Goal: Task Accomplishment & Management: Use online tool/utility

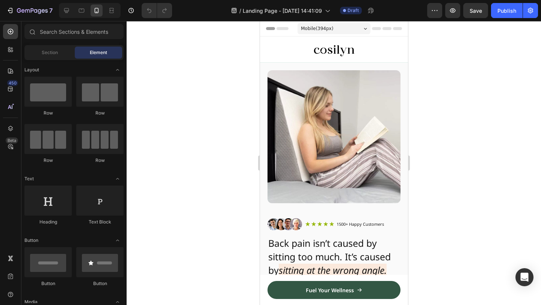
click at [448, 100] on div at bounding box center [334, 163] width 415 height 284
click at [407, 104] on div "Image" at bounding box center [334, 136] width 148 height 133
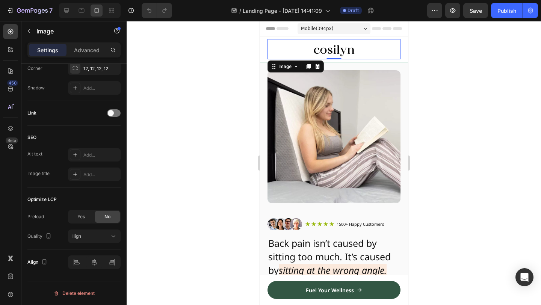
click at [383, 51] on div at bounding box center [333, 49] width 133 height 20
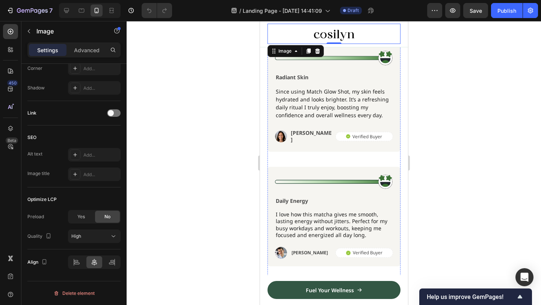
scroll to position [1340, 0]
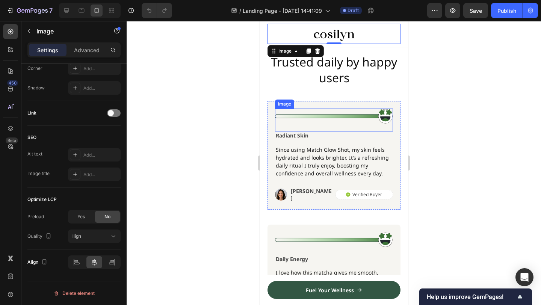
click at [385, 119] on img at bounding box center [334, 116] width 118 height 15
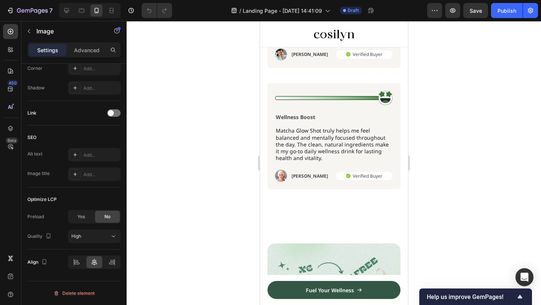
scroll to position [1599, 0]
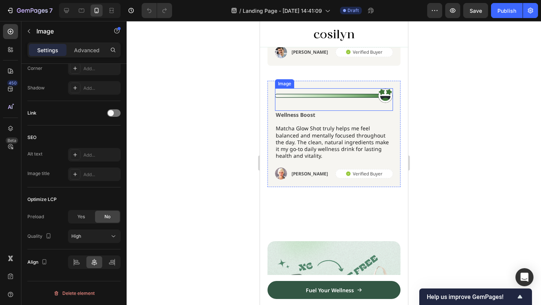
click at [386, 89] on img at bounding box center [334, 95] width 118 height 15
click at [386, 97] on img at bounding box center [334, 95] width 118 height 15
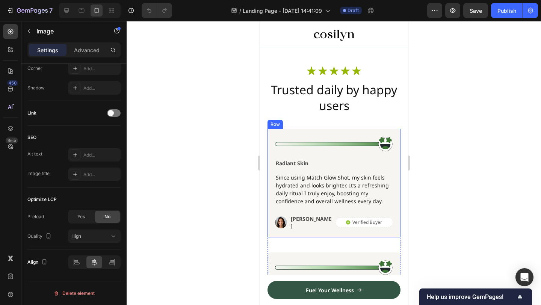
scroll to position [1312, 0]
click at [373, 145] on img at bounding box center [334, 143] width 118 height 15
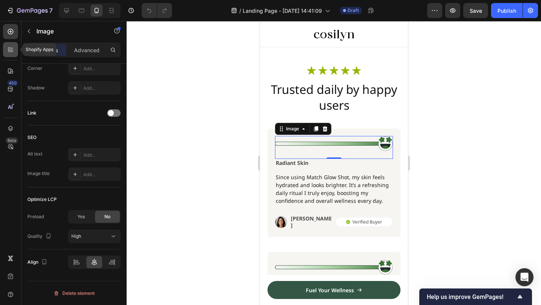
click at [7, 53] on div at bounding box center [10, 49] width 15 height 15
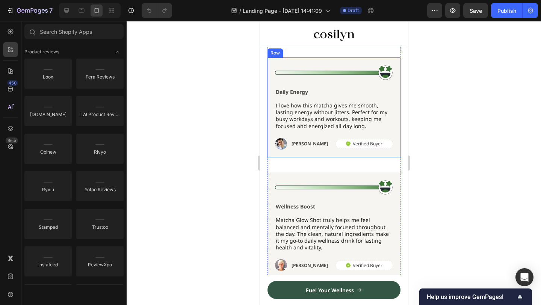
scroll to position [1509, 0]
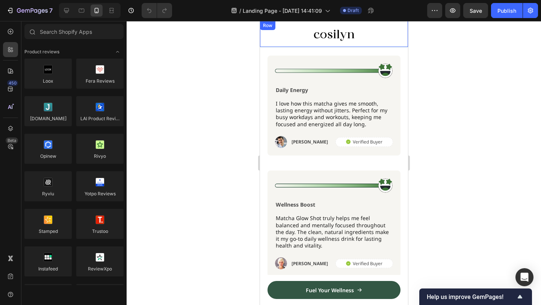
click at [372, 65] on img at bounding box center [334, 70] width 118 height 15
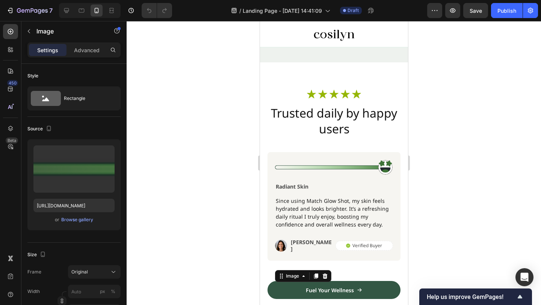
scroll to position [1284, 0]
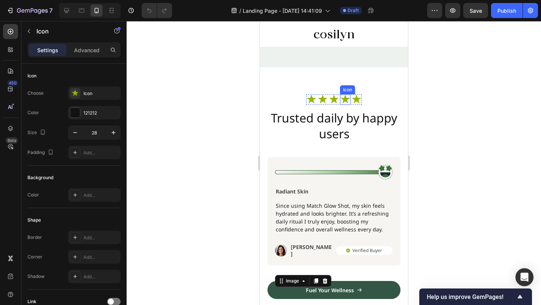
click at [345, 101] on div "Icon" at bounding box center [345, 99] width 11 height 11
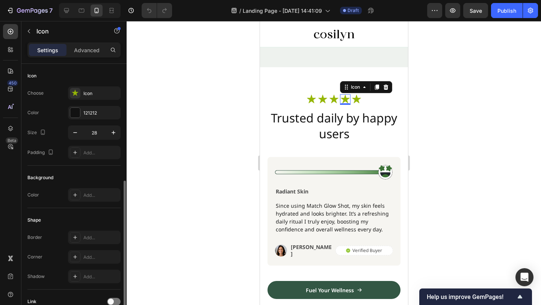
click at [336, 101] on icon at bounding box center [334, 99] width 11 height 11
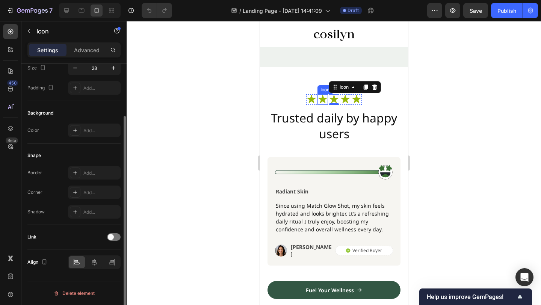
click at [318, 103] on icon at bounding box center [322, 99] width 11 height 11
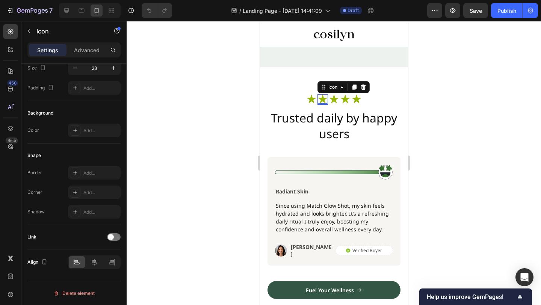
click at [303, 101] on div "Icon Icon 0 Icon Icon Icon Icon List Row" at bounding box center [333, 101] width 133 height 15
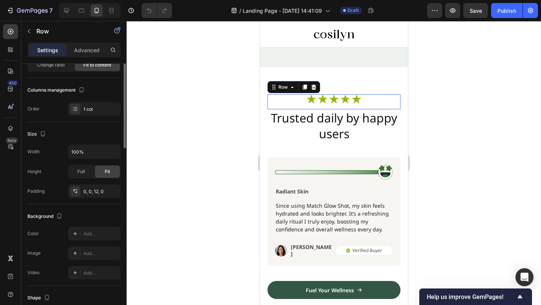
scroll to position [0, 0]
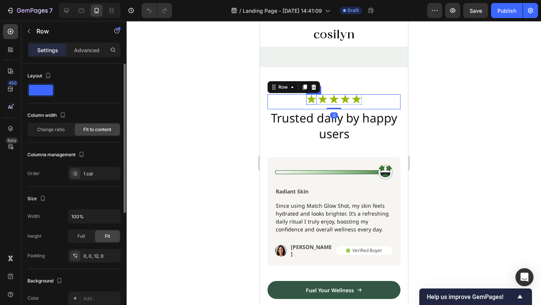
click at [312, 101] on icon at bounding box center [311, 99] width 9 height 9
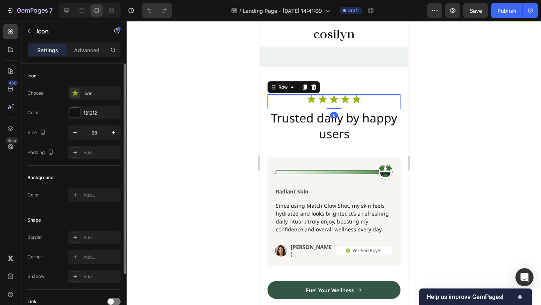
click at [295, 101] on div "Icon Icon Icon Icon Icon Icon List Row 0" at bounding box center [333, 101] width 133 height 15
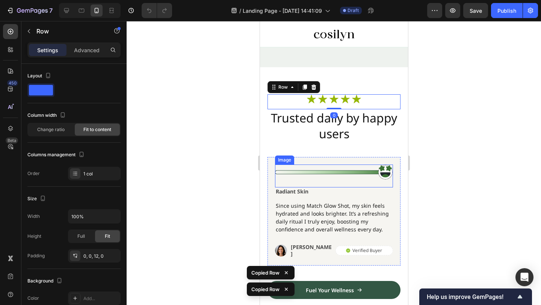
click at [326, 175] on img at bounding box center [334, 172] width 118 height 15
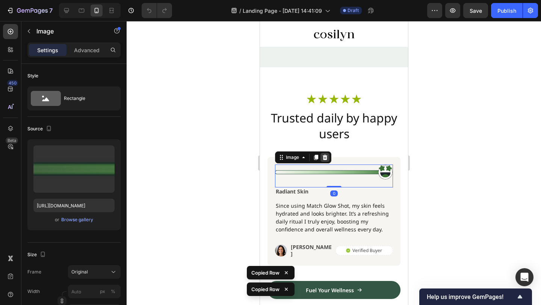
click at [326, 159] on icon at bounding box center [324, 157] width 5 height 5
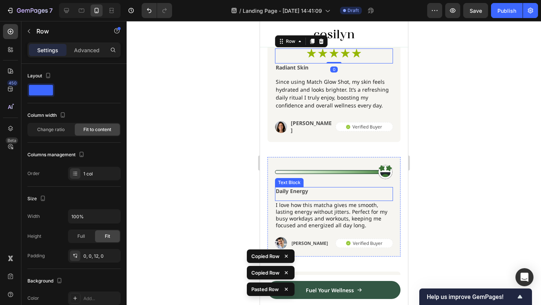
scroll to position [1412, 0]
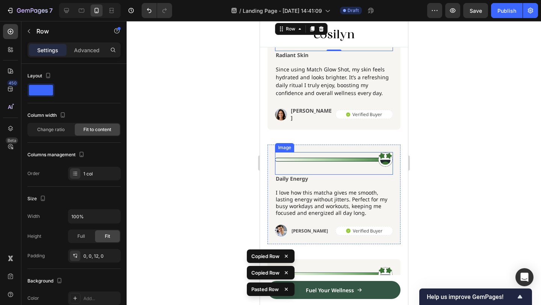
click at [377, 156] on img at bounding box center [334, 159] width 118 height 15
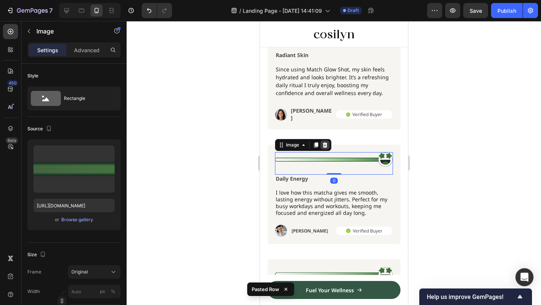
click at [326, 142] on icon at bounding box center [325, 145] width 6 height 6
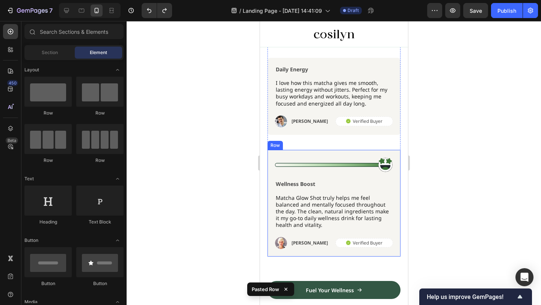
scroll to position [1407, 0]
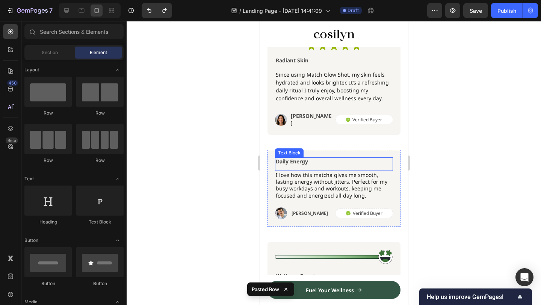
click at [339, 153] on div "Daily Energy Text Block I love how this matcha gives me smooth, lasting energy …" at bounding box center [333, 188] width 133 height 77
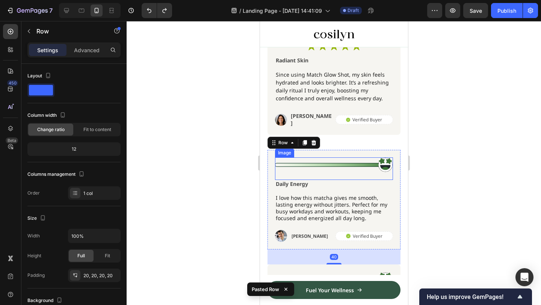
click at [333, 163] on img at bounding box center [334, 164] width 118 height 15
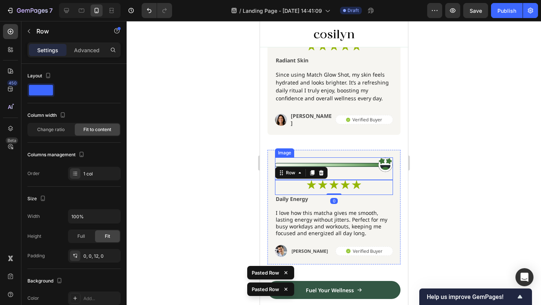
click at [347, 162] on img at bounding box center [334, 164] width 118 height 15
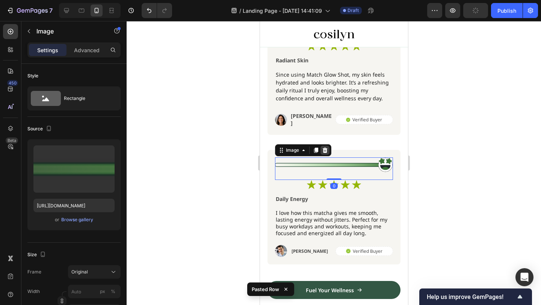
click at [327, 147] on icon at bounding box center [325, 150] width 6 height 6
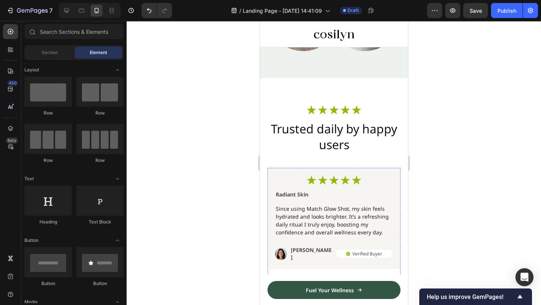
scroll to position [1269, 0]
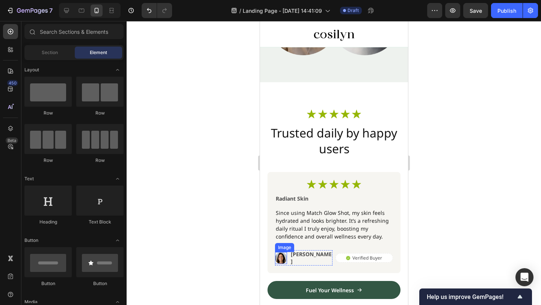
click at [281, 257] on img at bounding box center [281, 258] width 12 height 12
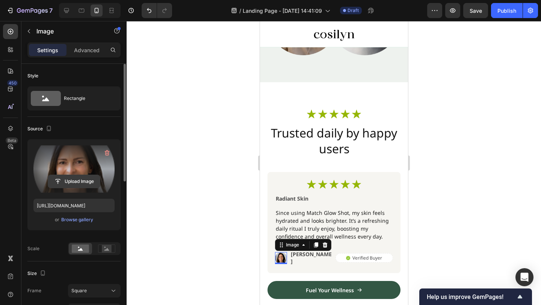
click at [73, 181] on input "file" at bounding box center [74, 181] width 52 height 13
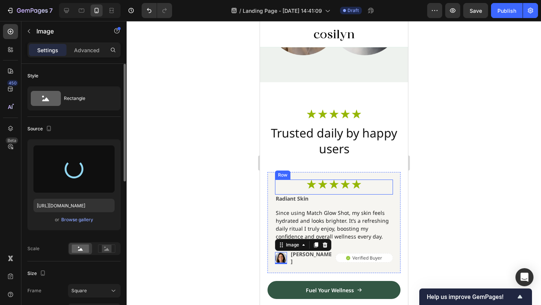
type input "[URL][DOMAIN_NAME]"
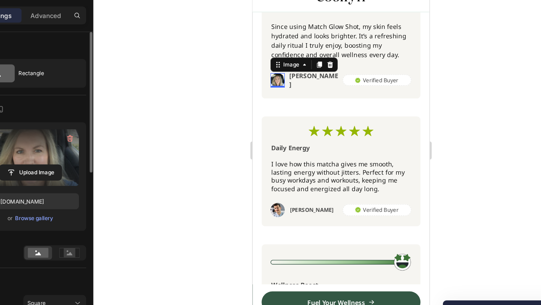
scroll to position [1496, 0]
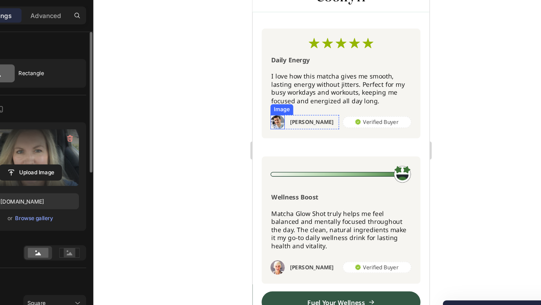
click at [269, 98] on img at bounding box center [273, 100] width 12 height 12
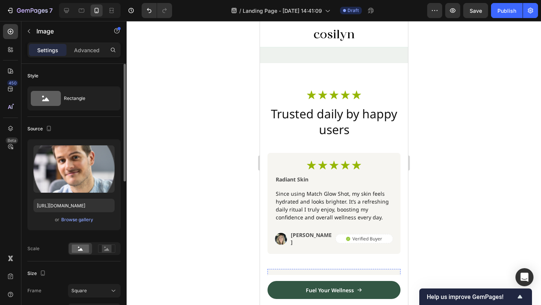
scroll to position [1446, 0]
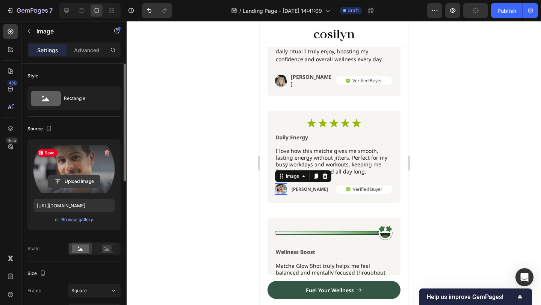
click at [80, 177] on input "file" at bounding box center [74, 181] width 52 height 13
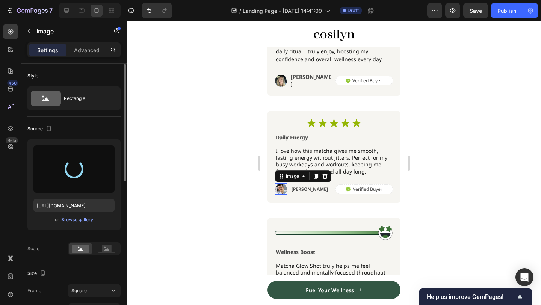
scroll to position [1532, 0]
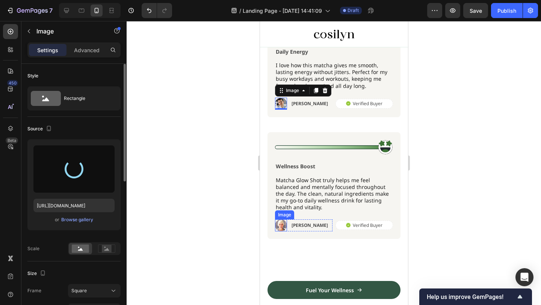
type input "[URL][DOMAIN_NAME]"
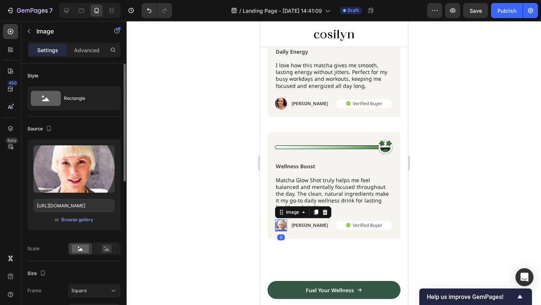
click at [278, 220] on img at bounding box center [281, 226] width 12 height 12
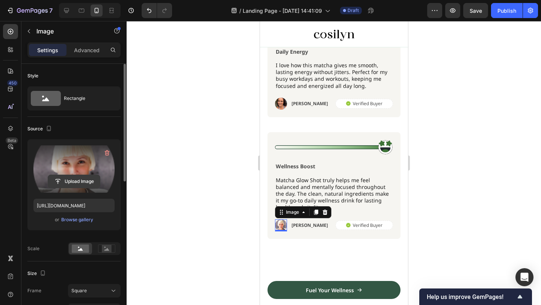
click at [71, 183] on input "file" at bounding box center [74, 181] width 52 height 13
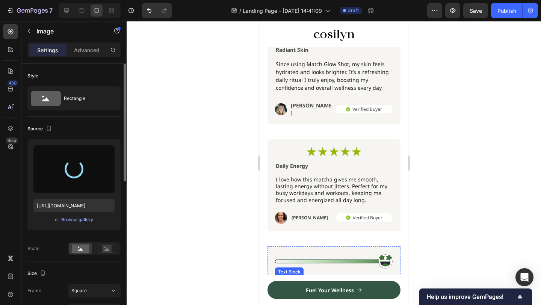
type input "[URL][DOMAIN_NAME]"
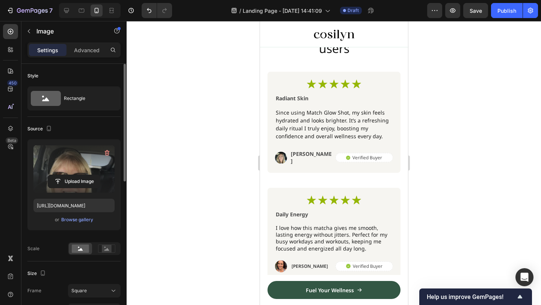
scroll to position [1358, 0]
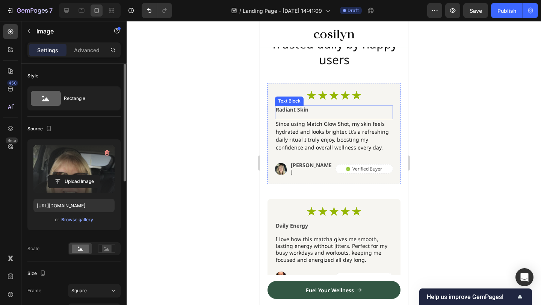
click at [312, 111] on p "Radiant Skin" at bounding box center [334, 109] width 117 height 7
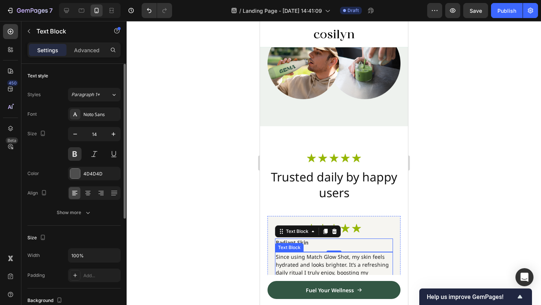
scroll to position [1256, 0]
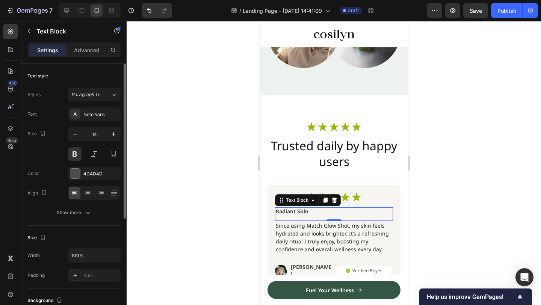
click at [302, 214] on p "Radiant Skin" at bounding box center [334, 211] width 117 height 7
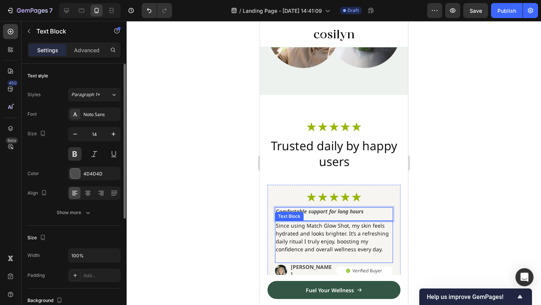
click at [369, 230] on p "Since using Match Glow Shot, my skin feels hydrated and looks brighter. It’s a …" at bounding box center [334, 238] width 117 height 32
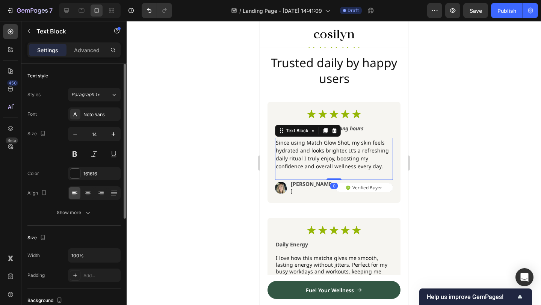
scroll to position [1348, 0]
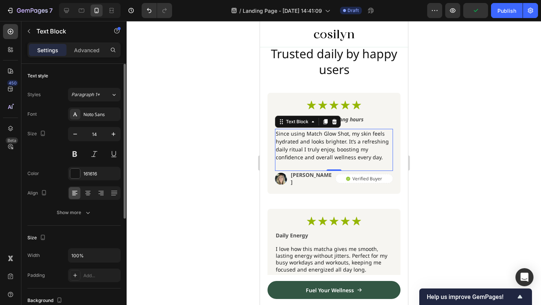
click at [332, 147] on p "Since using Match Glow Shot, my skin feels hydrated and looks brighter. It’s a …" at bounding box center [334, 146] width 117 height 32
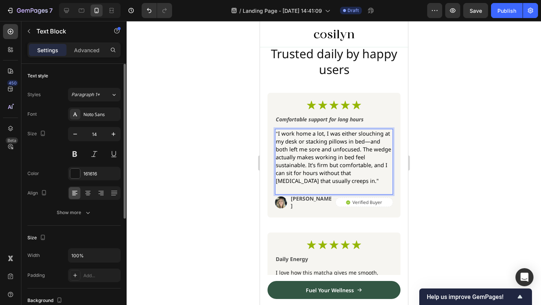
click at [356, 168] on span "I work home a lot, I was either slouching at my desk or stacking pillows in bed…" at bounding box center [333, 157] width 115 height 55
click at [465, 129] on div at bounding box center [334, 163] width 415 height 284
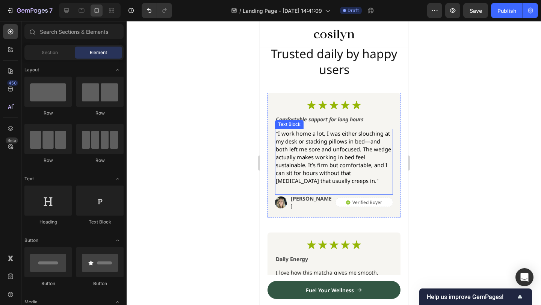
click at [366, 164] on span "I work home a lot, I was either slouching at my desk or stacking pillows in bed…" at bounding box center [333, 157] width 115 height 55
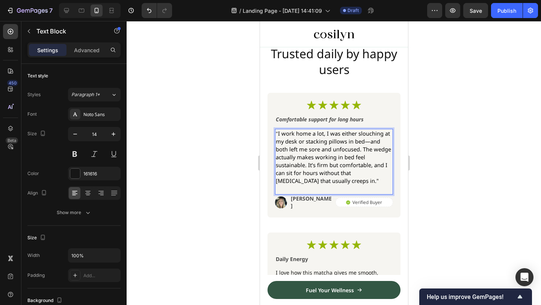
click at [322, 185] on p "" I work home a lot, I was either slouching at my desk or stacking pillows in b…" at bounding box center [334, 157] width 117 height 55
click at [310, 167] on span "I work home a lot, I was either slouching at my desk or stacking pillows in bed…" at bounding box center [333, 157] width 115 height 55
click at [307, 167] on span "I work home a lot, I was either slouching at my desk or stacking pillows in bed…" at bounding box center [333, 157] width 115 height 55
click at [308, 166] on span "I work home a lot, I was either slouching at my desk or stacking pillows in bed…" at bounding box center [333, 157] width 115 height 55
click at [330, 147] on span "I work home a lot, I was either slouching at my desk or stacking pillows in bed…" at bounding box center [333, 157] width 115 height 55
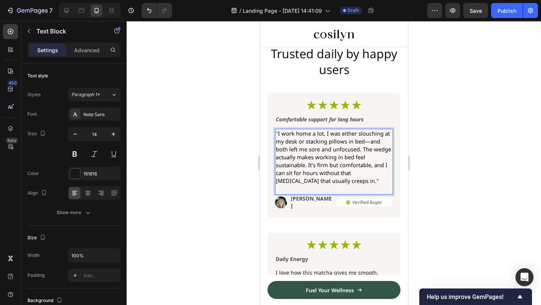
click at [307, 166] on span "I work home a lot, I was either slouching at my desk or stacking pillows in bed…" at bounding box center [333, 157] width 115 height 55
click at [438, 123] on div at bounding box center [334, 163] width 415 height 284
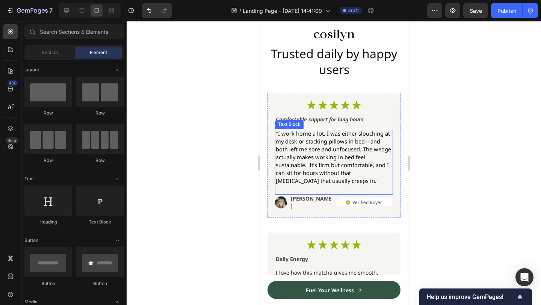
click at [281, 133] on span "I work home a lot, I was either slouching at my desk or stacking pillows in bed…" at bounding box center [333, 157] width 115 height 55
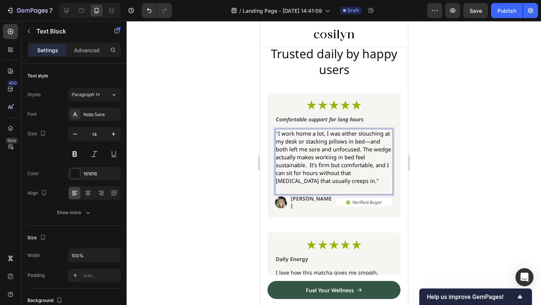
click at [276, 134] on p "" I work home a lot, I was either slouching at my desk or stacking pillows in b…" at bounding box center [334, 157] width 117 height 55
click at [279, 134] on span "I work home a lot, I was either slouching at my desk or stacking pillows in bed…" at bounding box center [333, 157] width 115 height 55
click at [277, 134] on p "" I work home a lot, I was either slouching at my desk or stacking pillows in b…" at bounding box center [334, 157] width 117 height 55
click at [329, 158] on span "" I work home a lot, I was either slouching at my desk or stacking pillows in b…" at bounding box center [334, 157] width 116 height 55
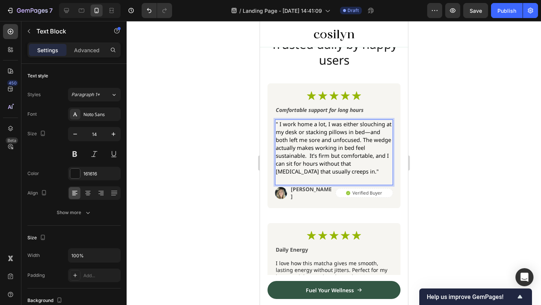
scroll to position [1358, 0]
click at [311, 157] on span "" I work home a lot, I was either slouching at my desk or stacking pillows in b…" at bounding box center [334, 147] width 116 height 55
click at [348, 146] on span "" I work home a lot, I was either slouching at my desk or stacking pillows in b…" at bounding box center [334, 147] width 116 height 55
click at [333, 155] on span "" I work home a lot, I was either slouching at my desk or stacking pillows in b…" at bounding box center [334, 147] width 116 height 55
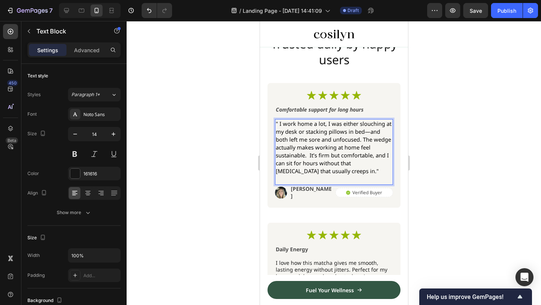
click at [321, 157] on span "" I work home a lot, I was either slouching at my desk or stacking pillows in b…" at bounding box center [334, 147] width 116 height 55
click at [309, 160] on span "" I work home a lot, I was either slouching at my desk or stacking pillows in b…" at bounding box center [334, 147] width 116 height 55
click at [428, 134] on div at bounding box center [334, 163] width 415 height 284
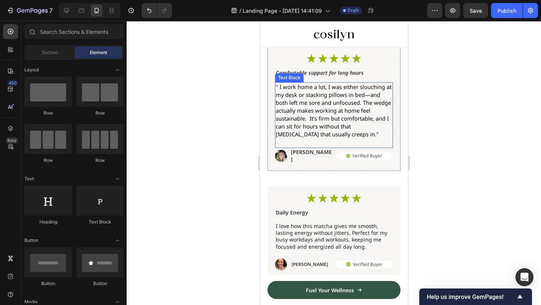
scroll to position [1395, 0]
click at [305, 85] on span "" I work home a lot, I was either slouching at my desk or stacking pillows in b…" at bounding box center [334, 110] width 116 height 55
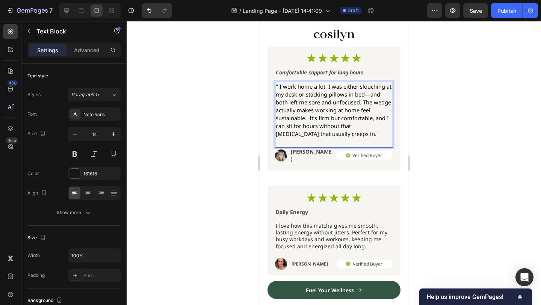
click at [298, 85] on span "" I work home a lot, I was either slouching at my desk or stacking pillows in b…" at bounding box center [334, 110] width 116 height 55
click at [330, 231] on p "I love how this matcha gives me smooth, lasting energy without jitters. Perfect…" at bounding box center [334, 236] width 117 height 27
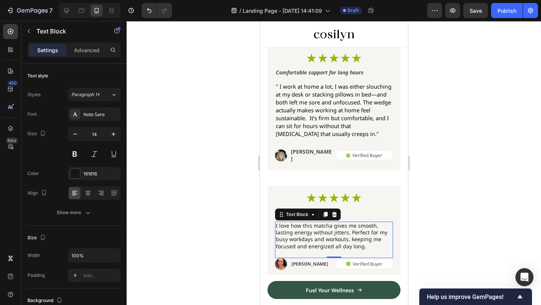
click at [344, 230] on p "I love how this matcha gives me smooth, lasting energy without jitters. Perfect…" at bounding box center [334, 236] width 117 height 27
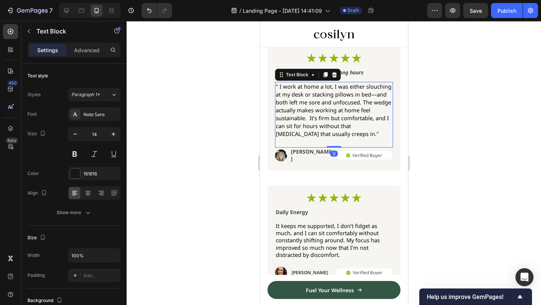
click at [330, 97] on span "" I work at home a lot, I was either slouching at my desk or stacking pillows i…" at bounding box center [334, 110] width 116 height 55
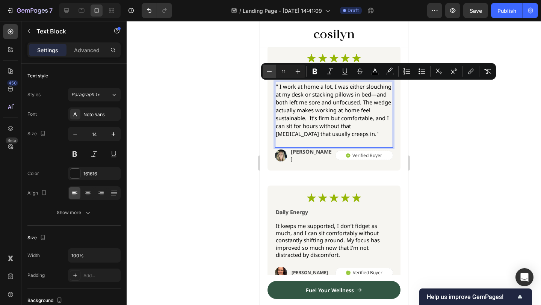
click at [274, 73] on button "Minus" at bounding box center [270, 72] width 14 height 14
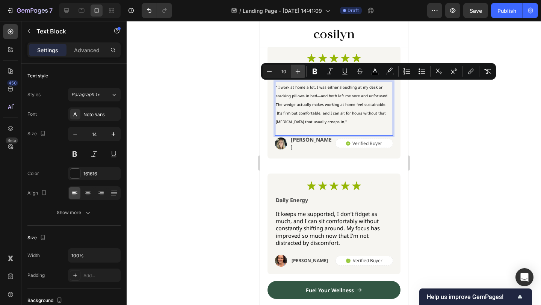
click at [301, 71] on icon "Editor contextual toolbar" at bounding box center [298, 72] width 8 height 8
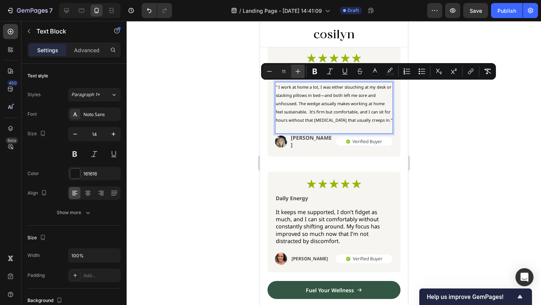
click at [301, 71] on icon "Editor contextual toolbar" at bounding box center [298, 72] width 8 height 8
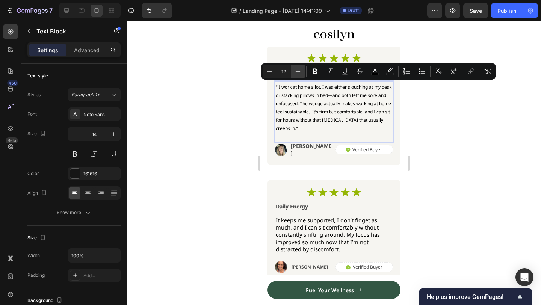
click at [301, 71] on icon "Editor contextual toolbar" at bounding box center [298, 72] width 8 height 8
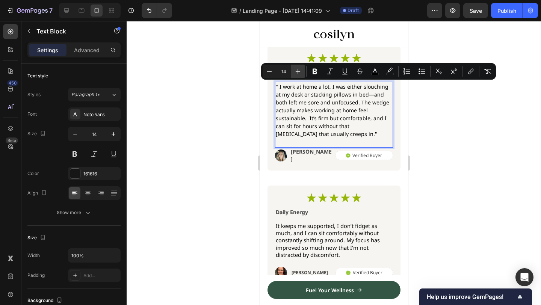
click at [301, 71] on icon "Editor contextual toolbar" at bounding box center [298, 72] width 8 height 8
click at [271, 71] on icon "Editor contextual toolbar" at bounding box center [270, 72] width 8 height 8
click at [294, 71] on icon "Editor contextual toolbar" at bounding box center [298, 72] width 8 height 8
type input "15"
click at [356, 106] on span "" I work at home a lot, I was either slouching at my desk or stacking pillows i…" at bounding box center [334, 110] width 116 height 55
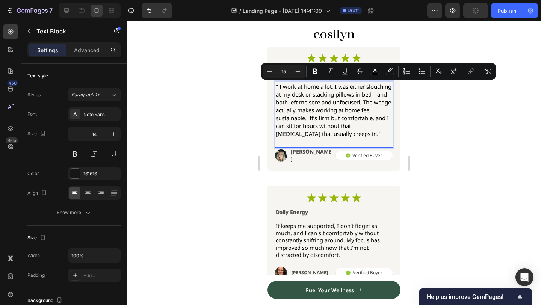
drag, startPoint x: 421, startPoint y: 106, endPoint x: 107, endPoint y: 85, distance: 314.2
click at [421, 106] on div at bounding box center [334, 163] width 415 height 284
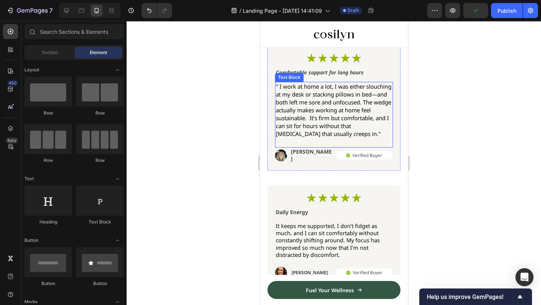
click at [345, 120] on span "" I work at home a lot, I was either slouching at my desk or stacking pillows i…" at bounding box center [334, 110] width 116 height 55
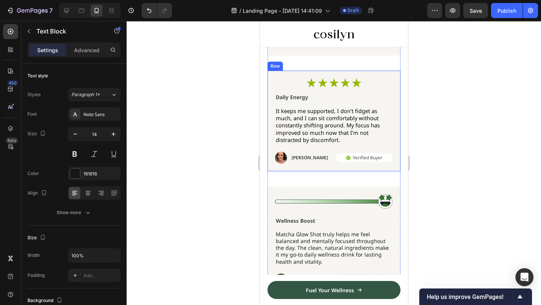
scroll to position [1513, 0]
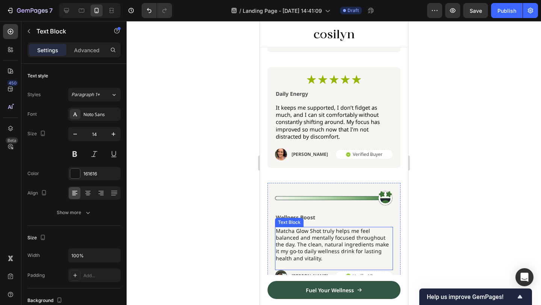
click at [312, 235] on p "Matcha Glow Shot truly helps me feel balanced and mentally focused throughout t…" at bounding box center [334, 245] width 117 height 34
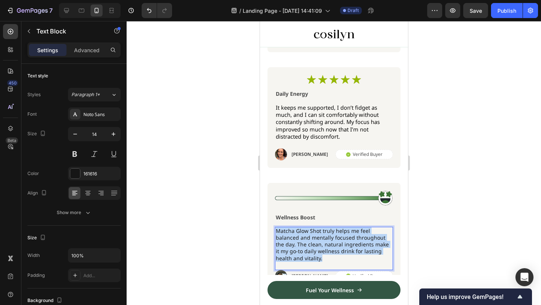
click at [312, 235] on p "Matcha Glow Shot truly helps me feel balanced and mentally focused throughout t…" at bounding box center [334, 245] width 117 height 34
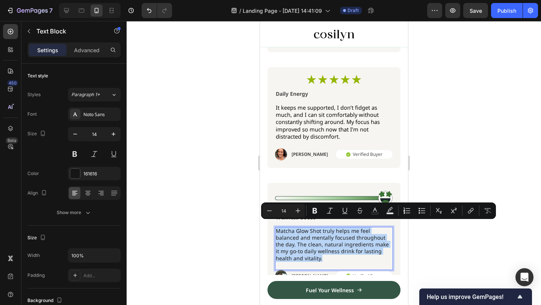
click at [312, 235] on p "Matcha Glow Shot truly helps me feel balanced and mentally focused throughout t…" at bounding box center [334, 245] width 117 height 34
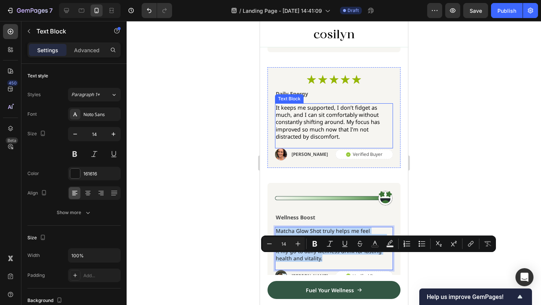
scroll to position [1420, 0]
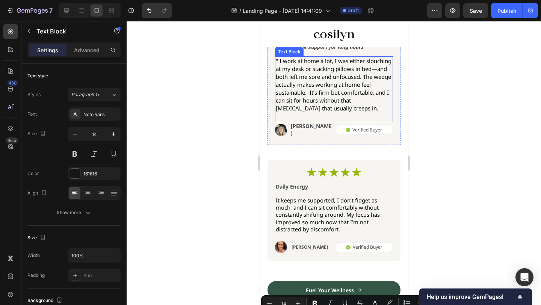
click at [314, 95] on span "" I work at home a lot, I was either slouching at my desk or stacking pillows i…" at bounding box center [334, 84] width 116 height 55
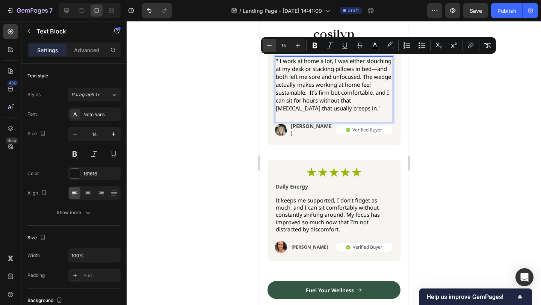
click at [268, 42] on icon "Editor contextual toolbar" at bounding box center [270, 46] width 8 height 8
type input "14"
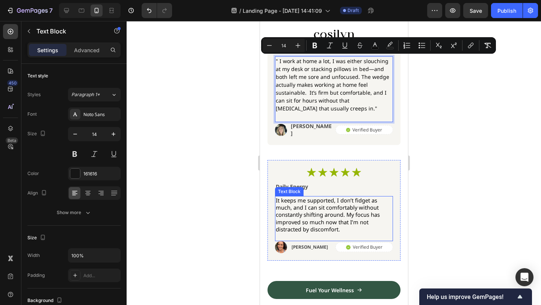
click at [358, 197] on span "It keeps me supported, I don’t fidget as much, and I can sit comfortably withou…" at bounding box center [328, 215] width 104 height 36
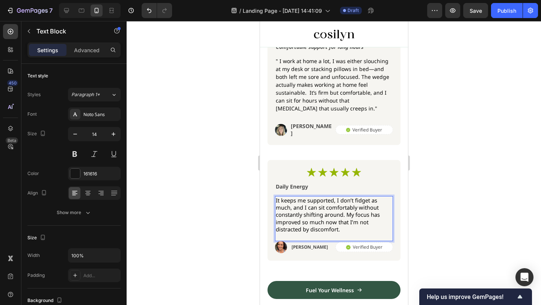
click at [344, 197] on span "It keeps me supported, I don’t fidget as much, and I can sit comfortably withou…" at bounding box center [328, 215] width 104 height 36
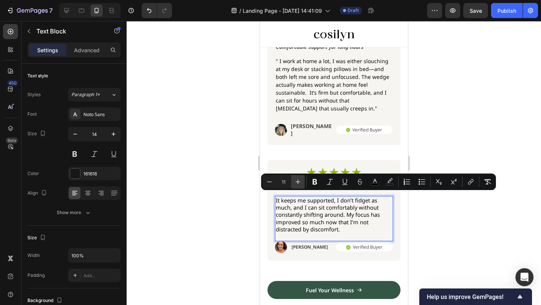
click at [295, 182] on icon "Editor contextual toolbar" at bounding box center [298, 182] width 8 height 8
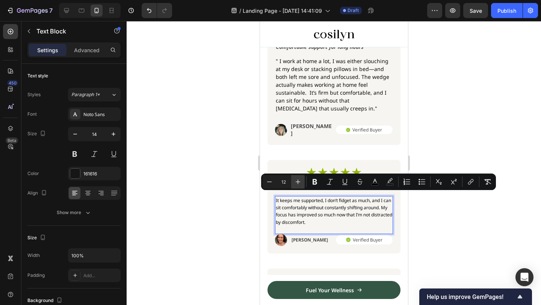
click at [295, 182] on icon "Editor contextual toolbar" at bounding box center [298, 182] width 8 height 8
type input "14"
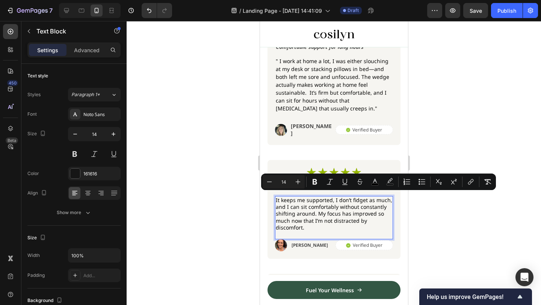
click at [320, 220] on span "It keeps me supported, I don’t fidget as much, and I can sit comfortably withou…" at bounding box center [334, 214] width 117 height 35
click at [415, 107] on div at bounding box center [334, 163] width 415 height 284
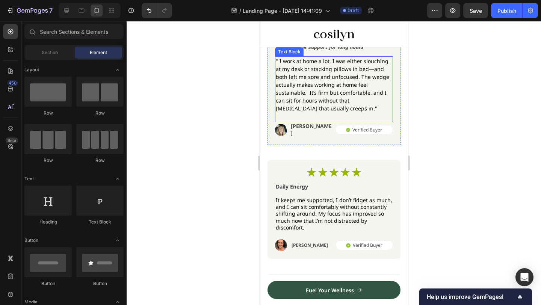
click at [311, 103] on span "" I work at home a lot, I was either slouching at my desk or stacking pillows i…" at bounding box center [333, 85] width 114 height 55
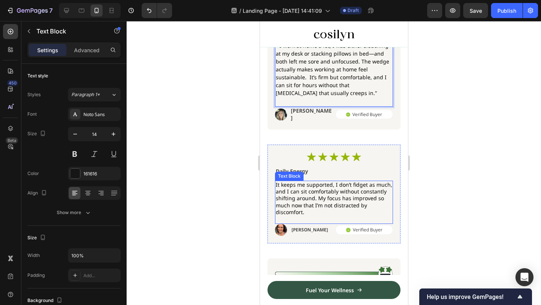
scroll to position [1423, 0]
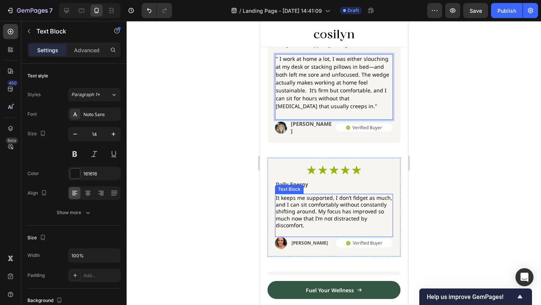
click at [314, 205] on span "It keeps me supported, I don’t fidget as much, and I can sit comfortably withou…" at bounding box center [334, 211] width 117 height 35
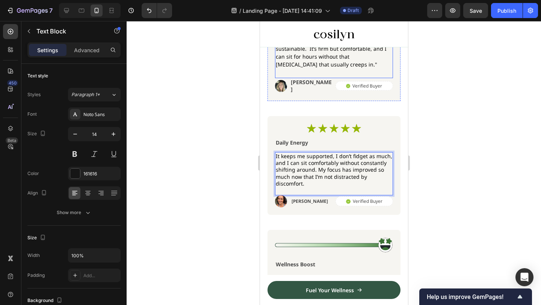
scroll to position [1467, 0]
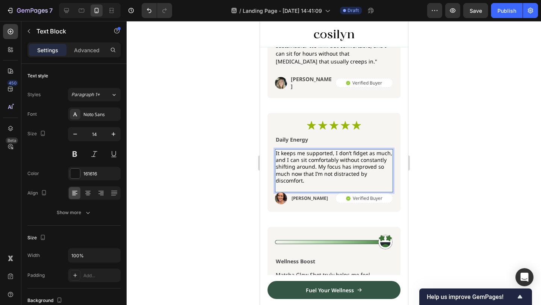
click at [316, 171] on span "It keeps me supported, I don’t fidget as much, and I can sit comfortably withou…" at bounding box center [334, 167] width 117 height 35
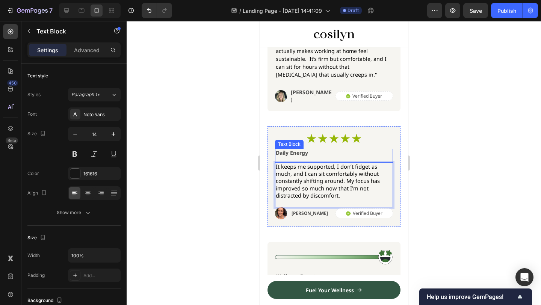
scroll to position [1453, 0]
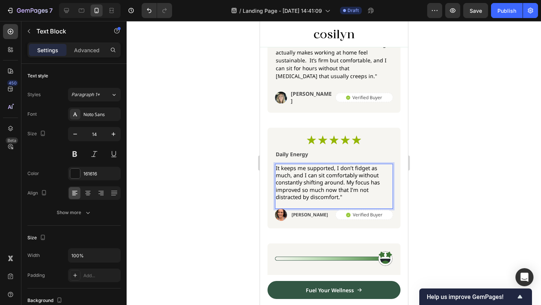
click at [286, 164] on span "It keeps me supported, I don’t fidget as much, and I can sit comfortably withou…" at bounding box center [328, 182] width 104 height 36
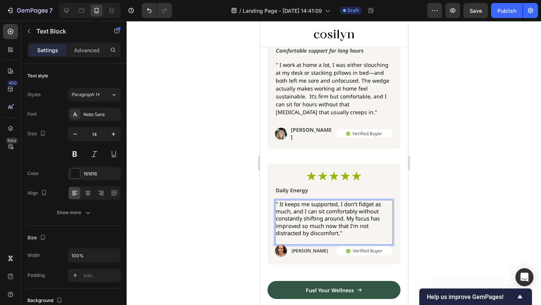
scroll to position [1425, 0]
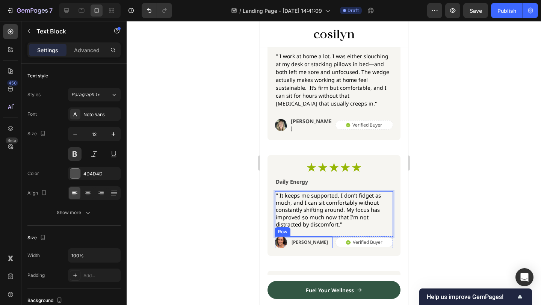
click at [299, 239] on p "[PERSON_NAME]" at bounding box center [309, 242] width 36 height 6
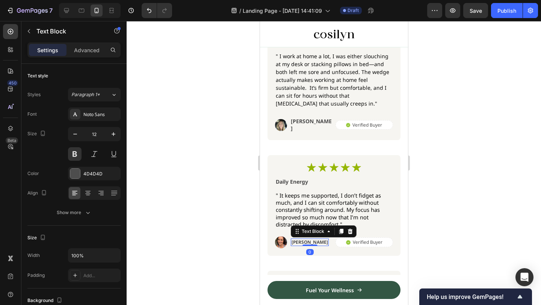
click at [299, 239] on p "[PERSON_NAME]" at bounding box center [309, 242] width 36 height 6
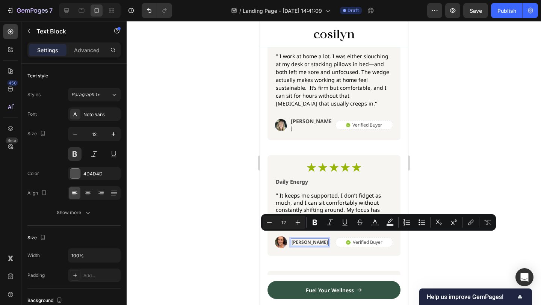
click at [303, 239] on p "[PERSON_NAME]" at bounding box center [309, 242] width 36 height 6
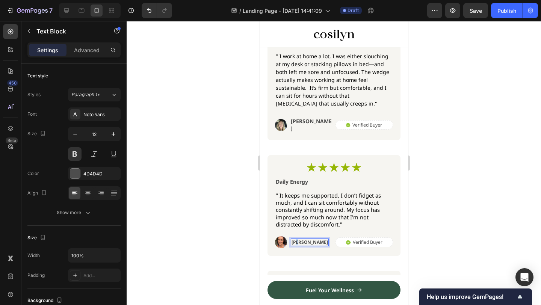
click at [297, 239] on p "[PERSON_NAME]" at bounding box center [309, 242] width 36 height 6
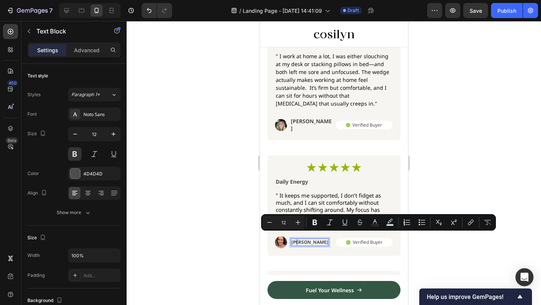
type input "11"
click at [448, 167] on div at bounding box center [334, 163] width 415 height 284
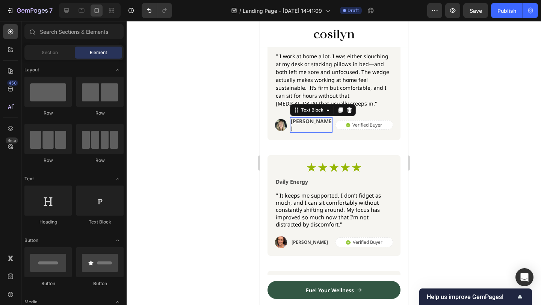
click at [302, 119] on div "[PERSON_NAME]" at bounding box center [311, 124] width 42 height 15
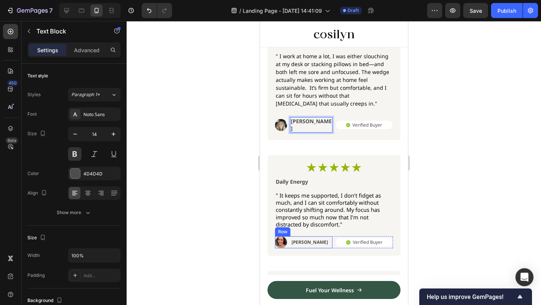
click at [298, 239] on p "[PERSON_NAME]" at bounding box center [309, 242] width 36 height 6
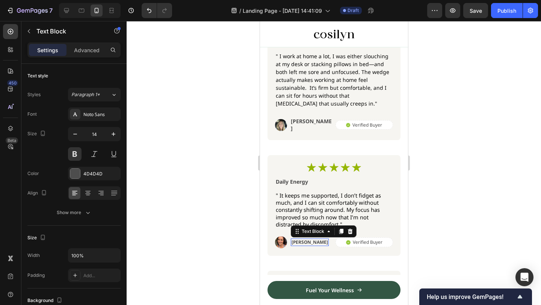
click at [260, 21] on div at bounding box center [260, 21] width 0 height 0
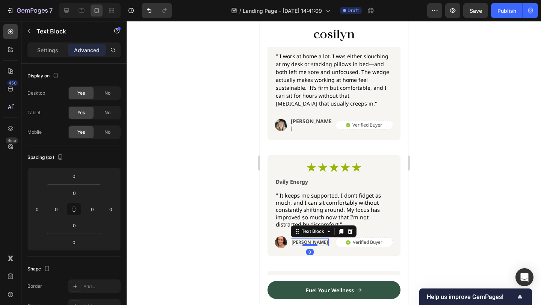
click at [302, 244] on div at bounding box center [309, 245] width 15 height 2
click at [297, 239] on p "[PERSON_NAME]" at bounding box center [309, 242] width 36 height 6
click at [295, 239] on p "[PERSON_NAME]" at bounding box center [309, 242] width 36 height 6
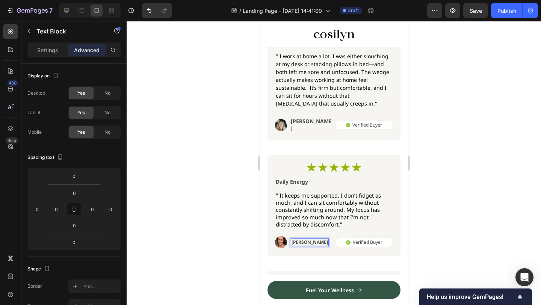
click at [459, 104] on div at bounding box center [334, 163] width 415 height 284
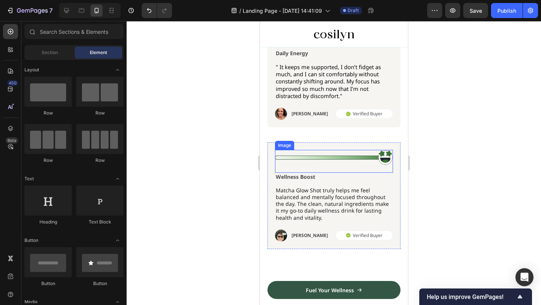
scroll to position [1553, 0]
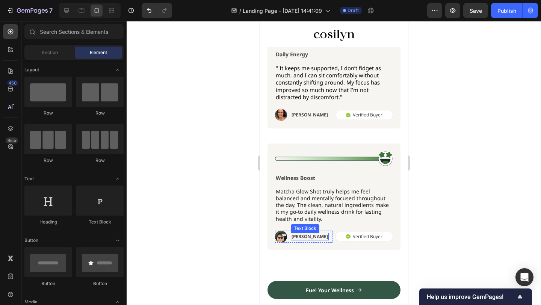
click at [296, 234] on p "[PERSON_NAME]" at bounding box center [309, 237] width 36 height 6
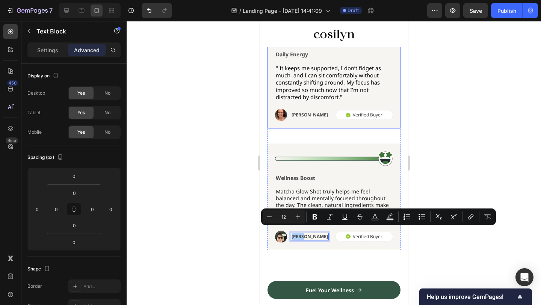
click at [429, 103] on div at bounding box center [334, 163] width 415 height 284
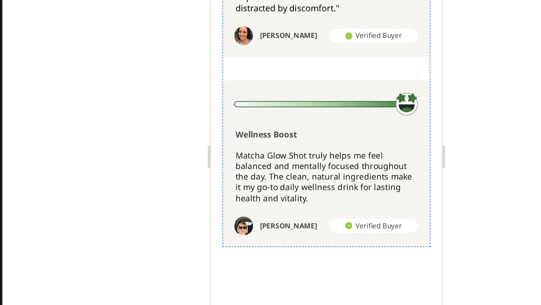
scroll to position [1584, 0]
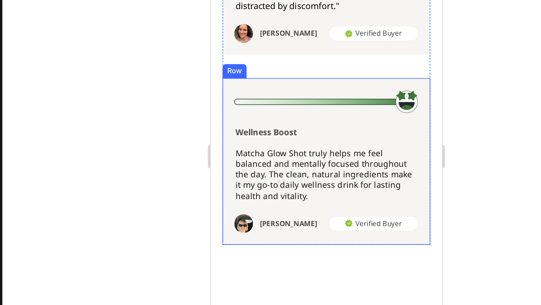
click at [232, 114] on img at bounding box center [232, 120] width 12 height 12
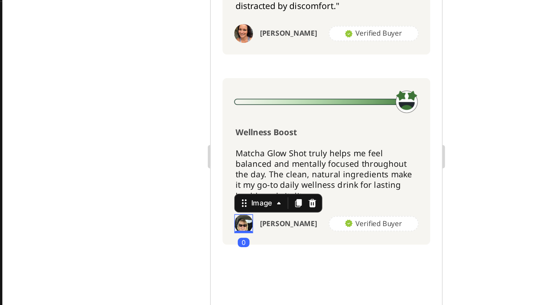
click at [235, 117] on img at bounding box center [232, 120] width 12 height 12
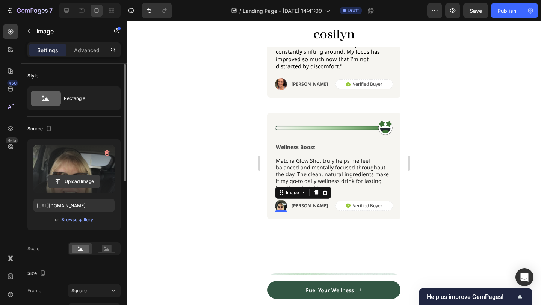
click at [84, 175] on input "file" at bounding box center [74, 181] width 52 height 13
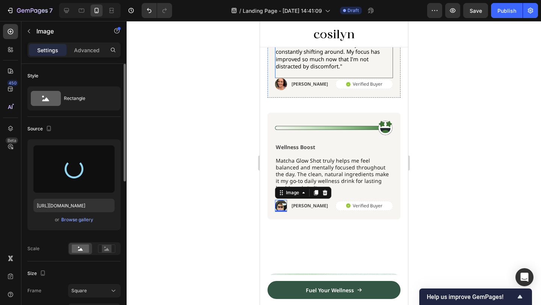
type input "[URL][DOMAIN_NAME]"
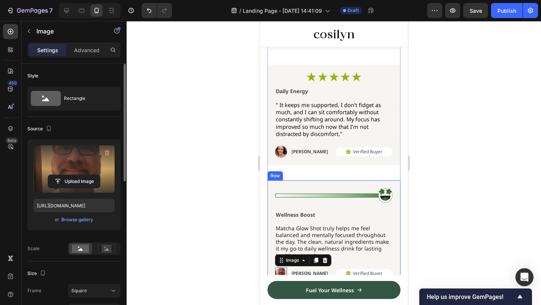
scroll to position [1516, 0]
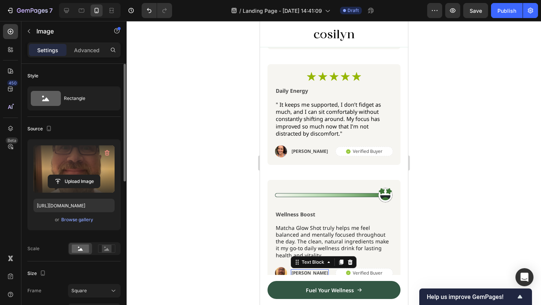
click at [307, 270] on p "[PERSON_NAME]" at bounding box center [309, 273] width 36 height 6
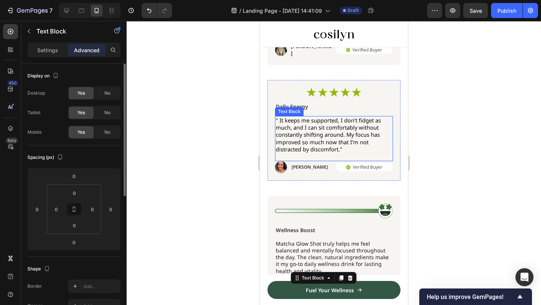
scroll to position [1508, 0]
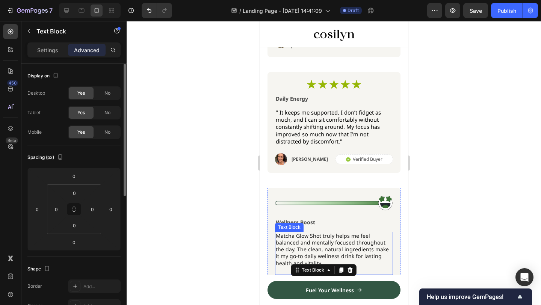
click at [335, 252] on p "Matcha Glow Shot truly helps me feel balanced and mentally focused throughout t…" at bounding box center [334, 250] width 117 height 34
click at [347, 248] on p "Matcha Glow Shot truly helps me feel balanced and mentally focused throughout t…" at bounding box center [334, 250] width 117 height 34
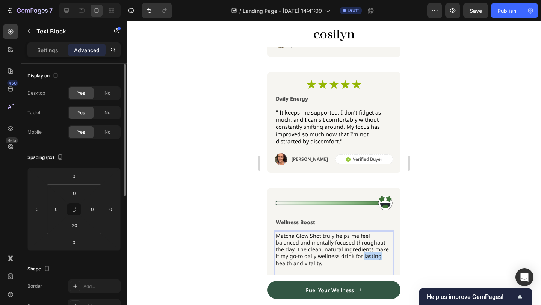
click at [347, 248] on p "Matcha Glow Shot truly helps me feel balanced and mentally focused throughout t…" at bounding box center [334, 250] width 117 height 34
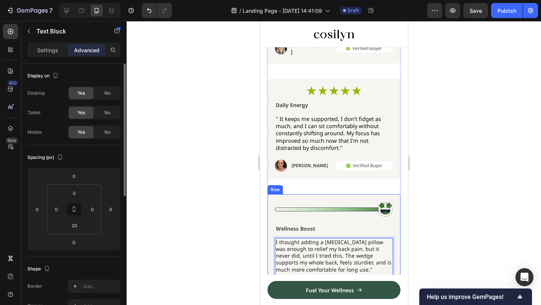
scroll to position [1509, 0]
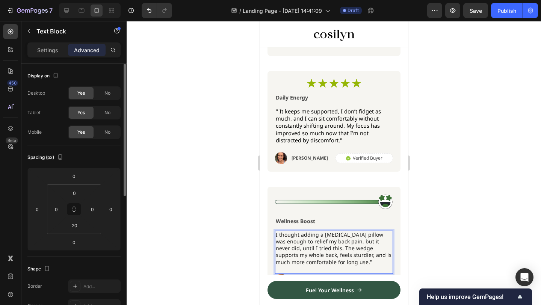
click at [277, 232] on p "I thought adding a [MEDICAL_DATA] pillow was enough to relief my back pain, but…" at bounding box center [334, 249] width 117 height 34
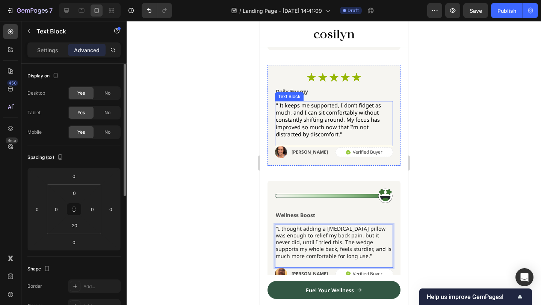
scroll to position [1547, 0]
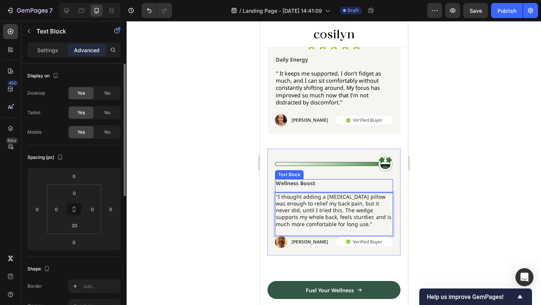
click at [304, 180] on p "Wellness Boost" at bounding box center [334, 183] width 117 height 7
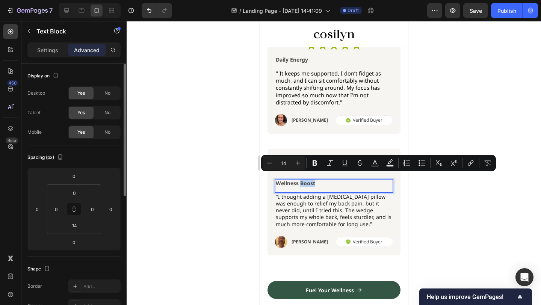
click at [309, 180] on p "Wellness Boost" at bounding box center [334, 183] width 117 height 7
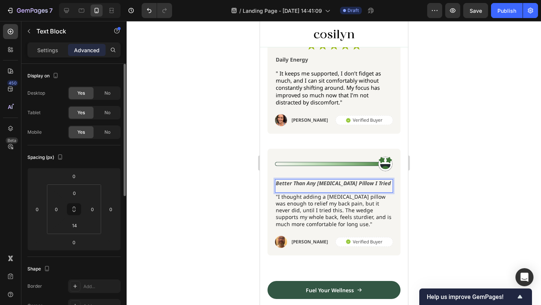
click at [368, 180] on icon "Better Than Any [MEDICAL_DATA] Pillow I Tried" at bounding box center [333, 183] width 115 height 7
click at [311, 180] on icon "Better Than Any [MEDICAL_DATA] Pillow I Tried" at bounding box center [333, 183] width 115 height 7
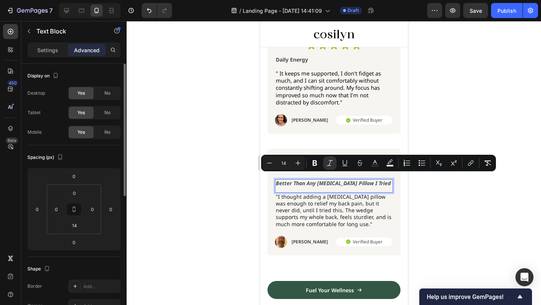
click at [323, 180] on icon "Better Than Any [MEDICAL_DATA] Pillow I Tried" at bounding box center [333, 183] width 115 height 7
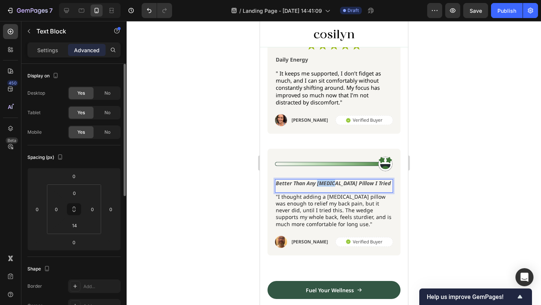
click at [323, 180] on icon "Better Than Any [MEDICAL_DATA] Pillow I Tried" at bounding box center [333, 183] width 115 height 7
click at [482, 127] on div at bounding box center [334, 163] width 415 height 284
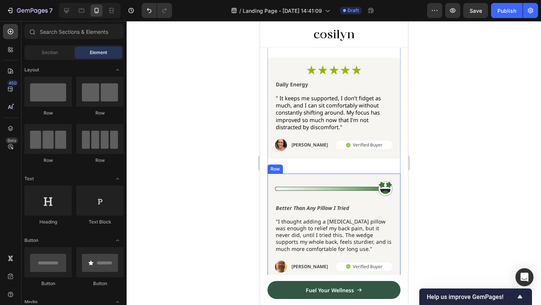
scroll to position [1419, 0]
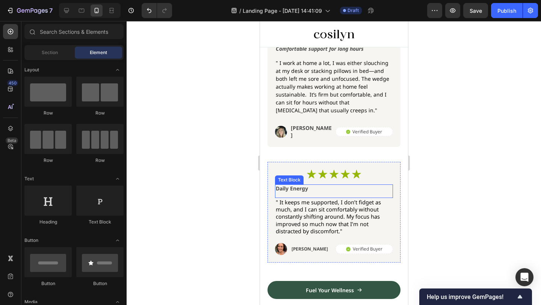
click at [296, 186] on p "Daily Energy" at bounding box center [334, 188] width 117 height 7
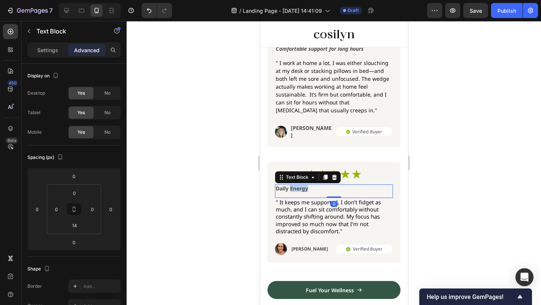
click at [296, 186] on p "Daily Energy" at bounding box center [334, 188] width 117 height 7
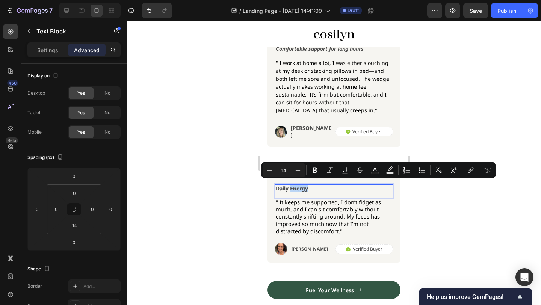
click at [308, 187] on p "Daily Energy" at bounding box center [334, 188] width 117 height 7
click at [312, 185] on p "Daily Energy" at bounding box center [334, 188] width 117 height 7
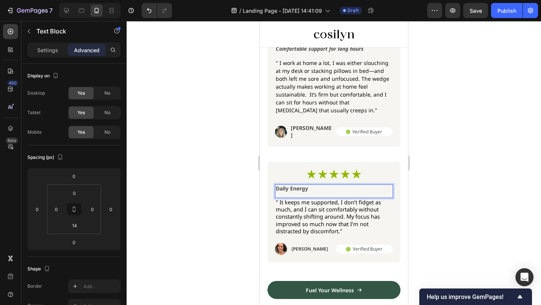
click at [303, 185] on p "Daily Energy" at bounding box center [334, 188] width 117 height 7
click at [436, 189] on div at bounding box center [334, 163] width 415 height 284
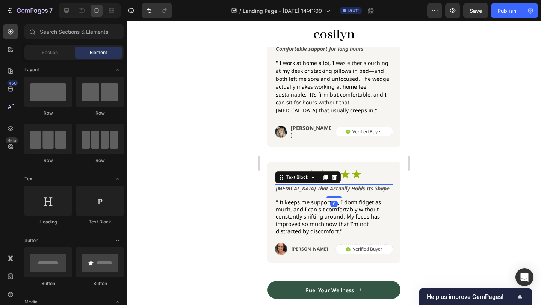
click at [374, 186] on icon "[MEDICAL_DATA] That Actually Holds Its Shape" at bounding box center [333, 188] width 114 height 7
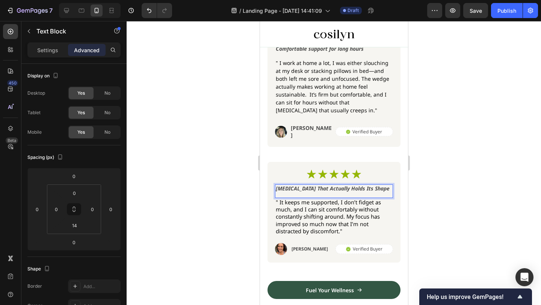
click at [350, 185] on icon "[MEDICAL_DATA] That Actually Holds Its Shape" at bounding box center [333, 188] width 114 height 7
click at [319, 185] on icon "[MEDICAL_DATA] That Actually Holds Its Shape" at bounding box center [333, 188] width 114 height 7
click at [457, 200] on div at bounding box center [334, 163] width 415 height 284
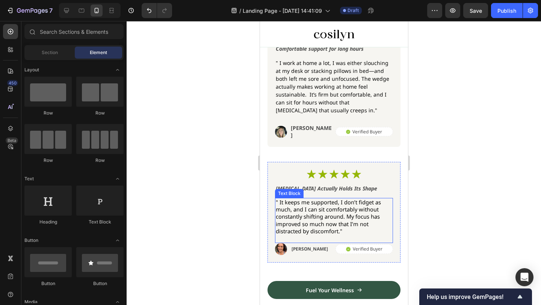
click at [364, 205] on span "" It keeps me supported, I don’t fidget as much, and I can sit comfortably with…" at bounding box center [328, 216] width 105 height 36
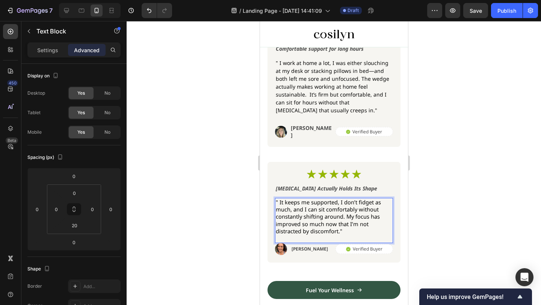
click at [354, 219] on span "" It keeps me supported, I don’t fidget as much, and I can sit comfortably with…" at bounding box center [328, 216] width 105 height 36
click at [344, 217] on span "" It keeps me supported, I don’t fidget as much, and I can sit comfortably with…" at bounding box center [328, 216] width 105 height 36
click at [351, 215] on span "" It keeps me supported, I don’t fidget as much, and I can sit comfortably with…" at bounding box center [328, 216] width 105 height 36
click at [353, 206] on span "" It keeps me supported, I don’t fidget as much, and I can sit comfortably with…" at bounding box center [328, 216] width 105 height 36
click at [336, 209] on span "" It keeps me supported, I don’t fidget as much, and I can sit comfortably with…" at bounding box center [328, 216] width 105 height 36
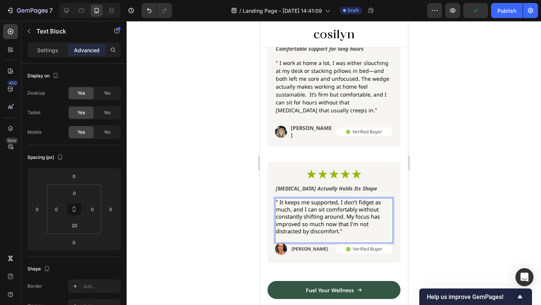
click at [339, 212] on span "" It keeps me supported, I don’t fidget as much, and I can sit comfortably with…" at bounding box center [328, 216] width 105 height 36
click at [342, 212] on span "" It keeps me supported, I don’t fidget as much, and I can sit comfortably with…" at bounding box center [328, 216] width 105 height 36
click at [348, 210] on span "" It keeps me supported, I don’t fidget as much, and I can sit comfortably with…" at bounding box center [328, 216] width 105 height 36
click at [332, 198] on span "" keeps me supported, I don’t fidget as much, and I can sit comfortably without…" at bounding box center [329, 216] width 107 height 36
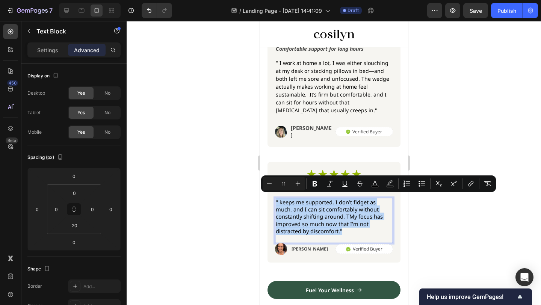
click at [332, 198] on span "" keeps me supported, I don’t fidget as much, and I can sit comfortably without…" at bounding box center [329, 216] width 107 height 36
click at [334, 198] on span "" keeps me supported, I don’t fidget as much, and I can sit comfortably without…" at bounding box center [329, 216] width 107 height 36
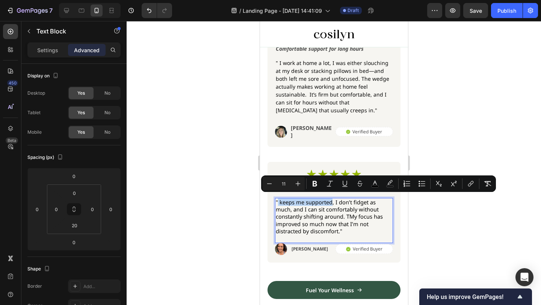
drag, startPoint x: 333, startPoint y: 198, endPoint x: 277, endPoint y: 198, distance: 55.6
click at [277, 198] on span "" keeps me supported, I don’t fidget as much, and I can sit comfortably without…" at bounding box center [329, 216] width 107 height 36
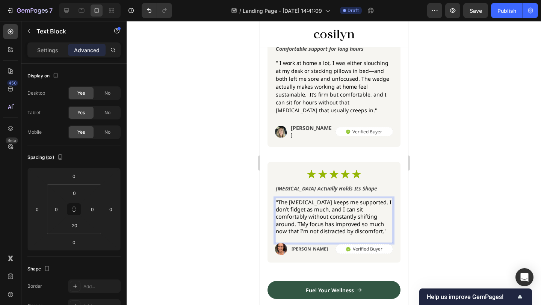
click at [360, 213] on span ""The [MEDICAL_DATA] keeps me supported, I don’t fidget as much, and I can sit c…" at bounding box center [334, 216] width 116 height 36
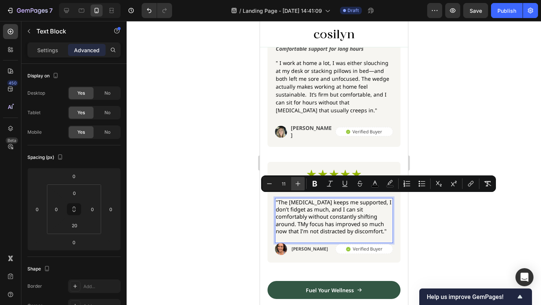
click at [298, 184] on icon "Editor contextual toolbar" at bounding box center [298, 184] width 5 height 5
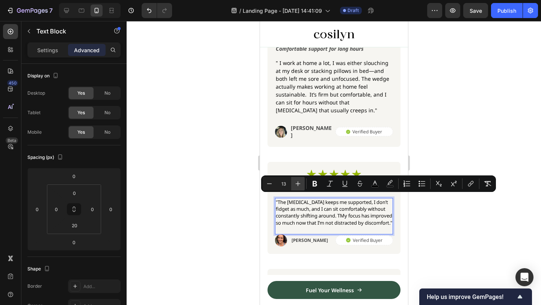
click at [298, 184] on icon "Editor contextual toolbar" at bounding box center [298, 184] width 5 height 5
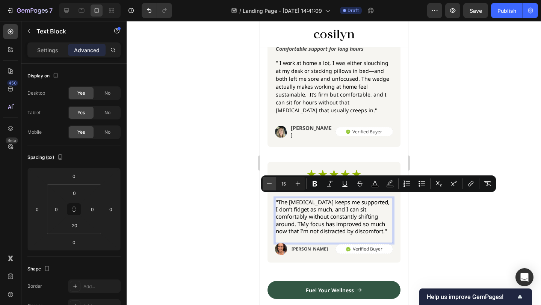
click at [271, 179] on button "Minus" at bounding box center [270, 184] width 14 height 14
type input "14"
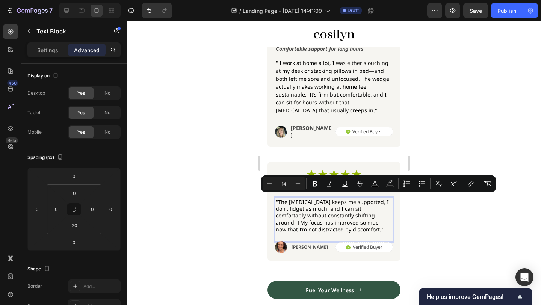
click at [462, 144] on div at bounding box center [334, 163] width 415 height 284
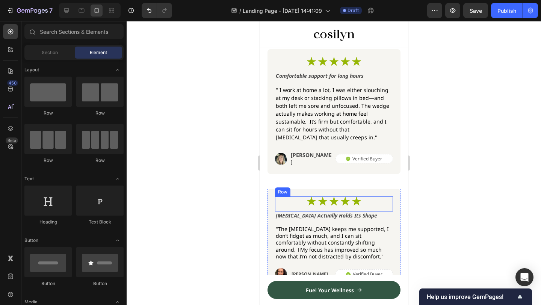
scroll to position [1392, 0]
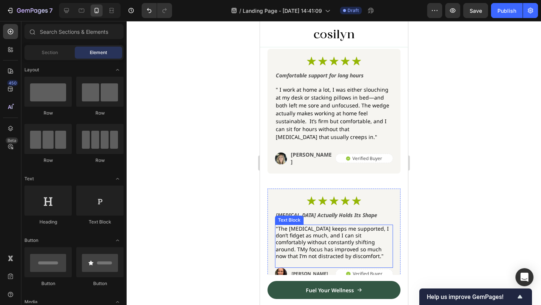
click at [302, 238] on span ""The [MEDICAL_DATA] keeps me supported, I don’t fidget as much, and I can sit c…" at bounding box center [332, 242] width 113 height 35
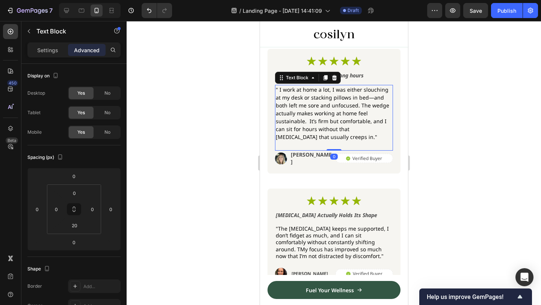
click at [339, 108] on p "" I work at home a lot, I was either slouching at my desk or stacking pillows i…" at bounding box center [334, 113] width 117 height 55
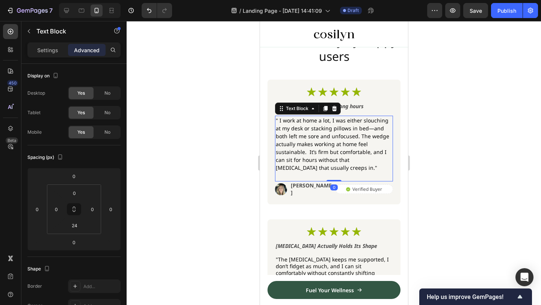
scroll to position [1363, 0]
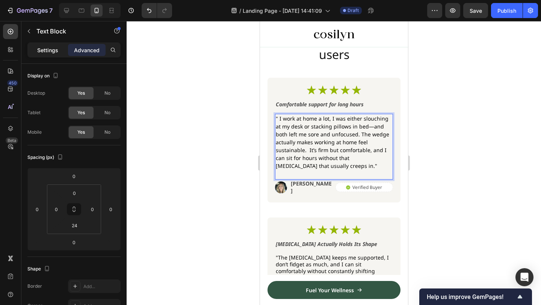
click at [49, 52] on p "Settings" at bounding box center [47, 50] width 21 height 8
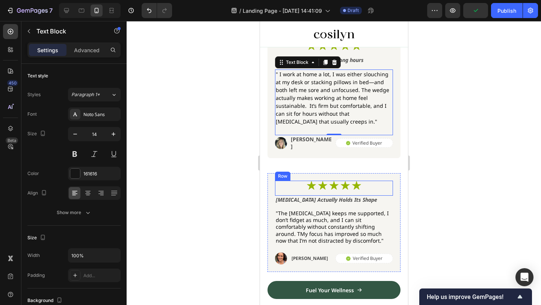
scroll to position [1446, 0]
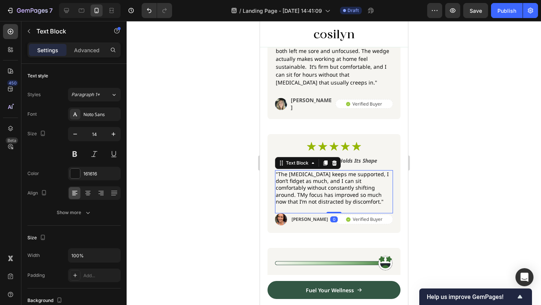
click at [350, 195] on p ""The [MEDICAL_DATA] keeps me supported, I don’t fidget as much, and I can sit c…" at bounding box center [334, 188] width 117 height 34
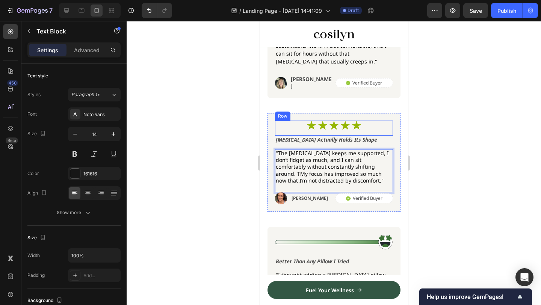
scroll to position [1446, 0]
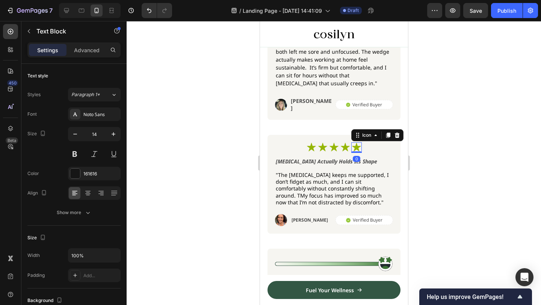
click at [360, 144] on icon at bounding box center [356, 147] width 11 height 11
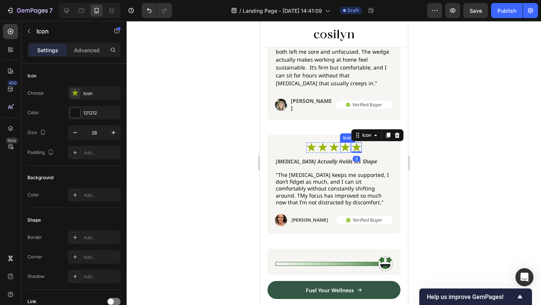
click at [345, 142] on icon at bounding box center [345, 147] width 11 height 11
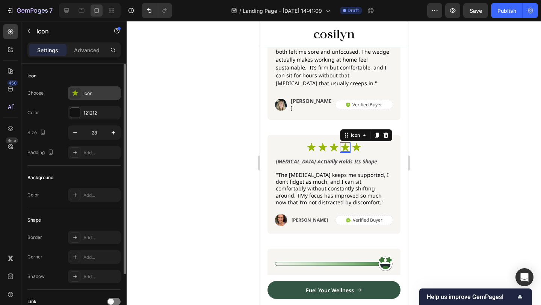
click at [89, 99] on div "Icon" at bounding box center [94, 93] width 53 height 14
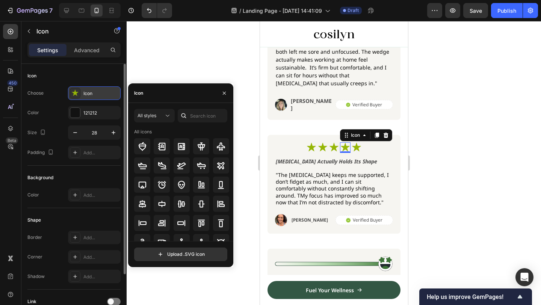
click at [82, 93] on div "Icon" at bounding box center [94, 93] width 53 height 14
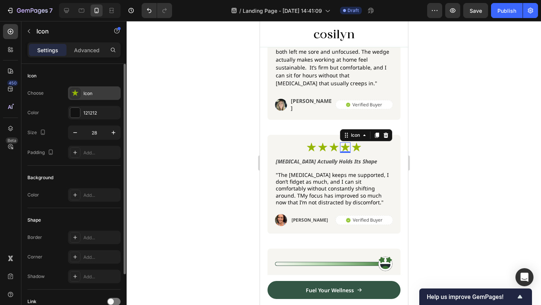
click at [78, 86] on div "Icon Choose Icon Color 121212 Size 28 Padding Add..." at bounding box center [73, 115] width 93 height 102
click at [80, 90] on div "Icon" at bounding box center [94, 93] width 53 height 14
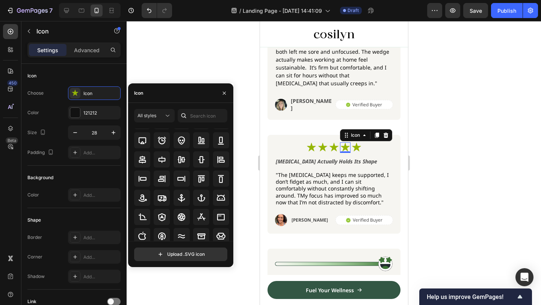
scroll to position [0, 0]
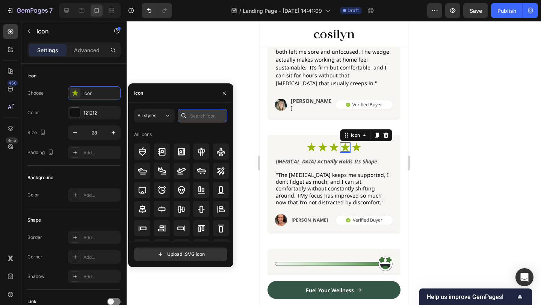
click at [203, 117] on input "text" at bounding box center [203, 116] width 50 height 14
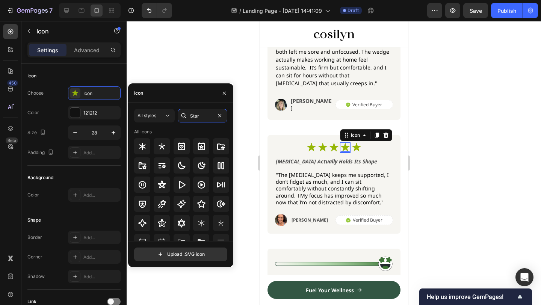
scroll to position [6, 0]
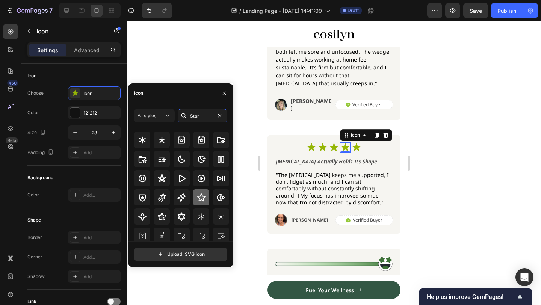
type input "Star"
click at [199, 199] on icon at bounding box center [201, 197] width 9 height 9
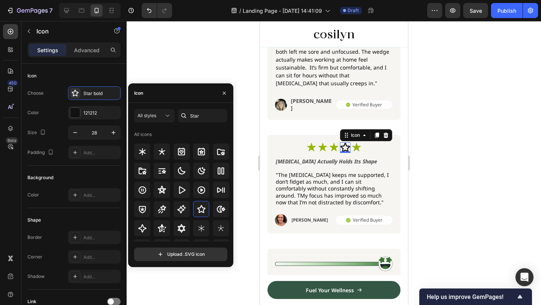
scroll to position [228, 0]
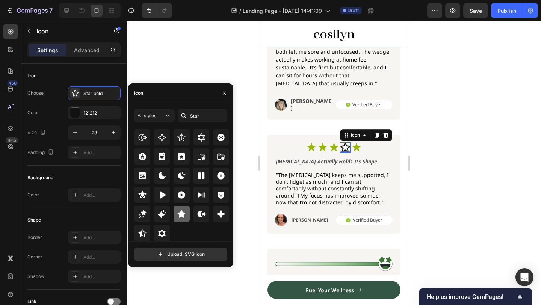
click at [183, 213] on icon at bounding box center [182, 214] width 8 height 8
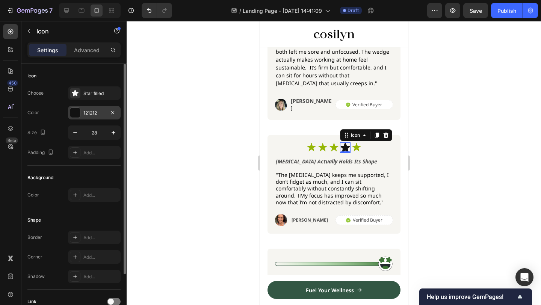
click at [80, 113] on div "121212" at bounding box center [94, 113] width 53 height 14
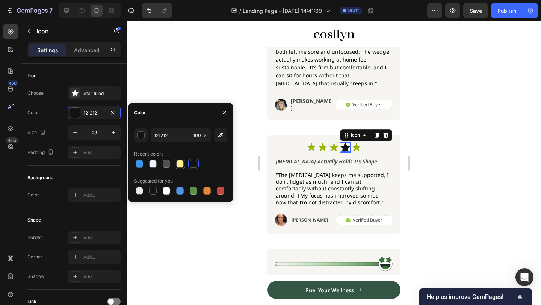
click at [180, 164] on div at bounding box center [180, 164] width 8 height 8
click at [192, 189] on div at bounding box center [194, 191] width 8 height 8
click at [184, 188] on div at bounding box center [180, 190] width 9 height 9
click at [188, 195] on div at bounding box center [180, 191] width 93 height 11
click at [142, 163] on div at bounding box center [140, 164] width 8 height 8
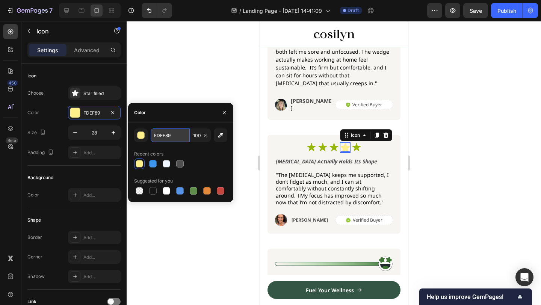
click at [169, 138] on input "FDEF89" at bounding box center [170, 136] width 39 height 14
click at [144, 135] on div "button" at bounding box center [142, 136] width 8 height 8
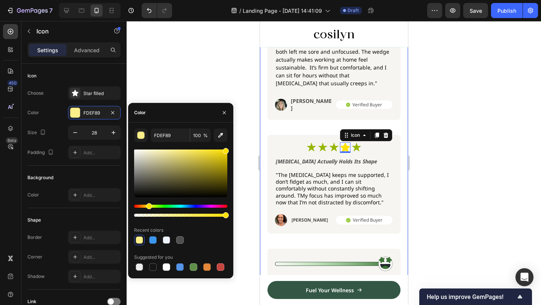
type input "FFE100"
drag, startPoint x: 472, startPoint y: 181, endPoint x: 264, endPoint y: 94, distance: 224.9
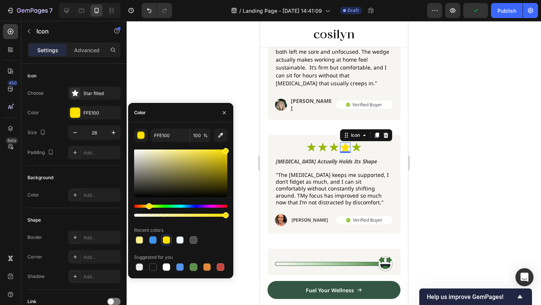
click at [225, 59] on div at bounding box center [334, 163] width 415 height 284
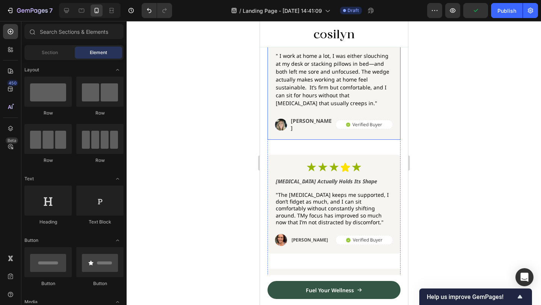
scroll to position [1423, 0]
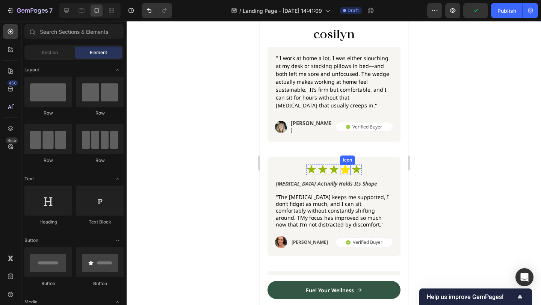
click at [346, 167] on icon at bounding box center [345, 169] width 9 height 9
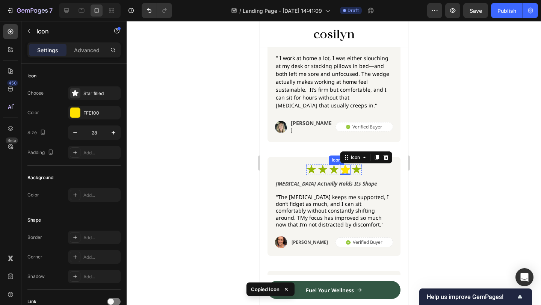
click at [333, 167] on icon at bounding box center [333, 169] width 9 height 9
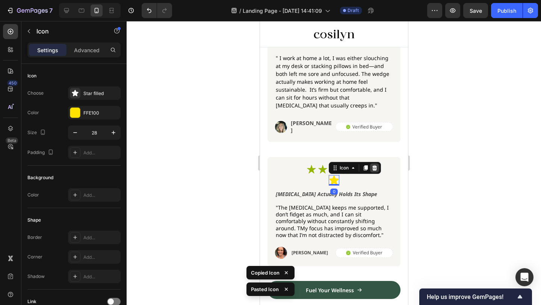
click at [372, 165] on icon at bounding box center [374, 168] width 6 height 6
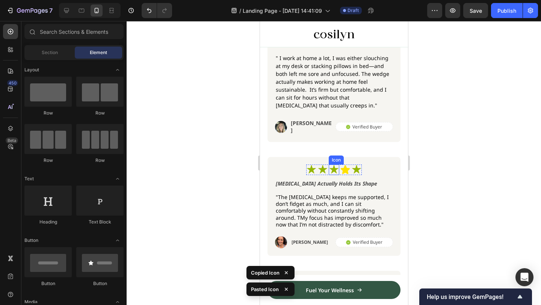
click at [331, 167] on icon at bounding box center [334, 170] width 11 height 11
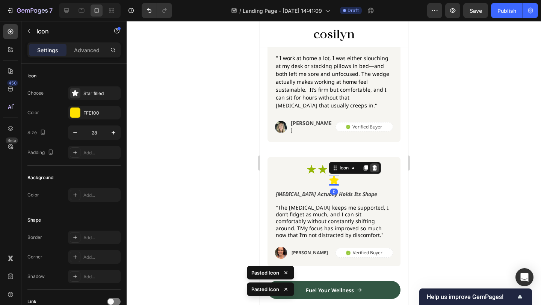
click at [374, 165] on icon at bounding box center [374, 168] width 6 height 6
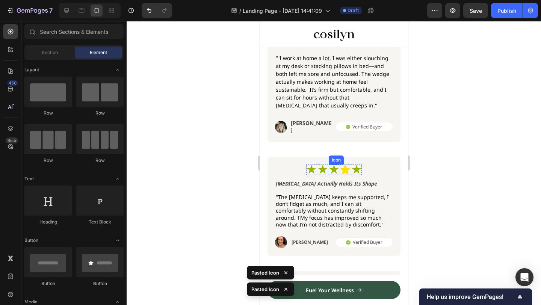
click at [331, 165] on icon at bounding box center [333, 169] width 9 height 9
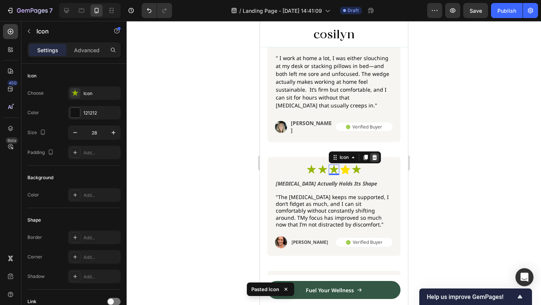
click at [377, 155] on icon at bounding box center [374, 157] width 6 height 6
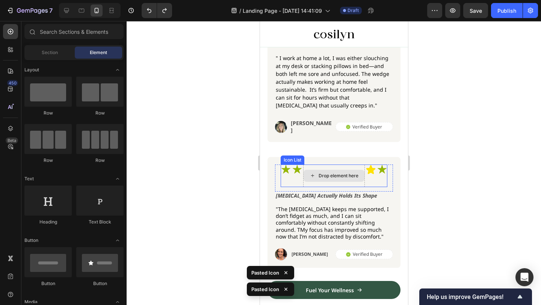
click at [341, 173] on div "Drop element here" at bounding box center [338, 176] width 40 height 6
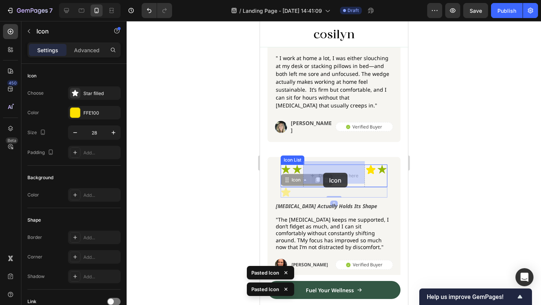
drag, startPoint x: 285, startPoint y: 192, endPoint x: 323, endPoint y: 173, distance: 42.5
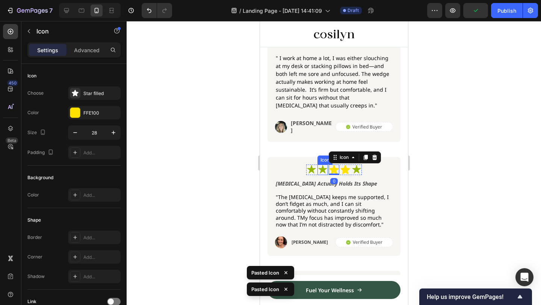
click at [322, 168] on icon at bounding box center [322, 169] width 9 height 9
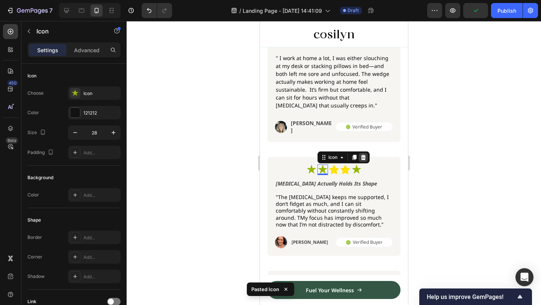
click at [362, 155] on icon at bounding box center [363, 157] width 5 height 5
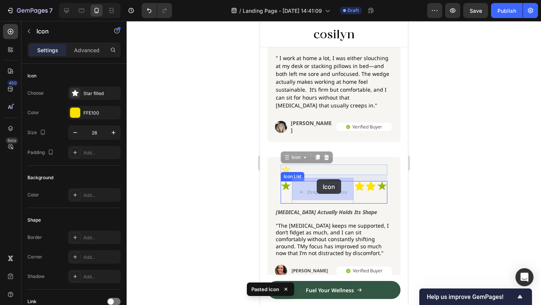
drag, startPoint x: 303, startPoint y: 164, endPoint x: 317, endPoint y: 182, distance: 22.7
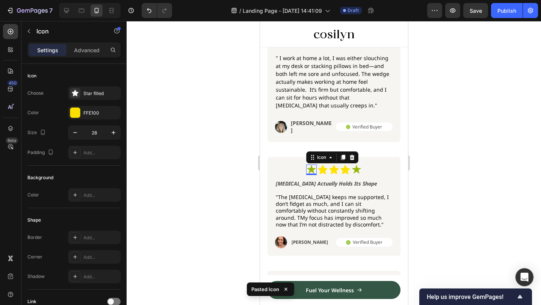
click at [311, 165] on icon at bounding box center [311, 170] width 11 height 11
click at [355, 154] on icon at bounding box center [352, 157] width 6 height 6
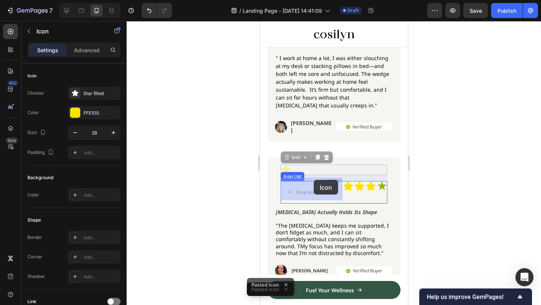
drag, startPoint x: 298, startPoint y: 166, endPoint x: 313, endPoint y: 180, distance: 21.0
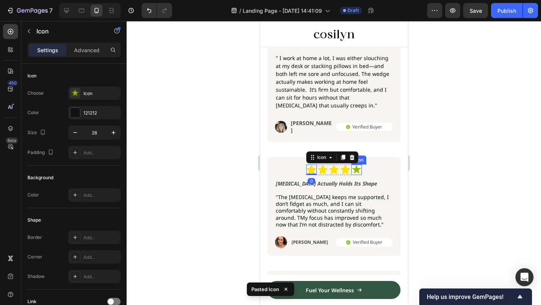
click at [357, 168] on icon at bounding box center [356, 169] width 9 height 9
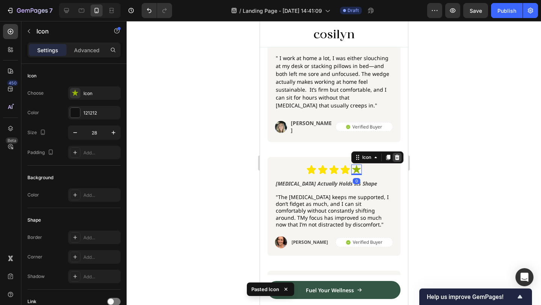
click at [399, 154] on icon at bounding box center [397, 157] width 6 height 6
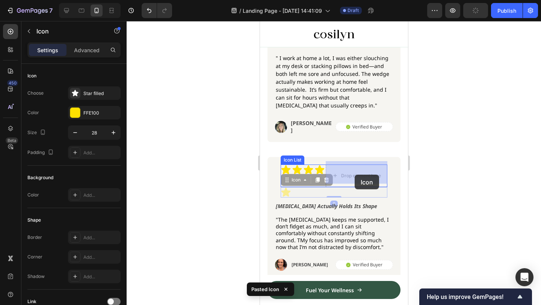
drag, startPoint x: 302, startPoint y: 189, endPoint x: 342, endPoint y: 182, distance: 40.4
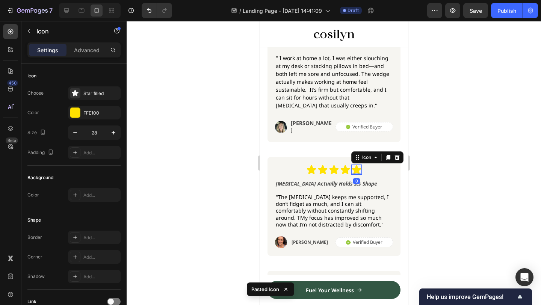
click at [428, 134] on div at bounding box center [334, 163] width 415 height 284
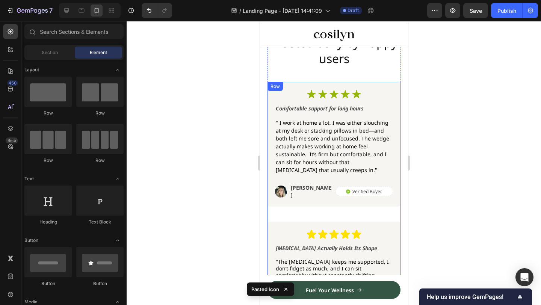
scroll to position [1341, 0]
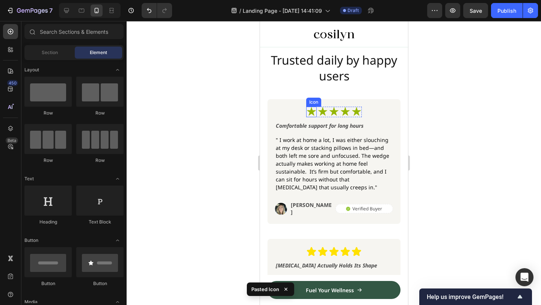
click at [315, 110] on icon at bounding box center [311, 112] width 11 height 11
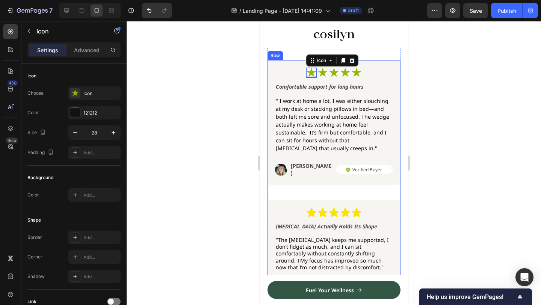
scroll to position [1385, 0]
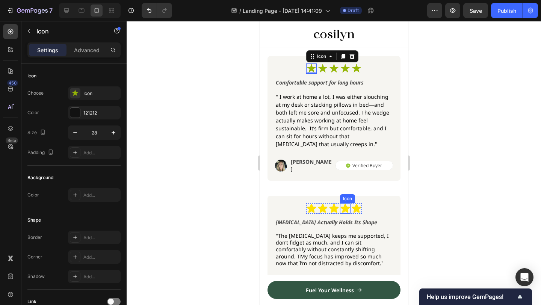
click at [343, 199] on div "Icon" at bounding box center [347, 198] width 15 height 9
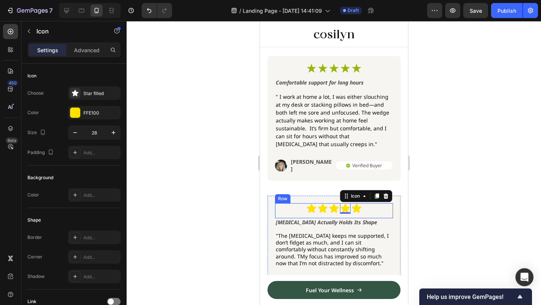
click at [369, 210] on div "Icon Icon Icon Icon 0 Icon Icon List Row" at bounding box center [334, 210] width 118 height 15
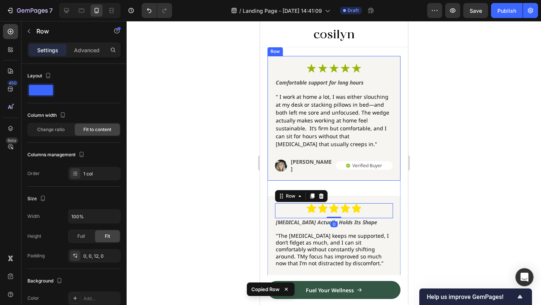
click at [378, 57] on div "Icon Icon Icon Icon Icon Icon List Row Comfortable support for long hours Text …" at bounding box center [333, 118] width 133 height 125
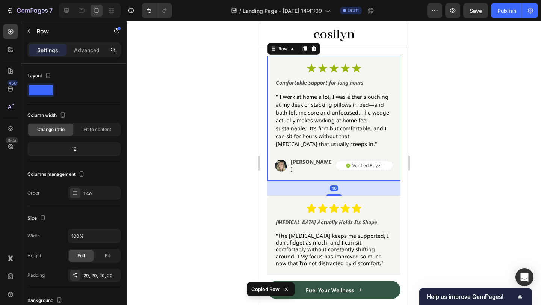
click at [375, 62] on div "Icon Icon Icon Icon Icon Icon List Row Comfortable support for long hours Text …" at bounding box center [333, 118] width 133 height 125
click at [371, 68] on div "Icon Icon Icon Icon Icon Icon List Row" at bounding box center [334, 71] width 118 height 15
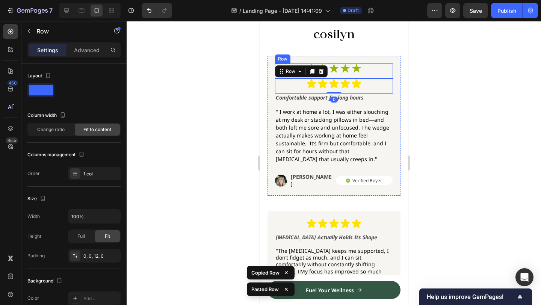
click at [365, 69] on div "Icon Icon Icon Icon Icon Icon List Row" at bounding box center [334, 71] width 118 height 15
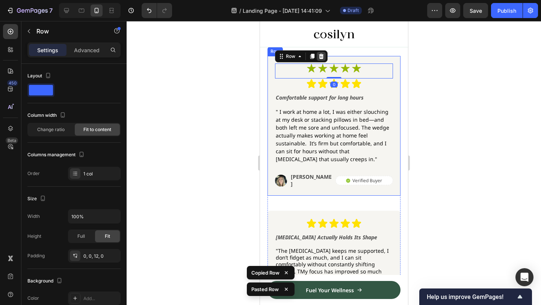
click at [324, 59] on div at bounding box center [320, 56] width 9 height 9
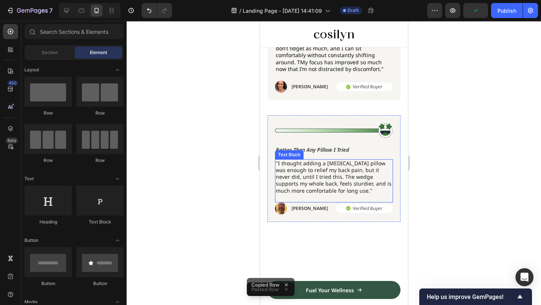
scroll to position [1583, 0]
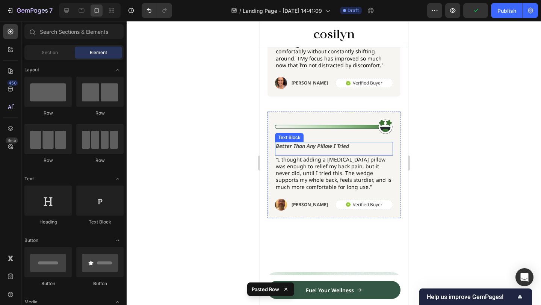
click at [371, 131] on div "Image" at bounding box center [334, 130] width 118 height 23
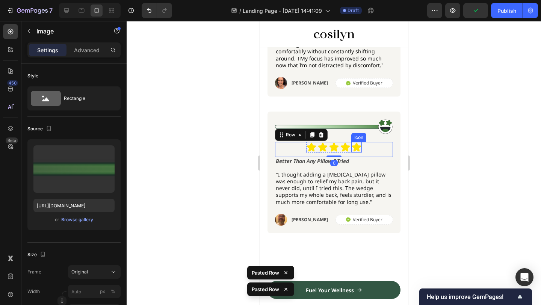
click at [364, 123] on img at bounding box center [334, 126] width 118 height 15
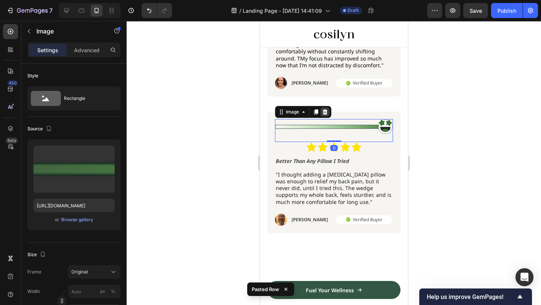
click at [327, 109] on icon at bounding box center [324, 111] width 5 height 5
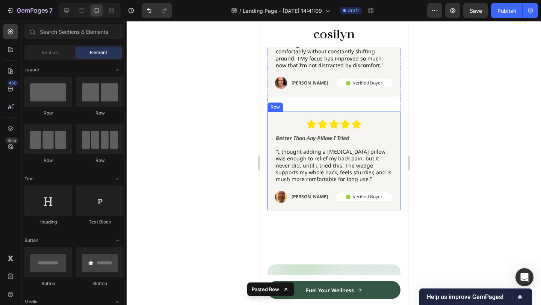
click at [297, 198] on div "[PERSON_NAME] Text Block" at bounding box center [310, 197] width 38 height 12
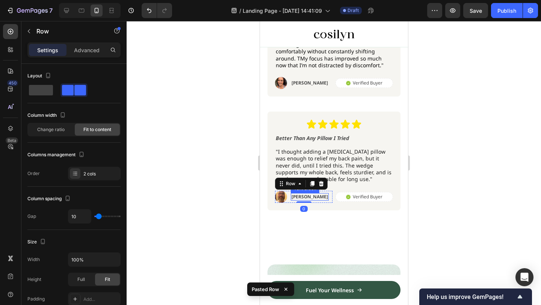
click at [298, 196] on div "[PERSON_NAME] Text Block" at bounding box center [310, 197] width 38 height 8
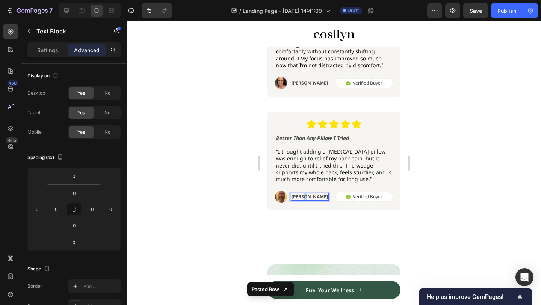
click at [303, 194] on p "[PERSON_NAME]" at bounding box center [309, 197] width 36 height 6
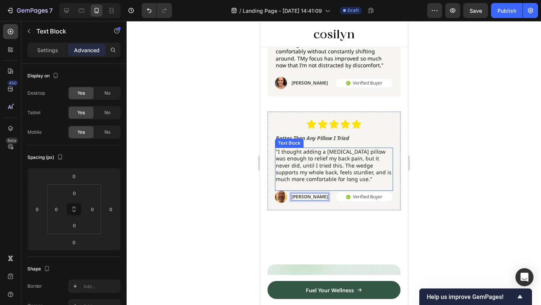
click at [383, 166] on p ""I thought adding a [MEDICAL_DATA] pillow was enough to relief my back pain, bu…" at bounding box center [334, 165] width 117 height 34
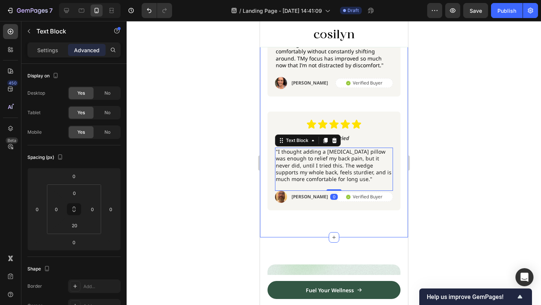
click at [404, 126] on div "Icon Icon Icon Icon Icon Icon List Row Trusted daily by happy users Heading Ico…" at bounding box center [334, 2] width 148 height 469
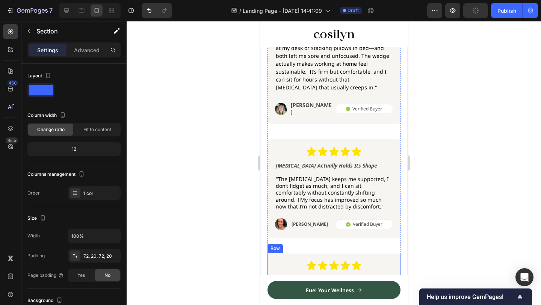
scroll to position [1437, 0]
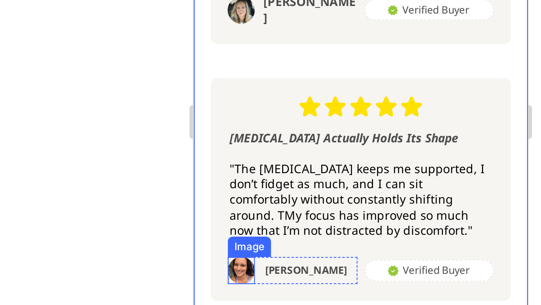
click at [216, 3] on img at bounding box center [214, 9] width 12 height 12
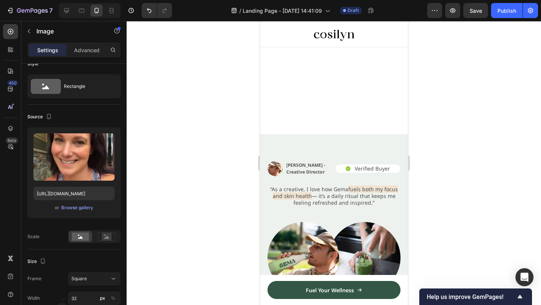
scroll to position [1267, 0]
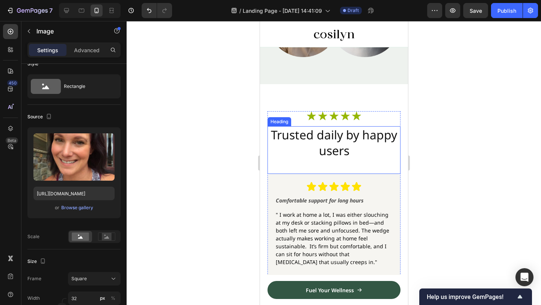
click at [355, 135] on h2 "Trusted daily by happy users" at bounding box center [333, 142] width 133 height 33
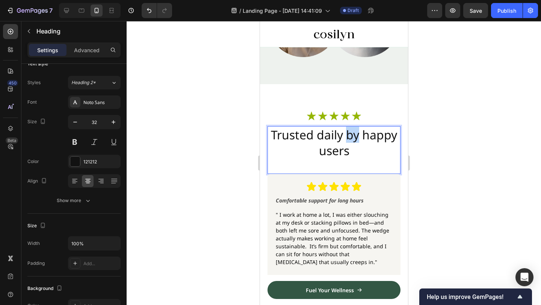
scroll to position [0, 0]
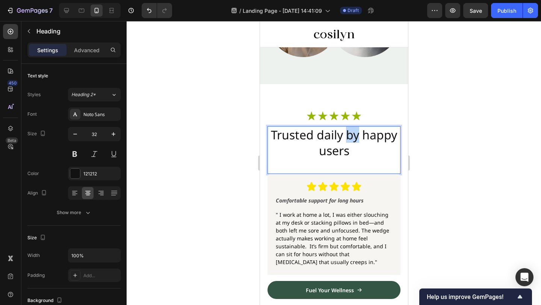
click at [355, 135] on h2 "Trusted daily by happy users" at bounding box center [333, 142] width 133 height 33
click at [371, 150] on p "Trusted daily by happy users" at bounding box center [334, 142] width 132 height 31
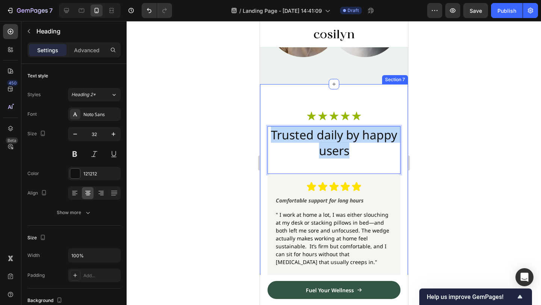
drag, startPoint x: 366, startPoint y: 150, endPoint x: 262, endPoint y: 111, distance: 111.0
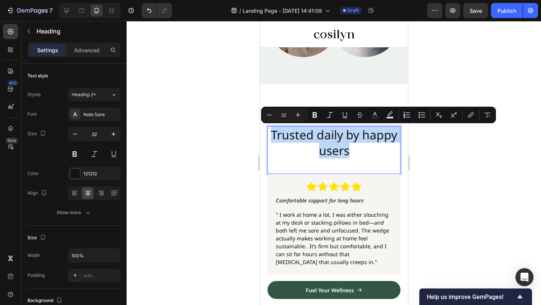
copy p "Trusted daily by happy users"
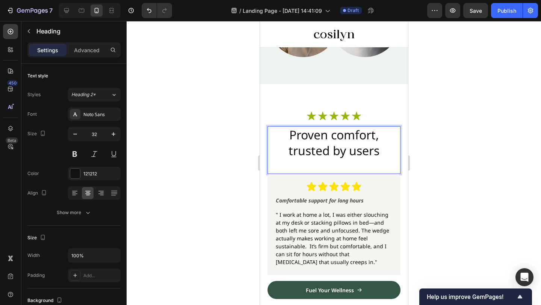
click at [469, 130] on div at bounding box center [334, 163] width 415 height 284
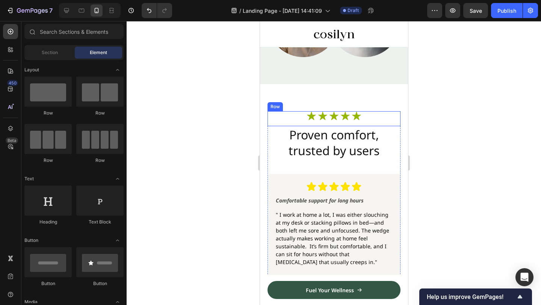
click at [351, 112] on div "Icon Icon Icon Icon Icon" at bounding box center [334, 116] width 56 height 11
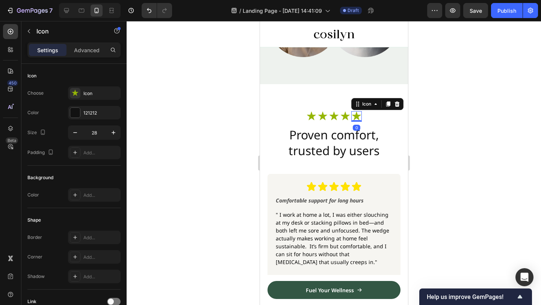
click at [347, 112] on icon at bounding box center [345, 116] width 11 height 11
click at [357, 117] on icon at bounding box center [356, 116] width 9 height 9
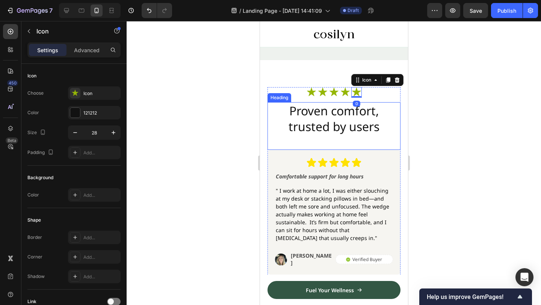
scroll to position [1248, 0]
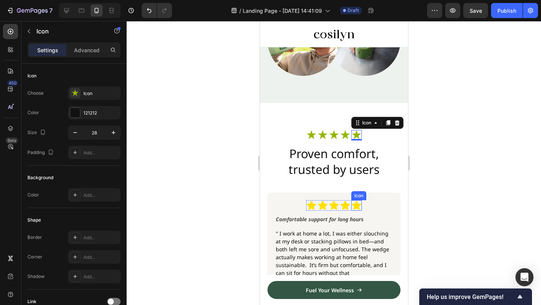
click at [352, 205] on icon at bounding box center [356, 205] width 9 height 9
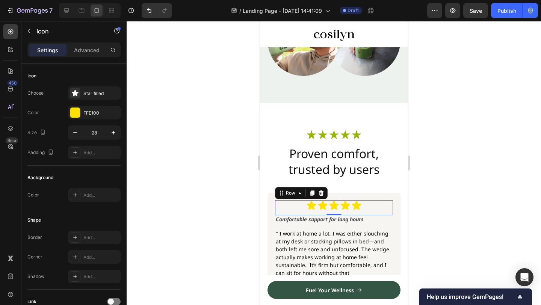
click at [375, 206] on div "Icon Icon Icon Icon Icon Icon List Row 0" at bounding box center [334, 207] width 118 height 15
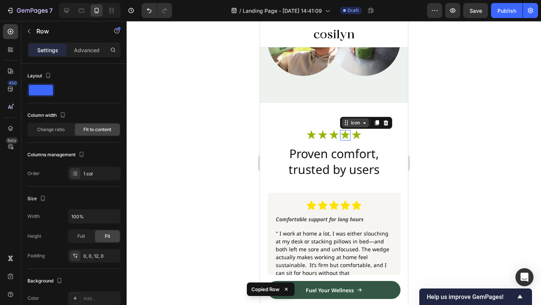
click at [347, 121] on div "Icon" at bounding box center [366, 123] width 52 height 12
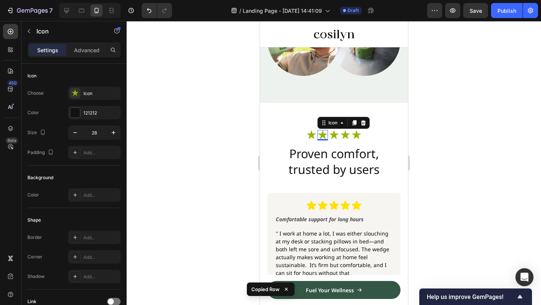
click at [323, 131] on icon at bounding box center [322, 135] width 11 height 11
click at [304, 131] on div "Icon Icon 0 Icon Icon Icon Icon List Row" at bounding box center [333, 137] width 133 height 15
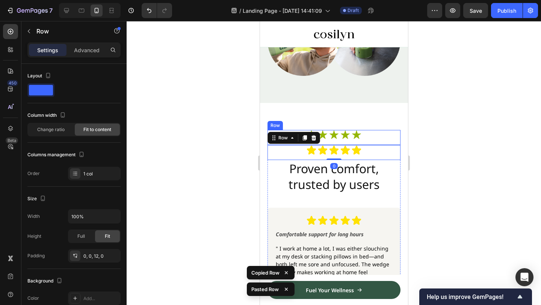
click at [372, 138] on div "Icon Icon Icon Icon Icon Icon List Row" at bounding box center [333, 137] width 133 height 15
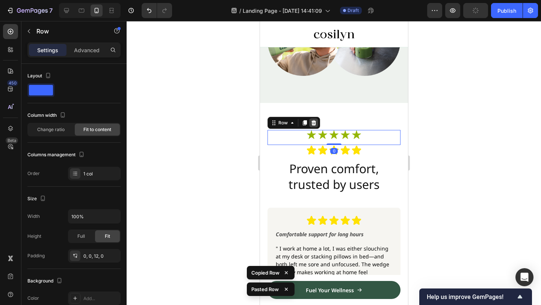
click at [316, 122] on icon at bounding box center [313, 123] width 6 height 6
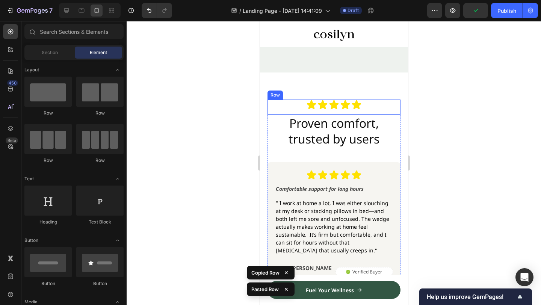
scroll to position [1282, 0]
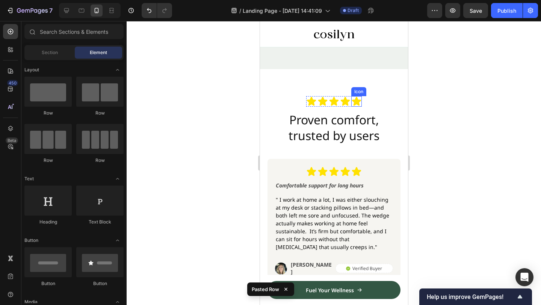
click at [357, 101] on icon at bounding box center [356, 101] width 9 height 9
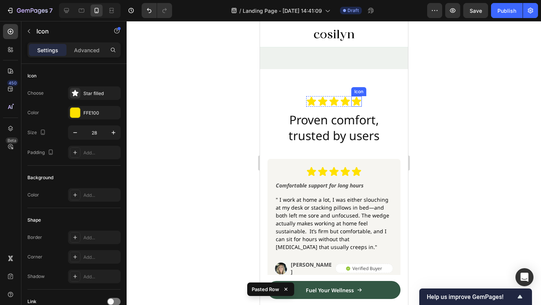
click at [357, 101] on icon at bounding box center [356, 101] width 9 height 9
click at [306, 105] on icon at bounding box center [311, 101] width 11 height 11
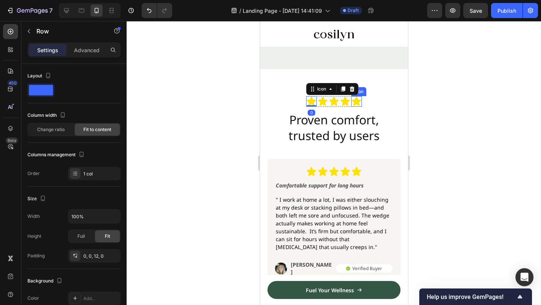
click at [398, 107] on div "Icon 0 Icon Icon Icon Icon Icon List Row" at bounding box center [333, 103] width 133 height 15
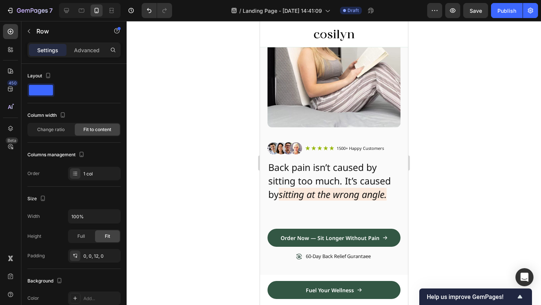
scroll to position [86, 0]
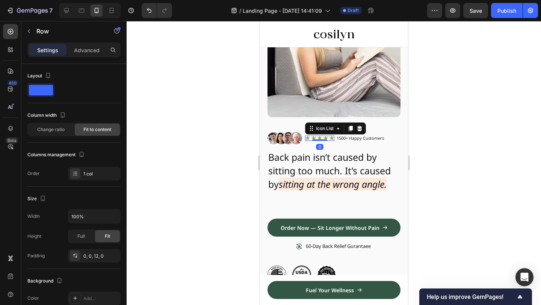
click at [322, 139] on div "Icon Icon Icon Icon Icon" at bounding box center [319, 138] width 29 height 5
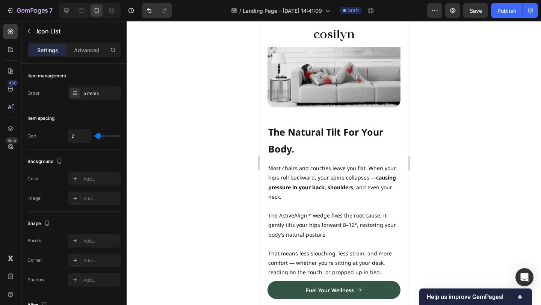
scroll to position [0, 0]
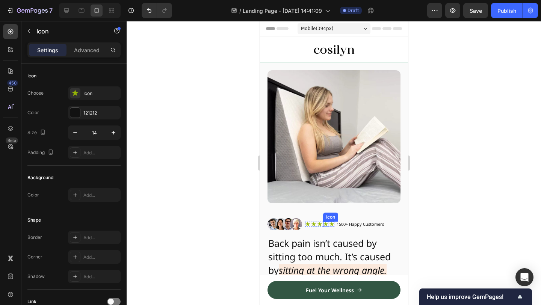
click at [324, 222] on icon at bounding box center [325, 224] width 5 height 5
click at [321, 223] on icon at bounding box center [319, 224] width 5 height 5
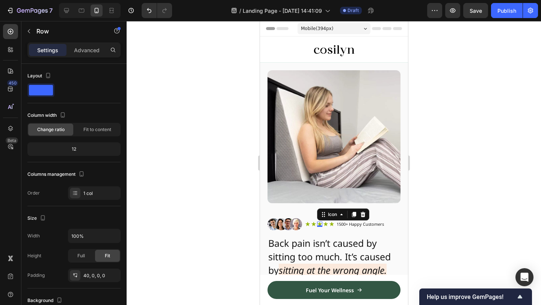
click at [311, 213] on div "Image Icon Icon Icon 0 Icon Icon Icon List 1500+ Happy Customers Text Block Row…" at bounding box center [333, 286] width 133 height 167
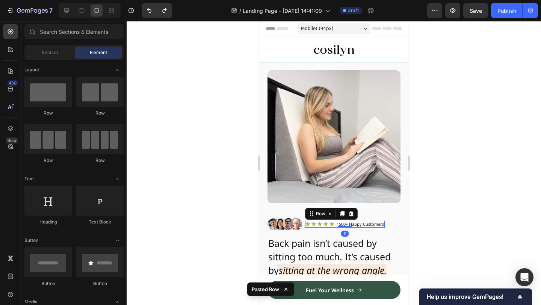
click at [334, 221] on div "Icon Icon Icon Icon Icon Icon List 1500+ Happy Customers Text Block Row 0" at bounding box center [345, 224] width 80 height 7
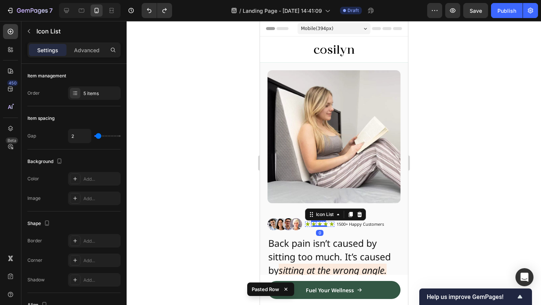
click at [315, 222] on div "Icon Icon Icon Icon Icon" at bounding box center [319, 224] width 29 height 5
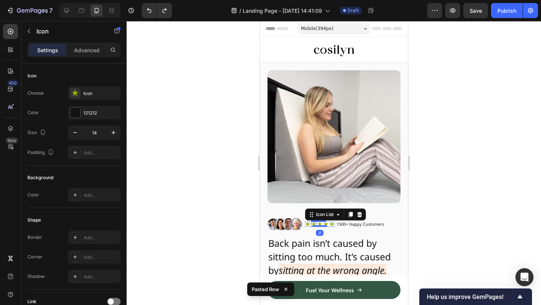
click at [307, 222] on icon at bounding box center [307, 224] width 5 height 4
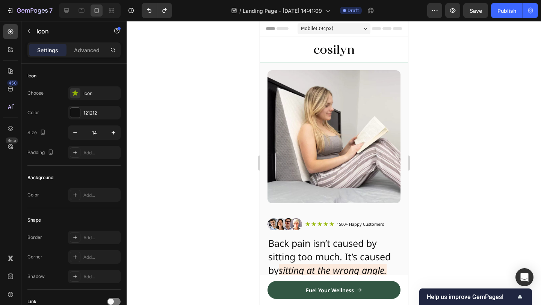
click at [306, 225] on icon at bounding box center [307, 224] width 5 height 4
click at [321, 224] on div "Icon" at bounding box center [319, 224] width 5 height 5
click at [307, 224] on icon at bounding box center [307, 224] width 5 height 4
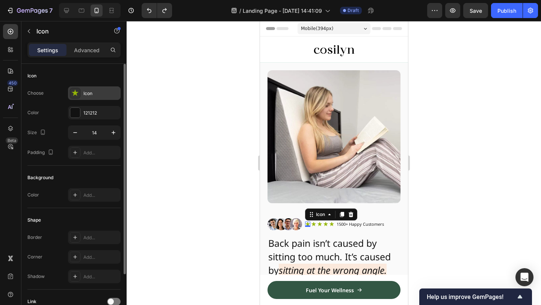
click at [82, 93] on div "Icon" at bounding box center [94, 93] width 53 height 14
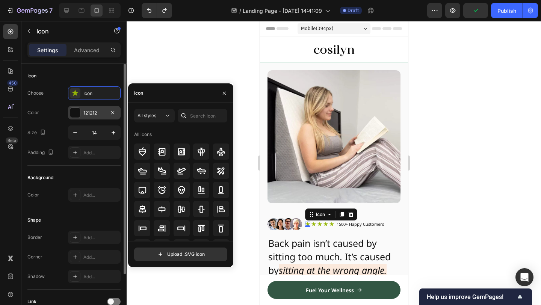
click at [76, 108] on div at bounding box center [75, 113] width 10 height 10
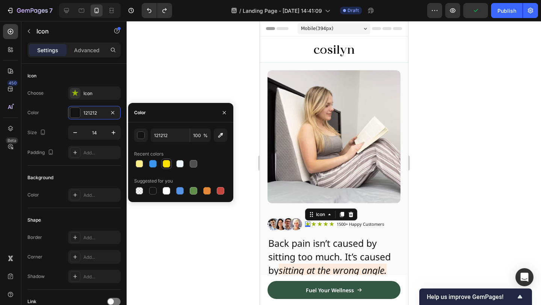
click at [164, 166] on div at bounding box center [167, 164] width 8 height 8
type input "FFE100"
click at [313, 224] on div "Icon" at bounding box center [313, 224] width 5 height 5
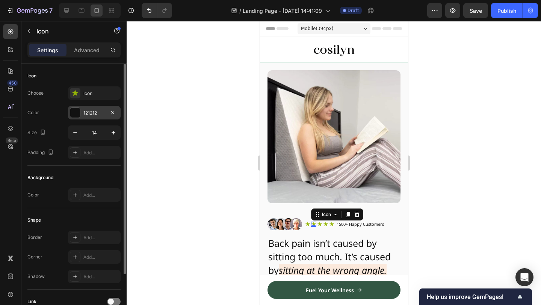
click at [99, 112] on div "121212" at bounding box center [94, 113] width 22 height 7
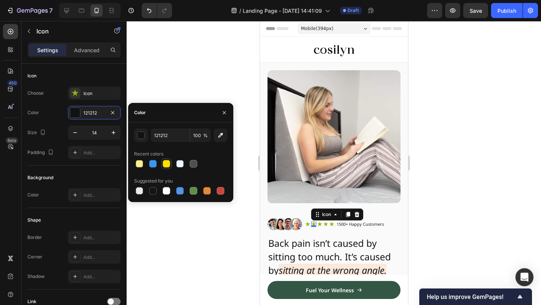
click at [165, 163] on div at bounding box center [167, 164] width 8 height 8
type input "FFE100"
click at [166, 163] on div at bounding box center [167, 164] width 8 height 8
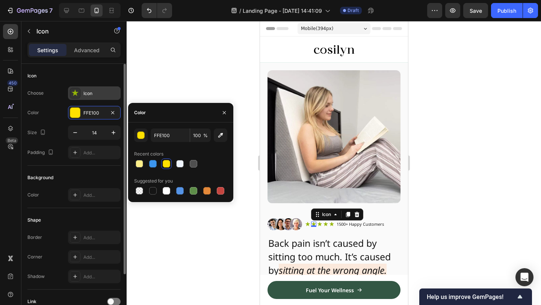
click at [76, 88] on div "Icon" at bounding box center [94, 93] width 53 height 14
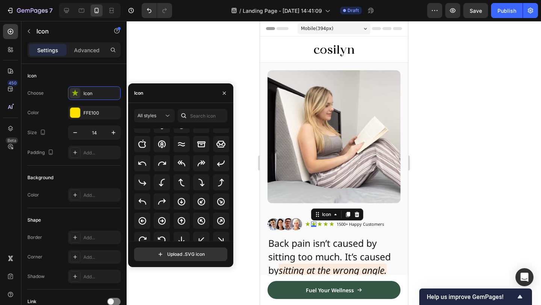
scroll to position [138, 0]
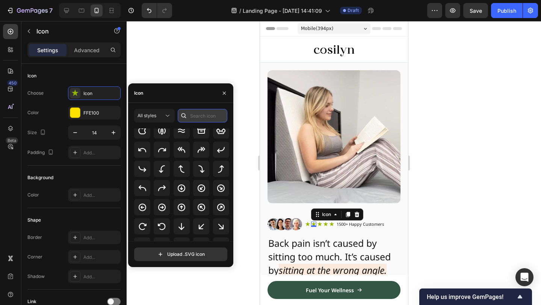
click at [211, 119] on input "text" at bounding box center [203, 116] width 50 height 14
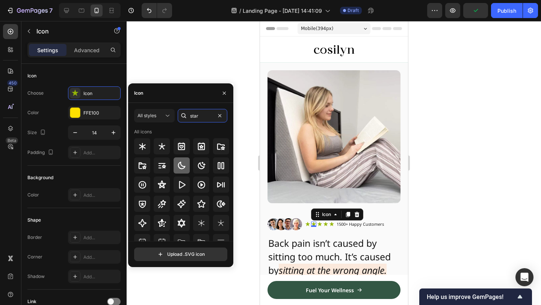
scroll to position [41, 0]
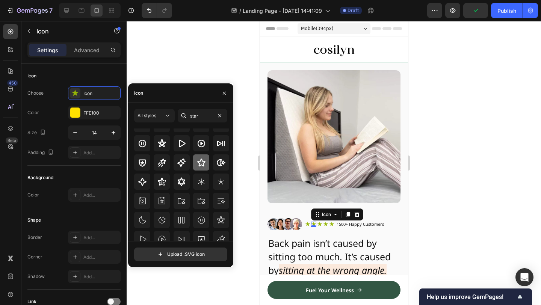
click at [201, 164] on icon at bounding box center [201, 162] width 9 height 9
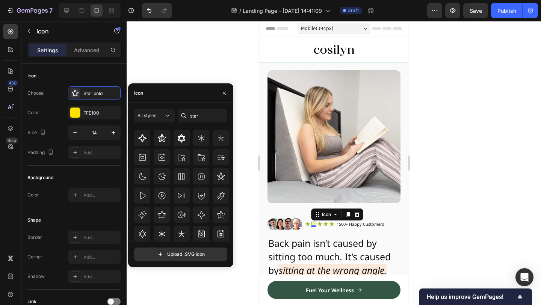
scroll to position [0, 0]
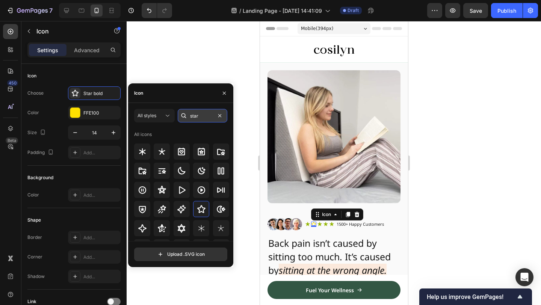
click at [200, 114] on input "star" at bounding box center [203, 116] width 50 height 14
type input "star"
click at [163, 123] on div "All styles star All icons" at bounding box center [180, 175] width 93 height 132
click at [163, 118] on div "All styles" at bounding box center [151, 115] width 26 height 7
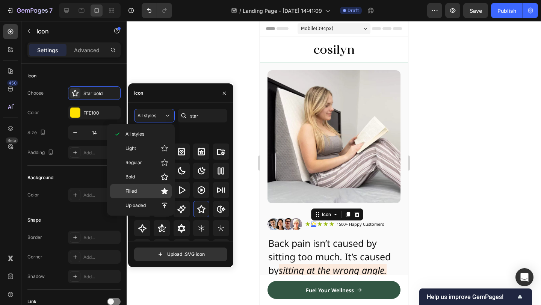
click at [151, 193] on p "Filled" at bounding box center [147, 192] width 43 height 8
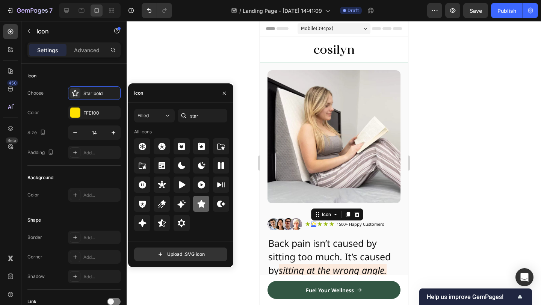
click at [204, 205] on icon at bounding box center [201, 204] width 9 height 9
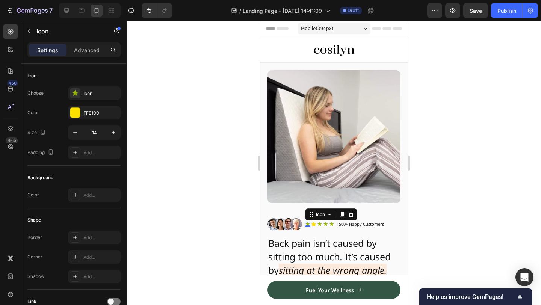
click at [306, 225] on div "Icon 0" at bounding box center [307, 224] width 5 height 5
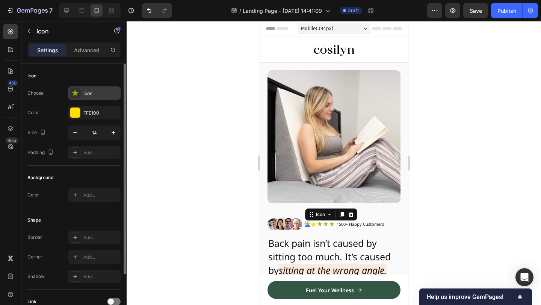
click at [97, 94] on div "Icon" at bounding box center [100, 93] width 35 height 7
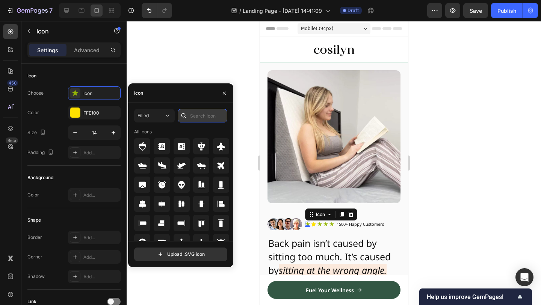
click at [212, 112] on input "text" at bounding box center [203, 116] width 50 height 14
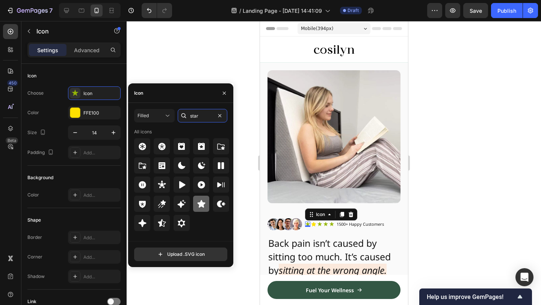
type input "star"
click at [203, 198] on div at bounding box center [201, 204] width 16 height 16
click at [319, 224] on div "Icon" at bounding box center [319, 224] width 5 height 5
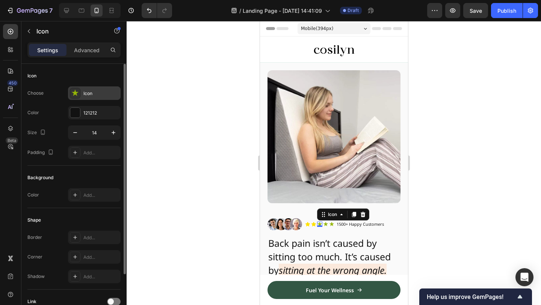
click at [96, 90] on div "Icon" at bounding box center [100, 93] width 35 height 7
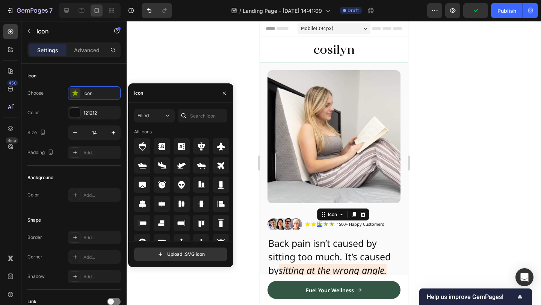
click at [198, 108] on div "Filled All icons Upload .SVG icon" at bounding box center [180, 185] width 105 height 164
click at [197, 123] on div "Filled All icons" at bounding box center [180, 175] width 93 height 132
click at [203, 119] on input "text" at bounding box center [203, 116] width 50 height 14
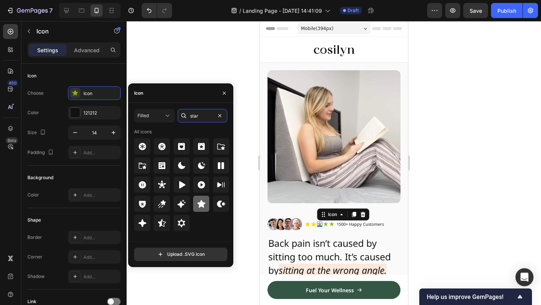
type input "star"
click at [205, 203] on icon at bounding box center [201, 204] width 8 height 8
click at [223, 93] on icon "button" at bounding box center [224, 93] width 6 height 6
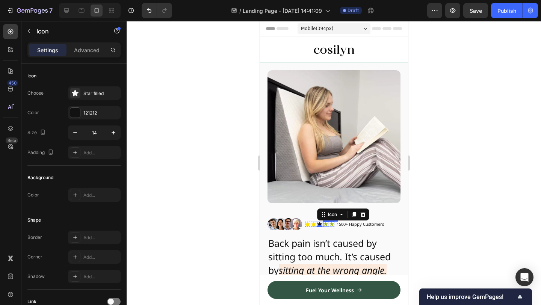
click at [326, 225] on div "Icon" at bounding box center [325, 224] width 5 height 5
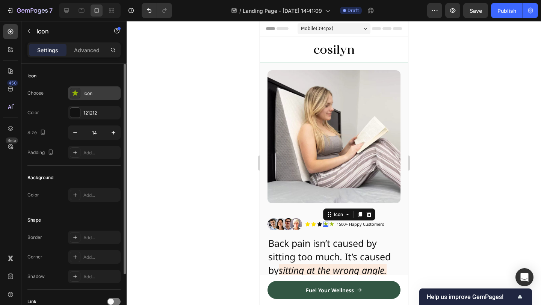
click at [99, 94] on div "Icon" at bounding box center [100, 93] width 35 height 7
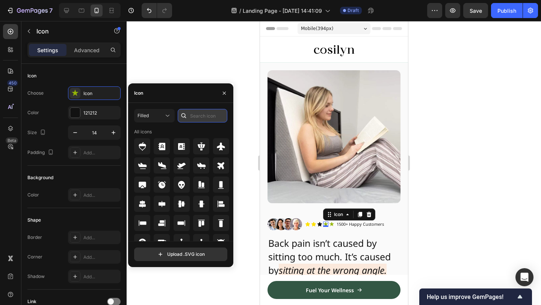
click at [196, 116] on input "text" at bounding box center [203, 116] width 50 height 14
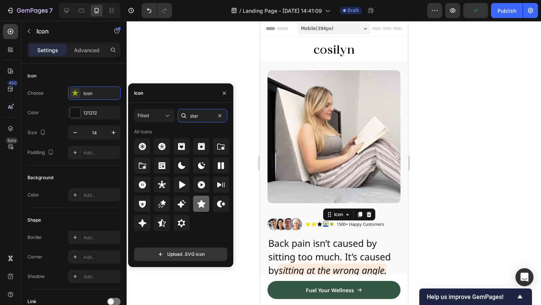
type input "star"
click at [207, 205] on div at bounding box center [201, 204] width 16 height 16
click at [332, 223] on icon at bounding box center [331, 224] width 5 height 5
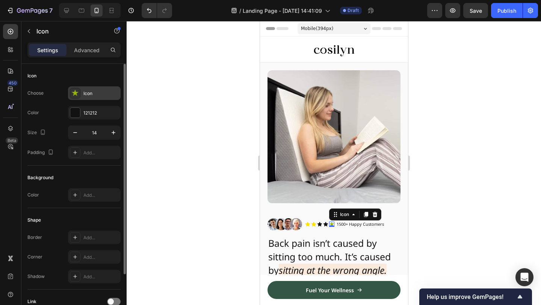
click at [94, 97] on div "Icon" at bounding box center [94, 93] width 53 height 14
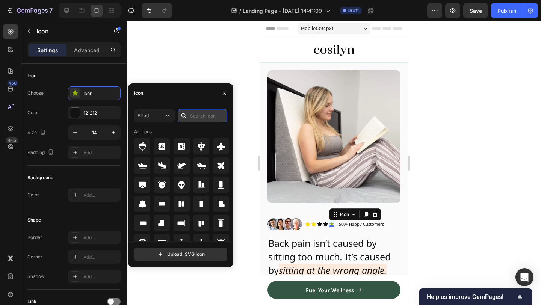
click at [207, 118] on input "text" at bounding box center [203, 116] width 50 height 14
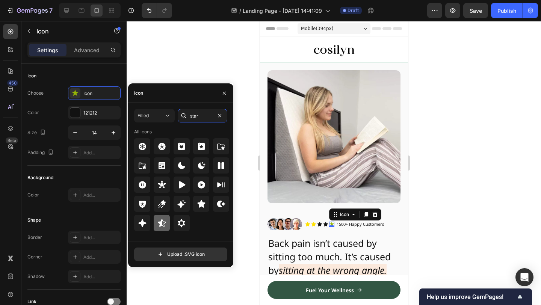
type input "star"
click at [167, 229] on div at bounding box center [162, 223] width 16 height 16
click at [319, 226] on div "Icon" at bounding box center [319, 224] width 5 height 5
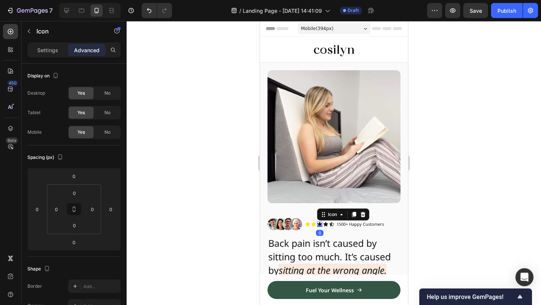
click at [220, 214] on div at bounding box center [334, 163] width 415 height 284
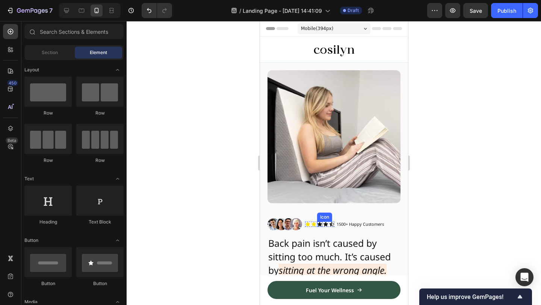
click at [319, 224] on icon at bounding box center [319, 224] width 5 height 5
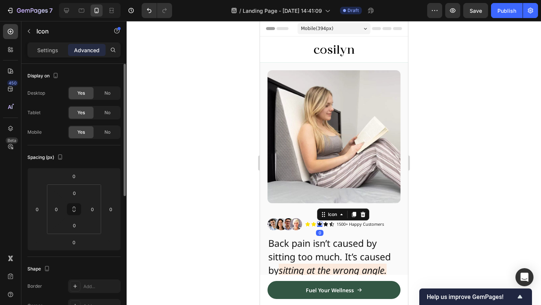
click at [56, 56] on div "Settings Advanced" at bounding box center [73, 49] width 93 height 15
click at [57, 54] on p "Settings" at bounding box center [47, 50] width 21 height 8
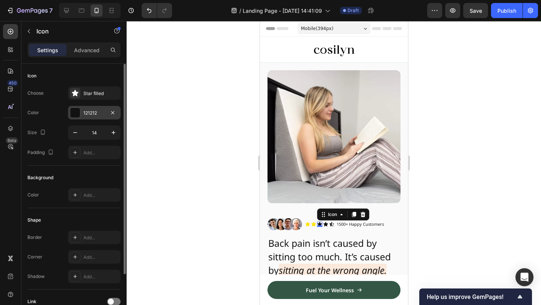
click at [92, 117] on div "121212" at bounding box center [94, 113] width 53 height 14
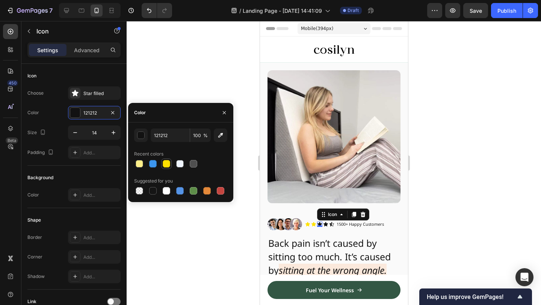
click at [167, 163] on div at bounding box center [167, 164] width 8 height 8
type input "FFE100"
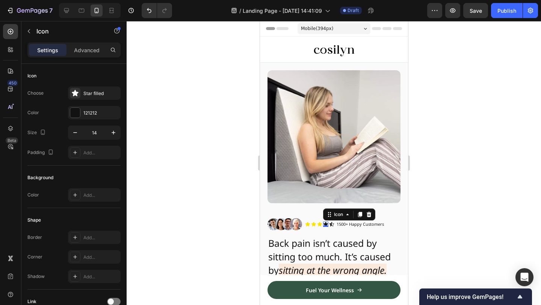
click at [324, 224] on div "Icon 0" at bounding box center [325, 224] width 5 height 5
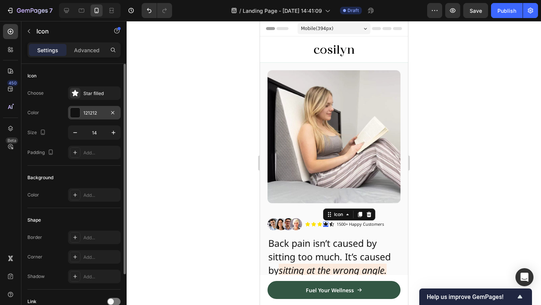
click at [98, 111] on div "121212" at bounding box center [94, 113] width 22 height 7
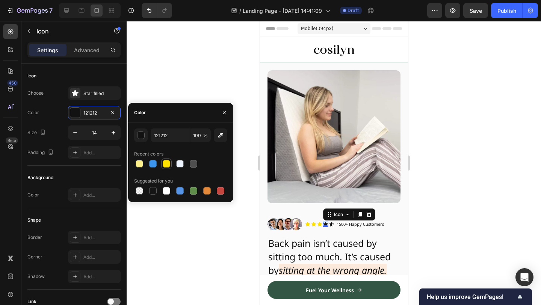
click at [164, 159] on div at bounding box center [166, 164] width 11 height 11
type input "FFE100"
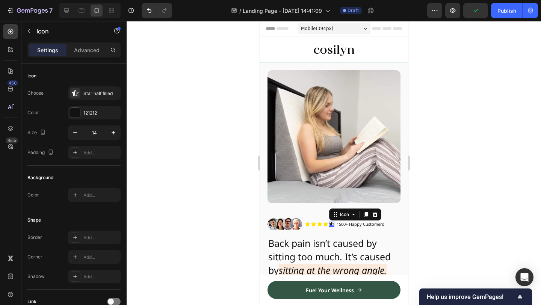
click at [332, 223] on icon at bounding box center [331, 224] width 5 height 5
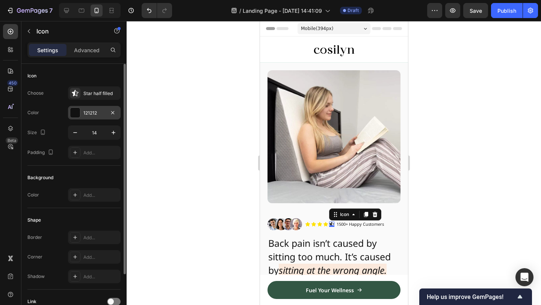
click at [97, 116] on div "121212" at bounding box center [94, 113] width 22 height 7
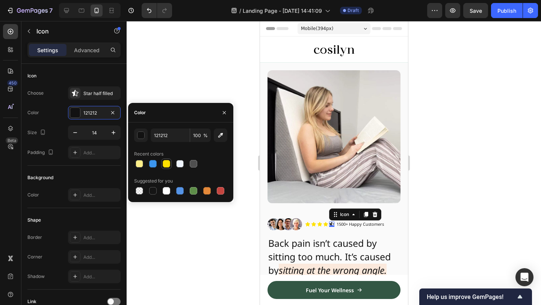
click at [164, 163] on div at bounding box center [167, 164] width 8 height 8
type input "FFE100"
click at [436, 230] on div at bounding box center [334, 163] width 415 height 284
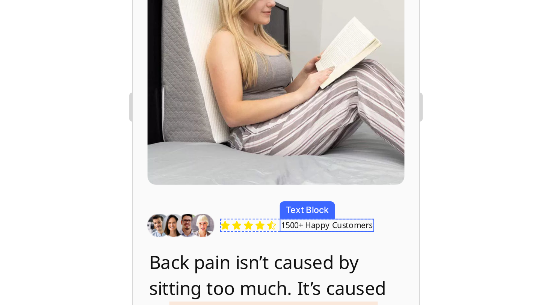
click at [224, 34] on p "1500+ Happy Customers" at bounding box center [232, 35] width 47 height 5
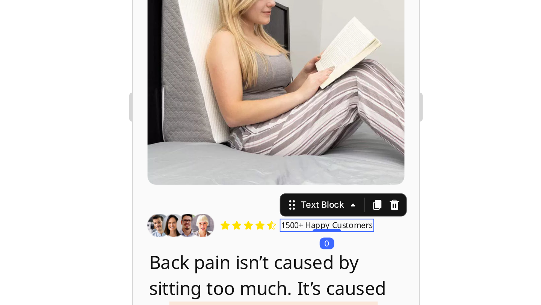
click at [224, 34] on p "1500+ Happy Customers" at bounding box center [232, 35] width 47 height 5
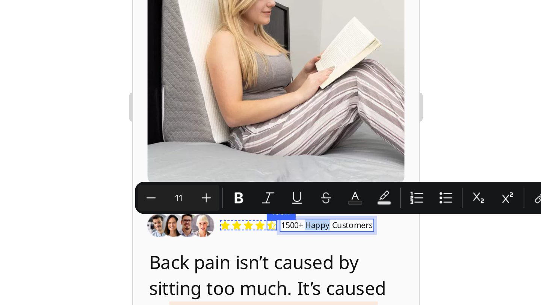
click at [206, 38] on div "Icon" at bounding box center [203, 35] width 5 height 5
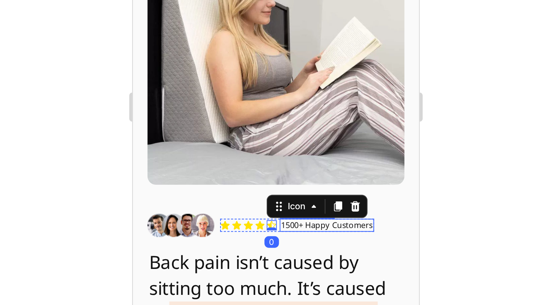
click at [214, 38] on p "1500+ Happy Customers" at bounding box center [232, 35] width 47 height 5
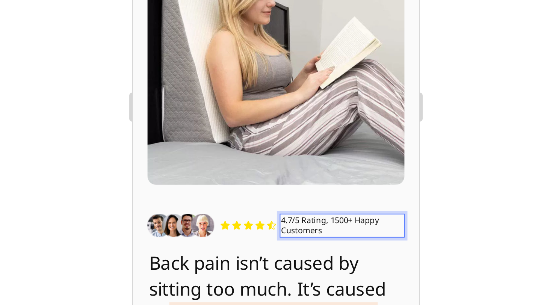
click at [428, 212] on div at bounding box center [334, 163] width 415 height 284
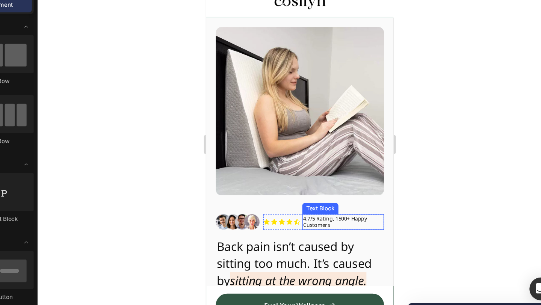
click at [290, 167] on p "4.7/5 Rating, 1500+ Happy Customers" at bounding box center [314, 168] width 63 height 11
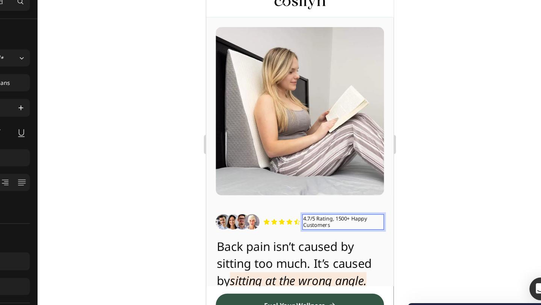
click at [290, 166] on p "4.7/5 Rating, 1500+ Happy Customers" at bounding box center [314, 168] width 63 height 11
click at [305, 171] on p "4.7 Rating, 1500+ Happy Customers" at bounding box center [314, 168] width 63 height 11
click at [304, 165] on p "4.7 Rating, 1500+ Happy Customers" at bounding box center [314, 168] width 63 height 11
click at [304, 169] on p "4.7 Rating, 1500+ Happy Customers" at bounding box center [314, 168] width 63 height 11
click at [324, 166] on p "4.7 Rating, 1500+ Happy Customers" at bounding box center [314, 168] width 63 height 11
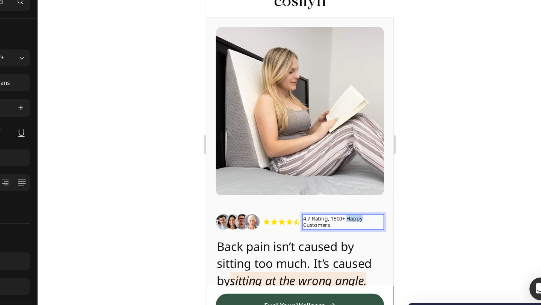
click at [324, 166] on p "4.7 Rating, 1500+ Happy Customers" at bounding box center [314, 168] width 63 height 11
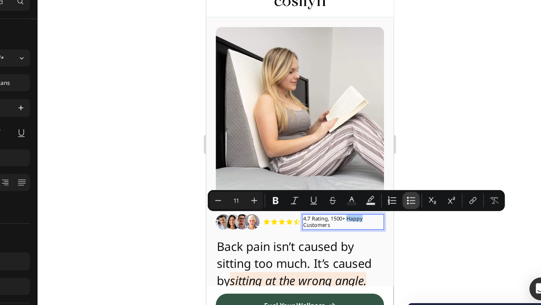
click at [427, 207] on button "Bulleted List" at bounding box center [422, 208] width 14 height 14
type input "11"
click at [445, 167] on div at bounding box center [334, 163] width 415 height 284
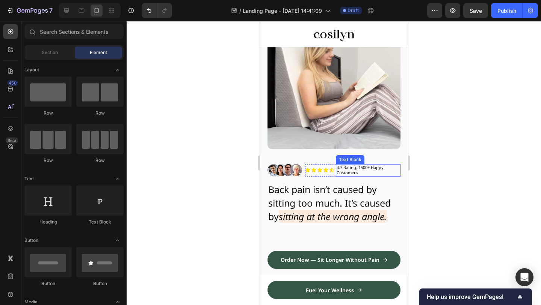
scroll to position [67, 0]
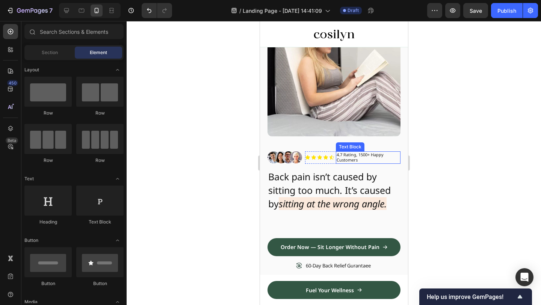
click at [348, 157] on p "4.7 Rating, 1500+ Happy Customers" at bounding box center [367, 157] width 63 height 11
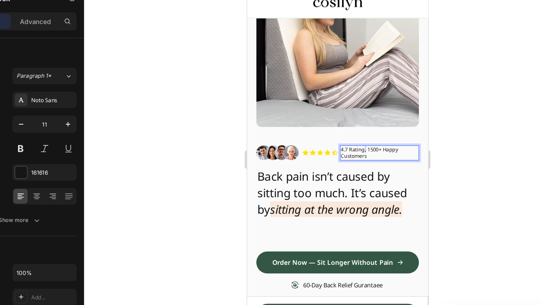
click at [342, 118] on p "4.7 Rating, 1500+ Happy Customers" at bounding box center [355, 122] width 63 height 11
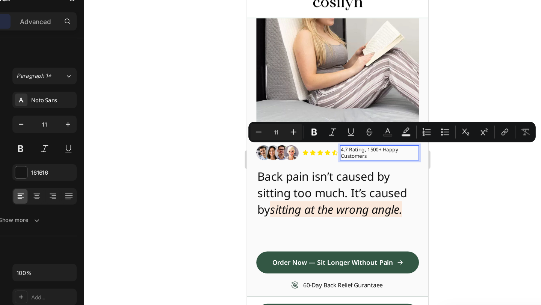
click at [336, 122] on p "4.7 Rating, 1500+ Happy Customers" at bounding box center [355, 122] width 63 height 11
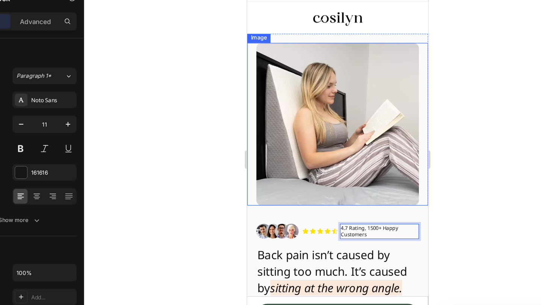
scroll to position [0, 0]
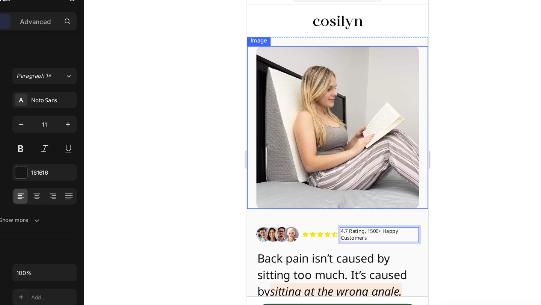
click at [476, 104] on div at bounding box center [334, 163] width 415 height 284
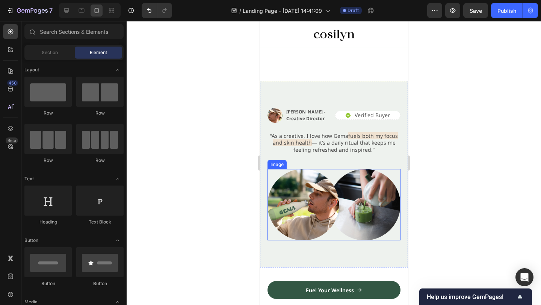
scroll to position [1057, 0]
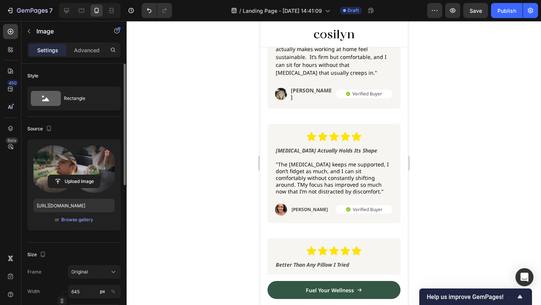
scroll to position [1097, 0]
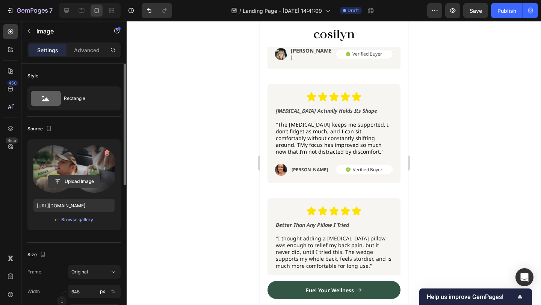
click at [77, 175] on input "file" at bounding box center [74, 181] width 52 height 13
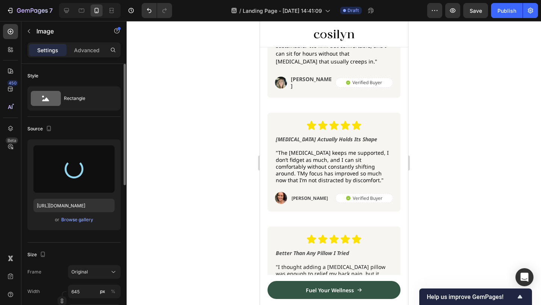
type input "https://cdn.shopify.com/s/files/1/0914/0417/3689/files/gempages_575809327634317…"
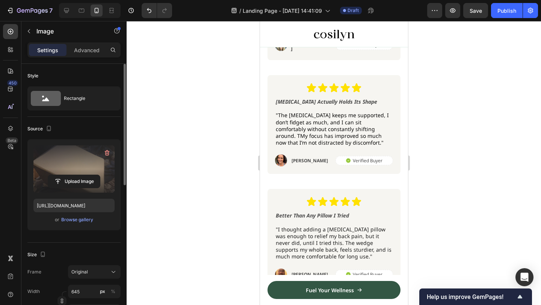
scroll to position [1145, 0]
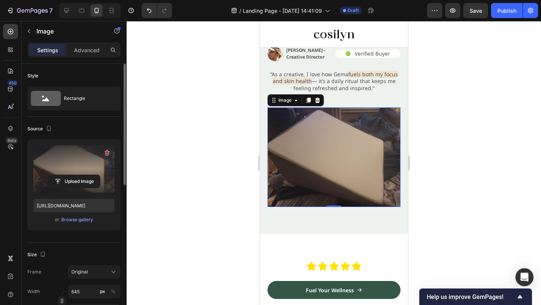
click at [350, 174] on img at bounding box center [333, 157] width 133 height 100
click at [477, 140] on div at bounding box center [334, 163] width 415 height 284
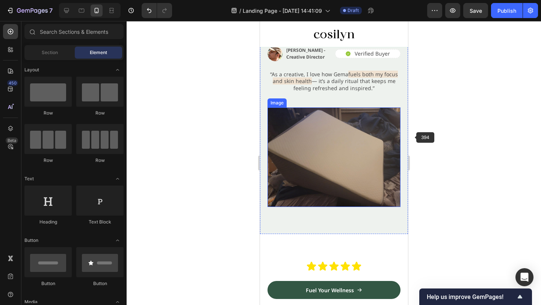
click at [367, 130] on img at bounding box center [333, 157] width 133 height 100
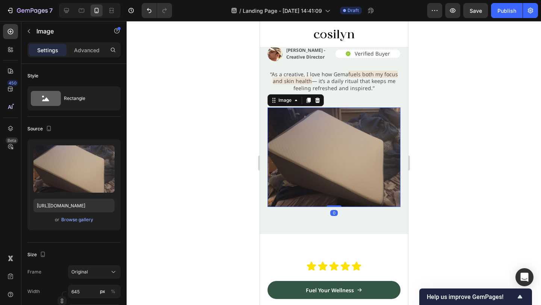
scroll to position [1123, 0]
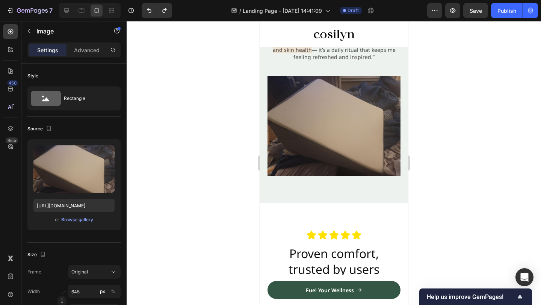
type input "https://cdn.shopify.com/s/files/1/0914/0417/3689/files/gempages_575809327634317…"
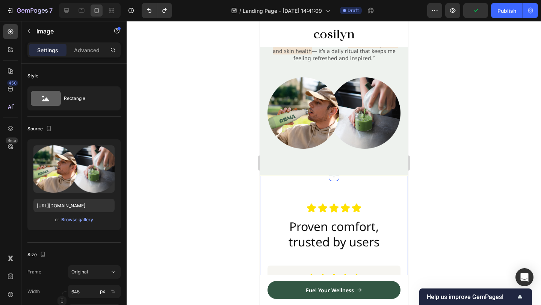
scroll to position [908, 0]
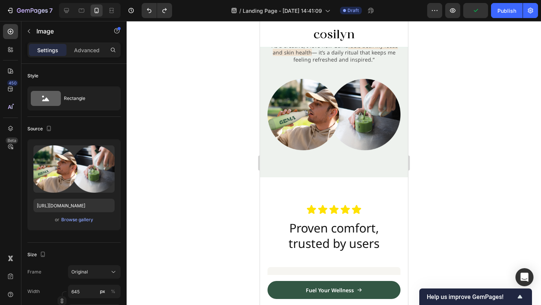
click at [330, 126] on img at bounding box center [333, 114] width 133 height 71
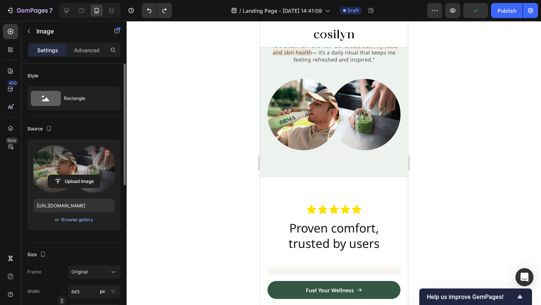
click at [72, 163] on label at bounding box center [73, 168] width 81 height 47
click at [72, 175] on input "file" at bounding box center [74, 181] width 52 height 13
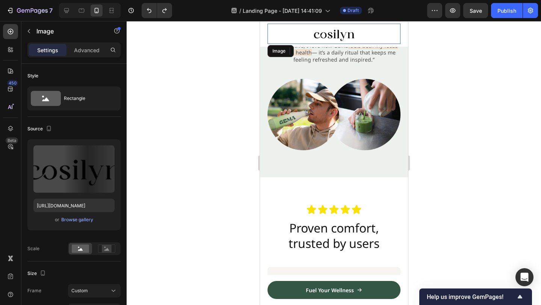
click at [308, 139] on img at bounding box center [333, 114] width 133 height 71
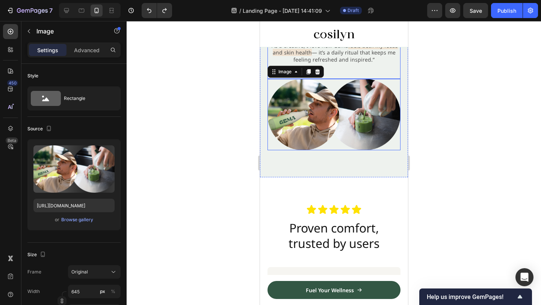
scroll to position [822, 0]
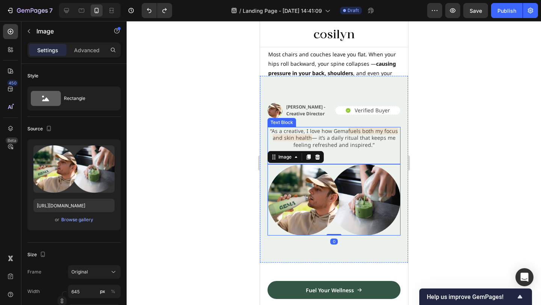
click at [450, 256] on div at bounding box center [334, 163] width 415 height 284
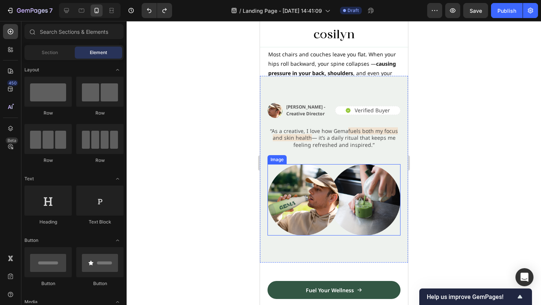
click at [342, 209] on img at bounding box center [333, 199] width 133 height 71
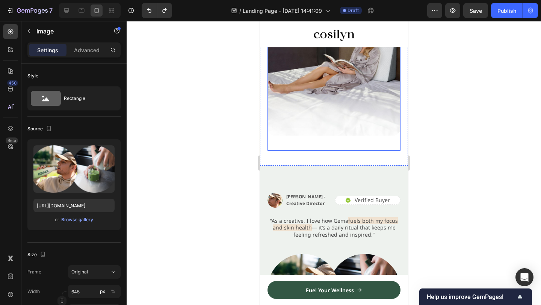
scroll to position [1125, 0]
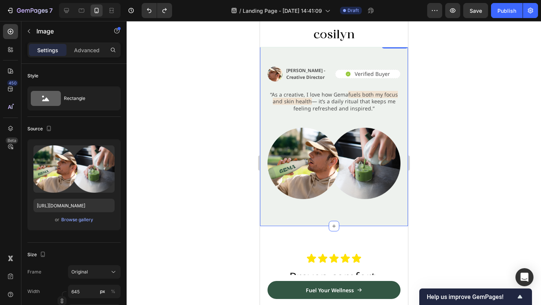
click at [333, 56] on div "Image Alex Carter - Creative Director Text Block Row Icon Verified Buyer Text B…" at bounding box center [334, 132] width 148 height 186
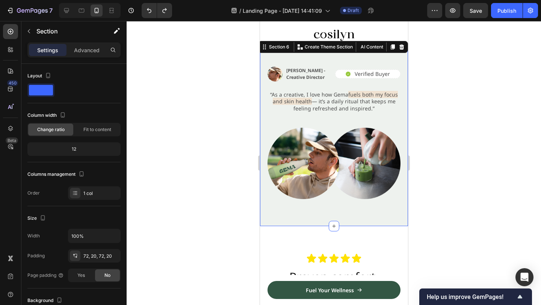
click at [516, 126] on div at bounding box center [334, 163] width 415 height 284
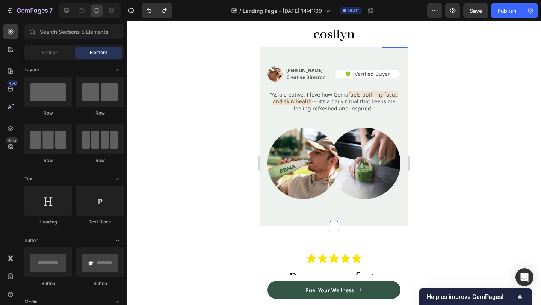
click at [319, 68] on p "[PERSON_NAME] - Creative Director" at bounding box center [309, 74] width 46 height 14
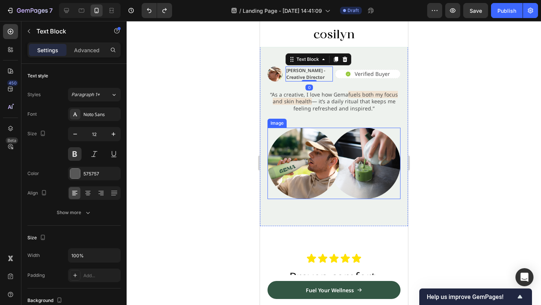
click at [340, 188] on img at bounding box center [333, 163] width 133 height 71
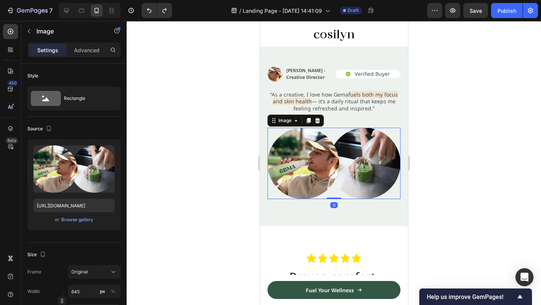
click at [427, 203] on div at bounding box center [334, 163] width 415 height 284
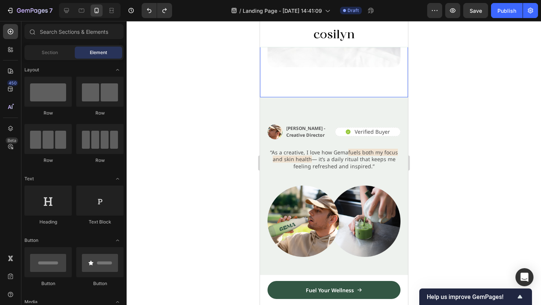
scroll to position [1097, 0]
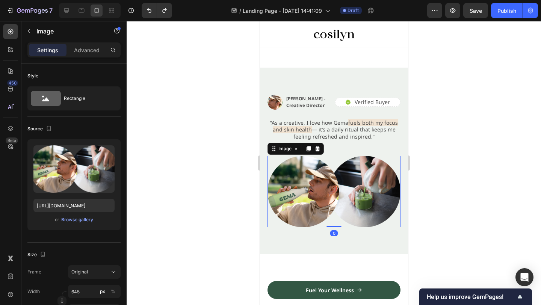
click at [312, 194] on img at bounding box center [333, 191] width 133 height 71
click at [81, 223] on div "Browse gallery" at bounding box center [77, 219] width 32 height 7
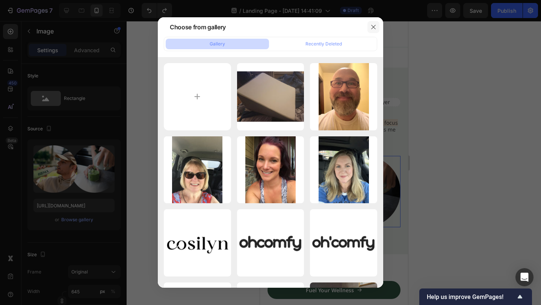
click at [369, 29] on button "button" at bounding box center [374, 27] width 12 height 12
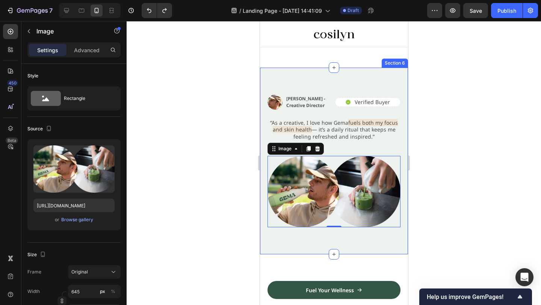
click at [365, 73] on div "Image Alex Carter - Creative Director Text Block Row Icon Verified Buyer Text B…" at bounding box center [334, 161] width 148 height 186
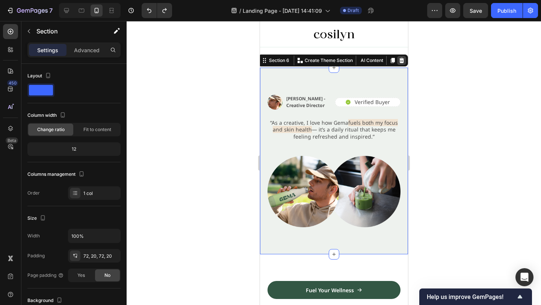
click at [403, 64] on div at bounding box center [401, 60] width 9 height 9
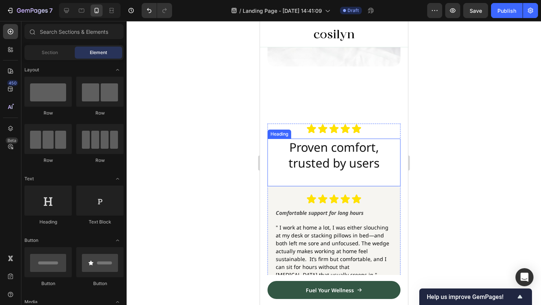
scroll to position [1063, 0]
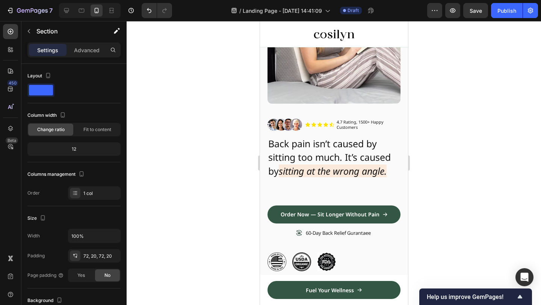
scroll to position [0, 0]
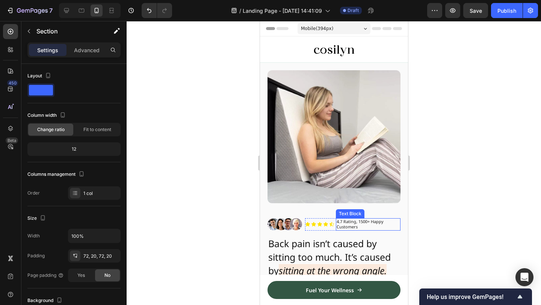
click at [355, 223] on p "4.7 Rating, 1500+ Happy Customers" at bounding box center [367, 224] width 63 height 11
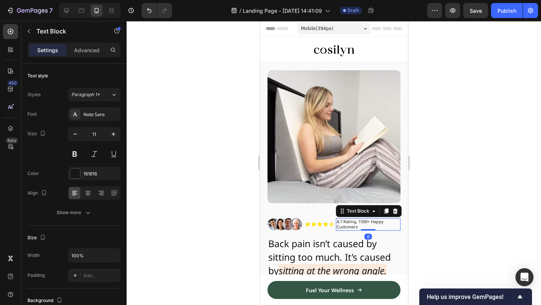
click at [350, 222] on p "4.7 Rating, 1500+ Happy Customers" at bounding box center [367, 224] width 63 height 11
click at [384, 227] on p "4.7 Stars, 1500+ Happy Customers" at bounding box center [367, 224] width 63 height 11
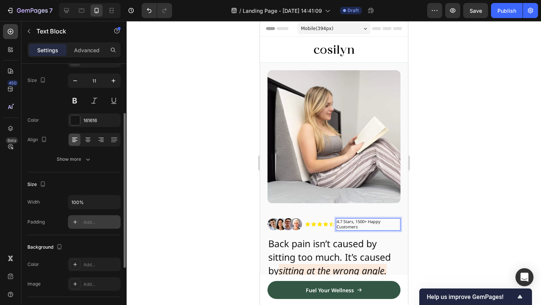
scroll to position [113, 0]
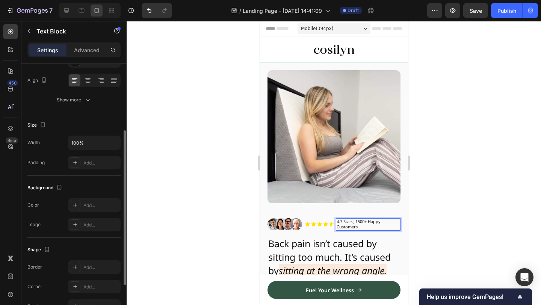
click at [85, 57] on div "Settings Advanced" at bounding box center [73, 49] width 93 height 15
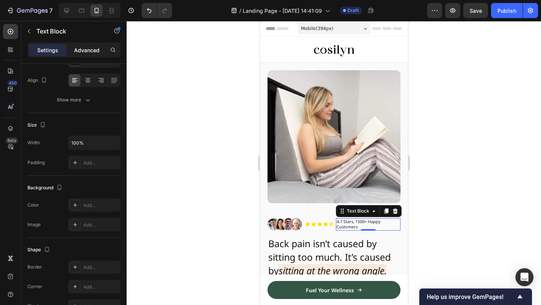
click at [89, 50] on p "Advanced" at bounding box center [87, 50] width 26 height 8
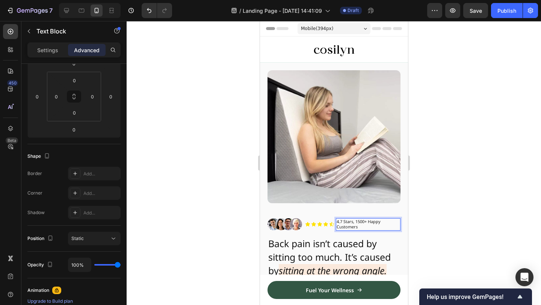
click at [354, 222] on p "4.7 Stars, 1500+ Happy Customers" at bounding box center [367, 224] width 63 height 11
click at [360, 222] on p "4.7 Stars, 1500+ Happy Customers" at bounding box center [367, 224] width 63 height 11
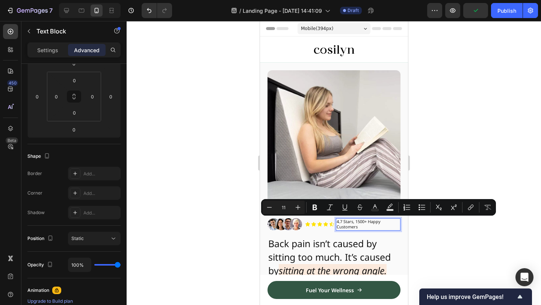
click at [369, 225] on p "4.7 Stars, 1500+ Happy Customers" at bounding box center [367, 224] width 63 height 11
drag, startPoint x: 354, startPoint y: 220, endPoint x: 336, endPoint y: 220, distance: 18.0
click at [336, 220] on p "4.7 Stars, 1500+ Happy Customers" at bounding box center [367, 224] width 63 height 11
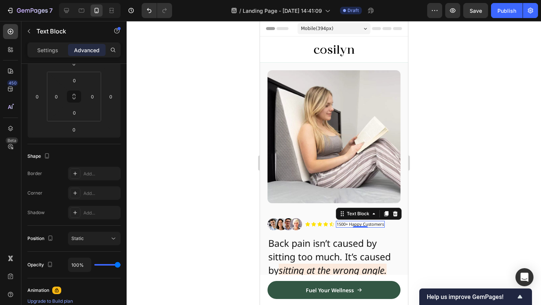
click at [457, 197] on div at bounding box center [334, 163] width 415 height 284
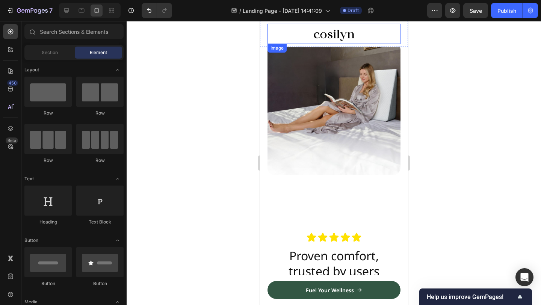
scroll to position [935, 0]
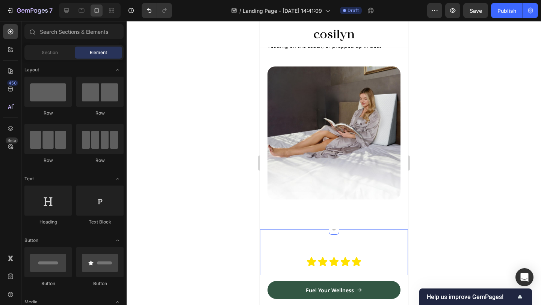
click at [370, 211] on div "Image" at bounding box center [333, 137] width 133 height 156
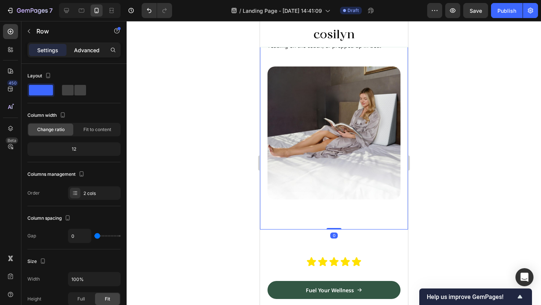
click at [73, 49] on div "Advanced" at bounding box center [87, 50] width 38 height 12
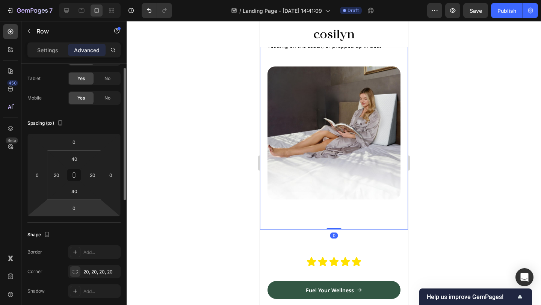
scroll to position [37, 0]
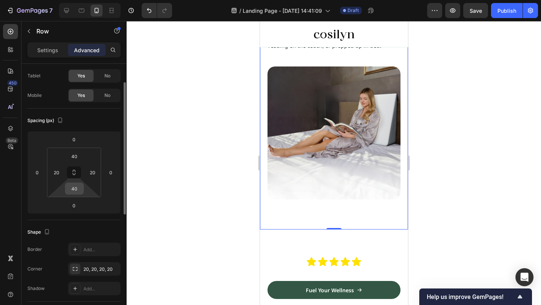
click at [81, 194] on div "40" at bounding box center [74, 189] width 19 height 12
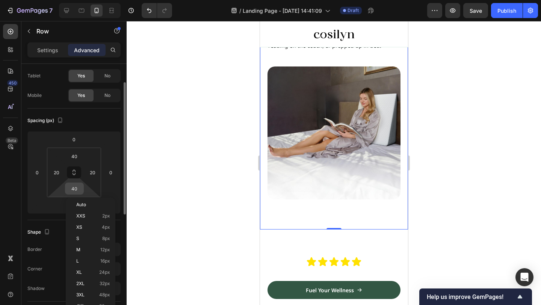
click at [80, 187] on input "40" at bounding box center [74, 188] width 15 height 11
type input "0"
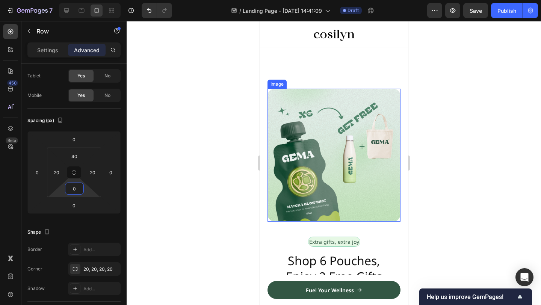
click at [363, 136] on img at bounding box center [333, 155] width 133 height 133
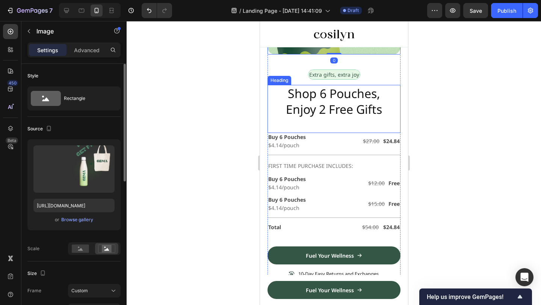
scroll to position [1746, 0]
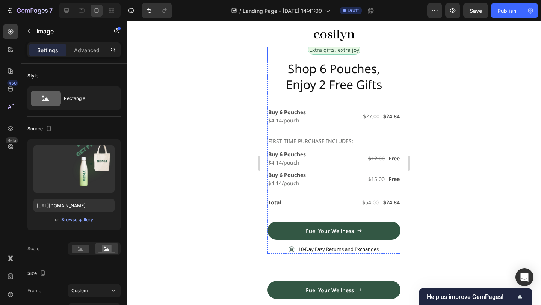
click at [391, 53] on div "Extra gifts, extra joy Text Block Row" at bounding box center [333, 45] width 133 height 30
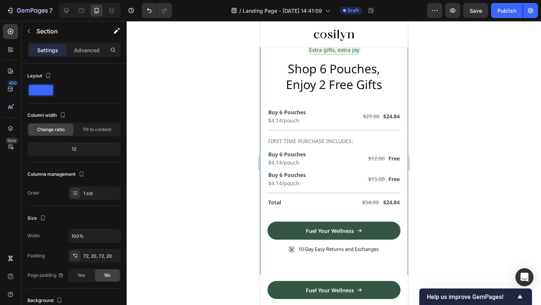
click at [267, 259] on div "Image Row Extra gifts, extra joy Text Block Row Shop 6 Pouches, Enjoy 2 Free Gi…" at bounding box center [333, 78] width 133 height 363
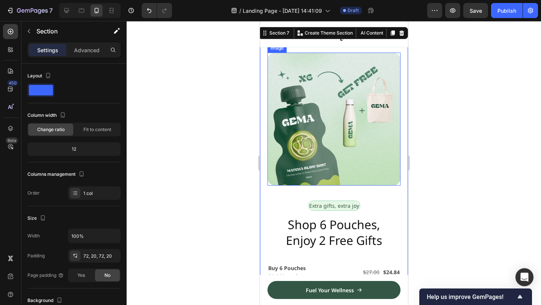
scroll to position [1580, 0]
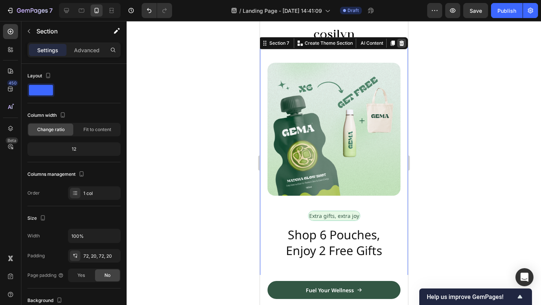
click at [398, 44] on icon at bounding box center [401, 43] width 6 height 6
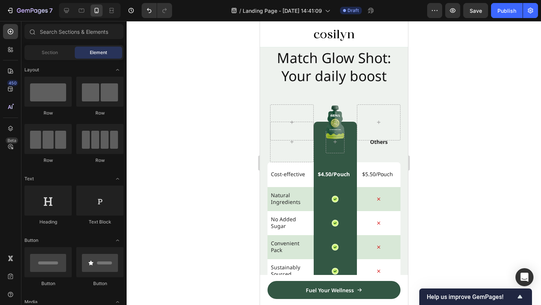
scroll to position [1521, 0]
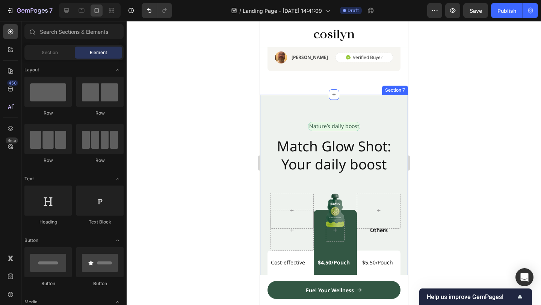
click at [393, 112] on div "Nature’s daily boost Text Block Row Match Glow Shot: Your daily boost Heading I…" at bounding box center [334, 306] width 148 height 423
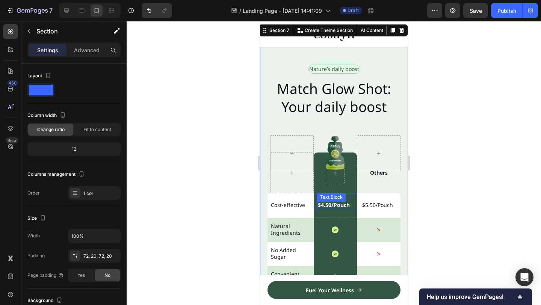
scroll to position [1602, 0]
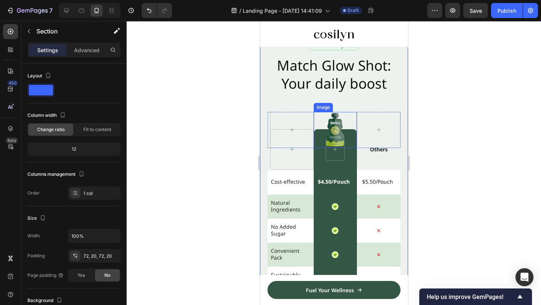
click at [337, 136] on img at bounding box center [335, 130] width 20 height 36
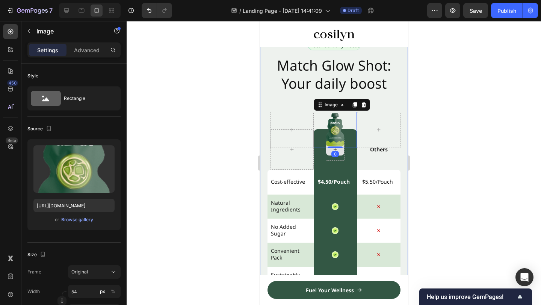
scroll to position [1547, 0]
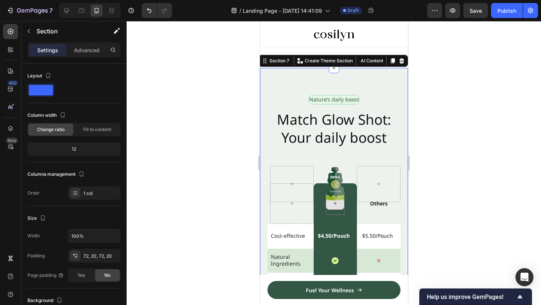
click at [393, 79] on div "Nature’s daily boost Text Block Row Match Glow Shot: Your daily boost Heading I…" at bounding box center [334, 279] width 148 height 423
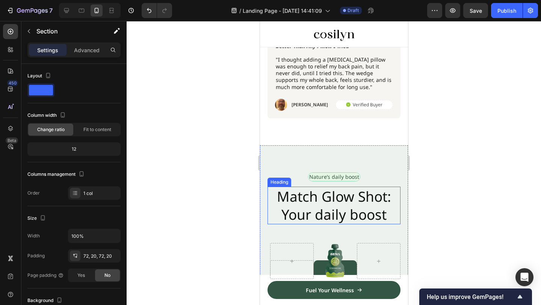
scroll to position [1551, 0]
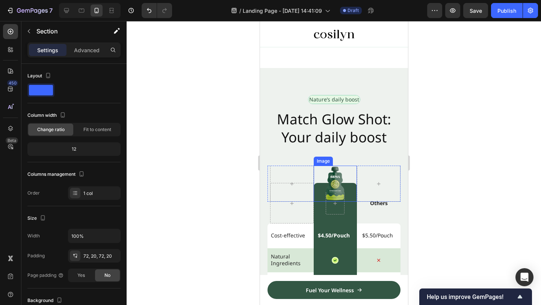
click at [339, 180] on img at bounding box center [335, 184] width 20 height 36
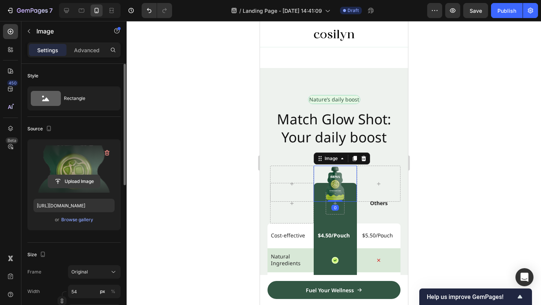
click at [77, 180] on input "file" at bounding box center [74, 181] width 52 height 13
click at [73, 176] on input "file" at bounding box center [74, 181] width 52 height 13
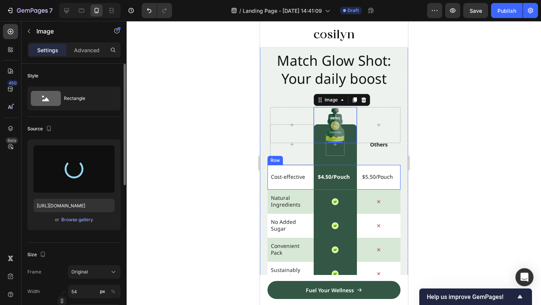
scroll to position [1624, 0]
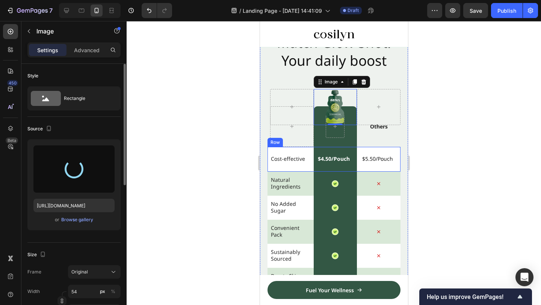
type input "https://cdn.shopify.com/s/files/1/0914/0417/3689/files/gempages_575809327634317…"
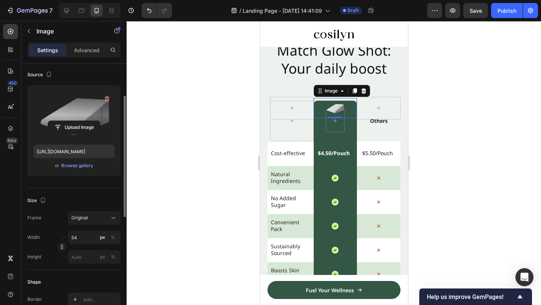
scroll to position [59, 0]
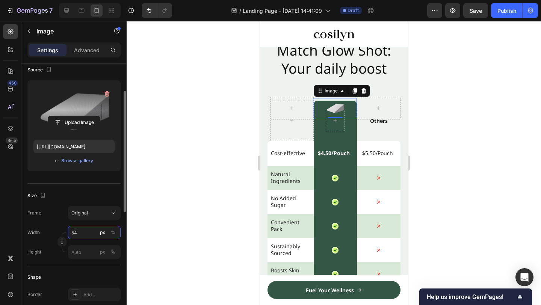
click at [82, 228] on input "54" at bounding box center [94, 233] width 53 height 14
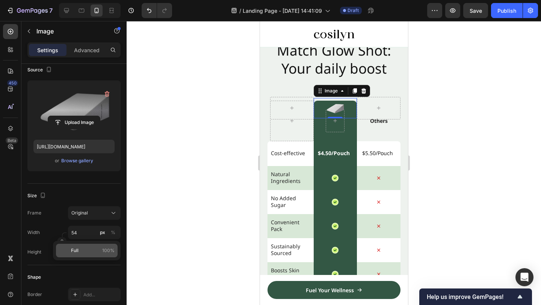
click at [80, 245] on div "Full 100%" at bounding box center [87, 251] width 62 height 14
type input "100"
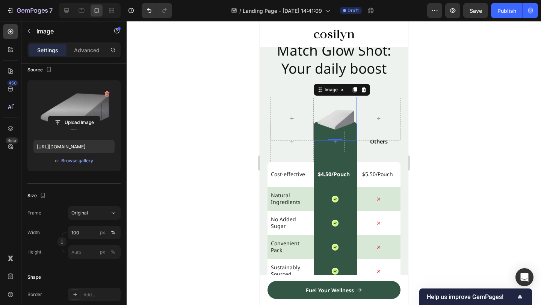
click at [541, 93] on div at bounding box center [334, 163] width 415 height 284
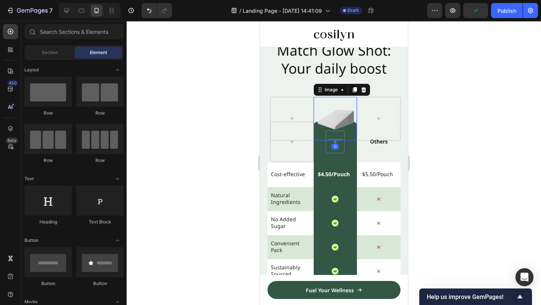
click at [348, 111] on img at bounding box center [335, 119] width 44 height 44
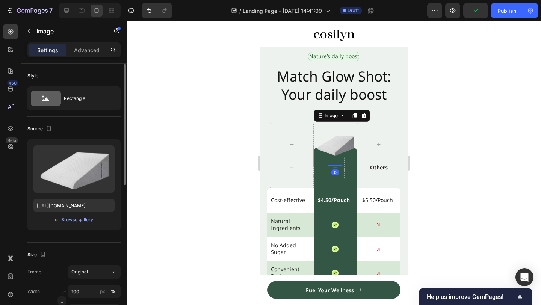
scroll to position [1553, 0]
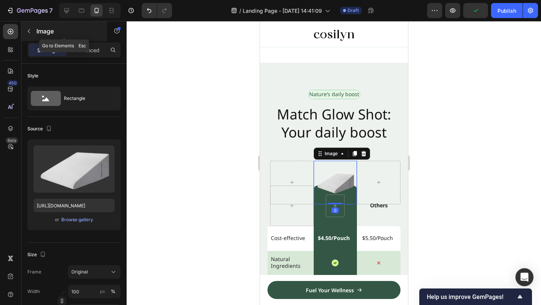
click at [32, 33] on button "button" at bounding box center [29, 31] width 12 height 12
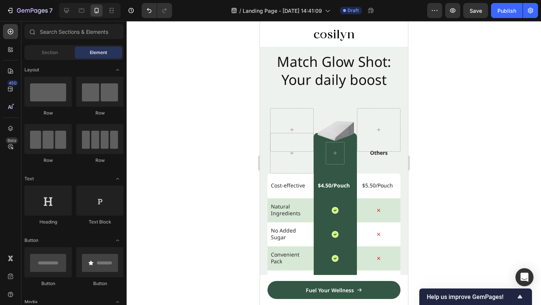
scroll to position [1600, 0]
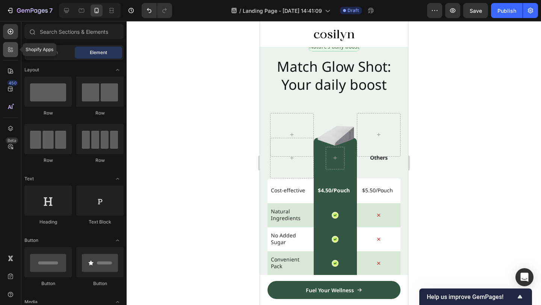
click at [13, 54] on div at bounding box center [10, 49] width 15 height 15
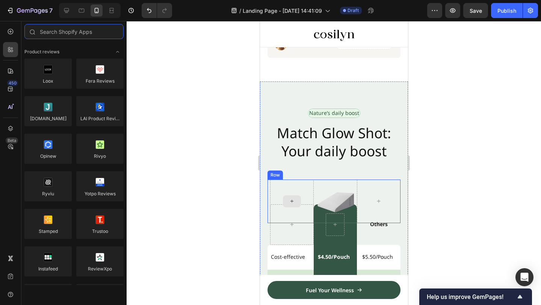
scroll to position [1528, 0]
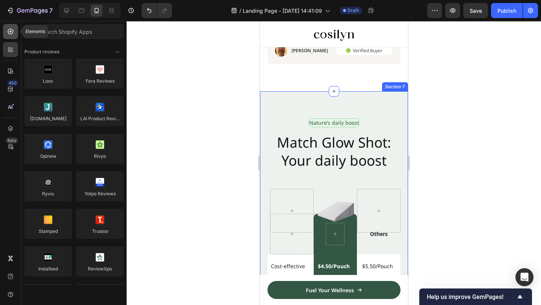
click at [7, 31] on icon at bounding box center [11, 32] width 8 height 8
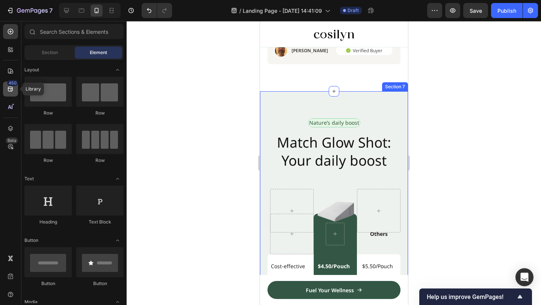
click at [14, 89] on div "450" at bounding box center [10, 89] width 15 height 15
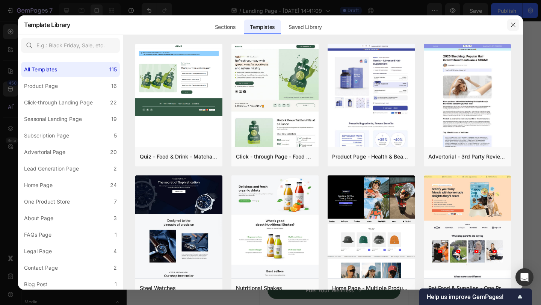
click at [509, 20] on button "button" at bounding box center [513, 25] width 12 height 12
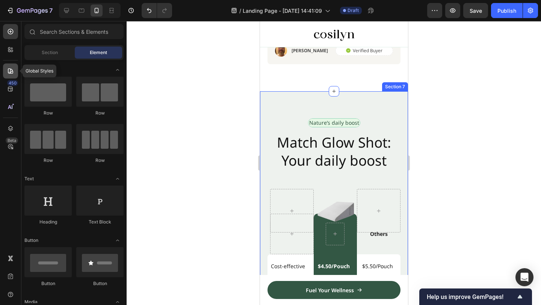
click at [15, 70] on div at bounding box center [10, 71] width 15 height 15
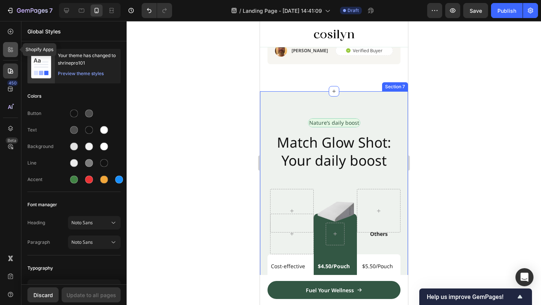
click at [7, 45] on div at bounding box center [10, 49] width 15 height 15
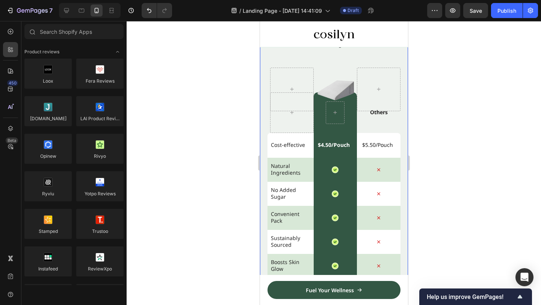
scroll to position [1653, 0]
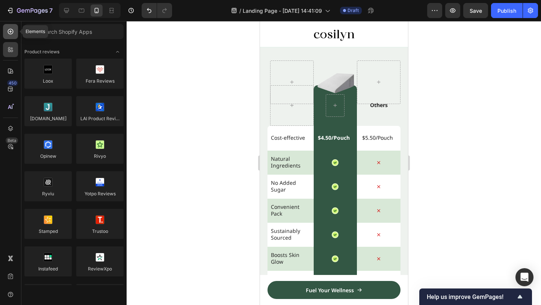
click at [10, 36] on div at bounding box center [10, 31] width 15 height 15
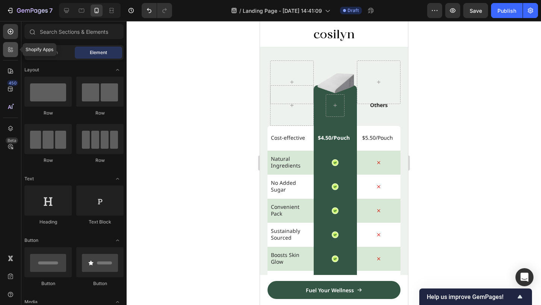
click at [7, 49] on icon at bounding box center [11, 50] width 8 height 8
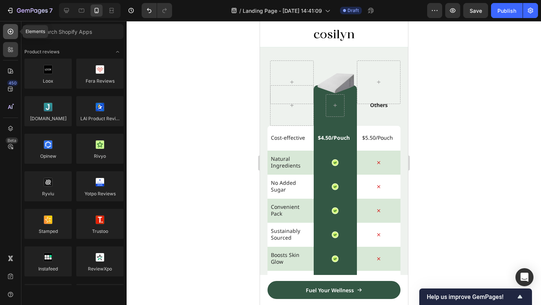
click at [5, 39] on div at bounding box center [10, 31] width 15 height 15
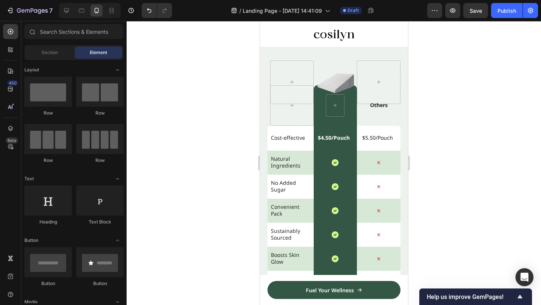
click at [61, 59] on div "Section Element" at bounding box center [73, 52] width 99 height 15
click at [61, 57] on div "Section" at bounding box center [49, 53] width 47 height 12
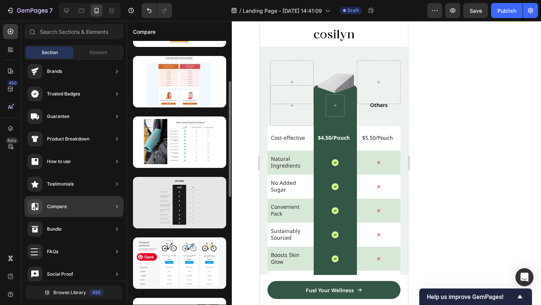
scroll to position [109, 0]
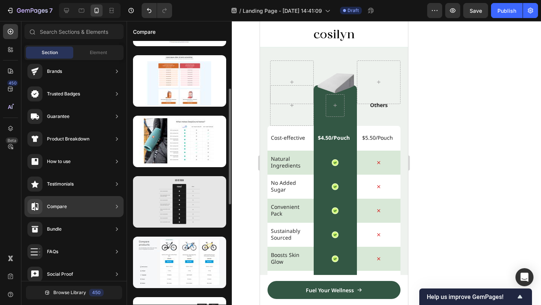
click at [201, 216] on div at bounding box center [179, 201] width 93 height 51
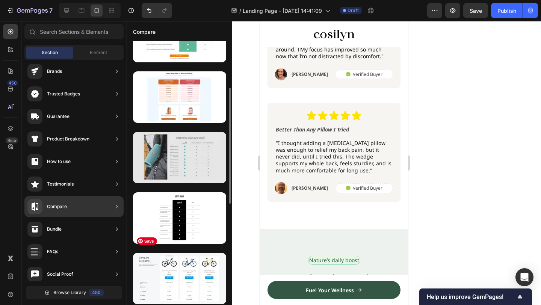
scroll to position [103, 0]
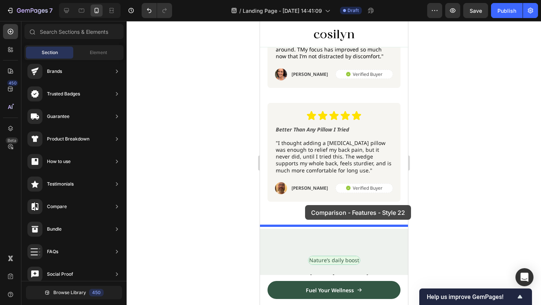
drag, startPoint x: 455, startPoint y: 221, endPoint x: 305, endPoint y: 205, distance: 151.2
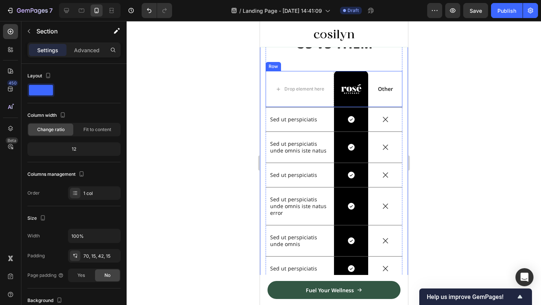
scroll to position [1491, 0]
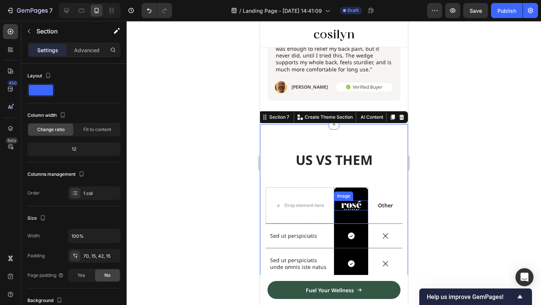
click at [348, 206] on img at bounding box center [351, 206] width 20 height 10
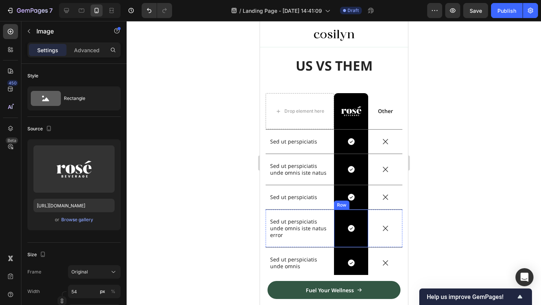
scroll to position [1548, 0]
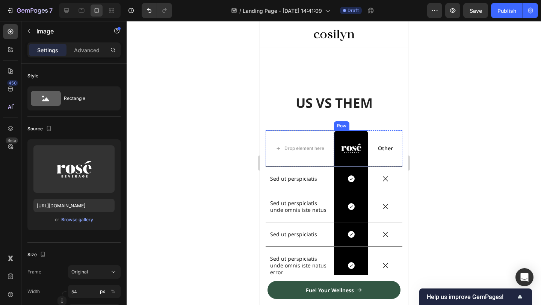
click at [359, 143] on div "Image Row" at bounding box center [351, 148] width 34 height 36
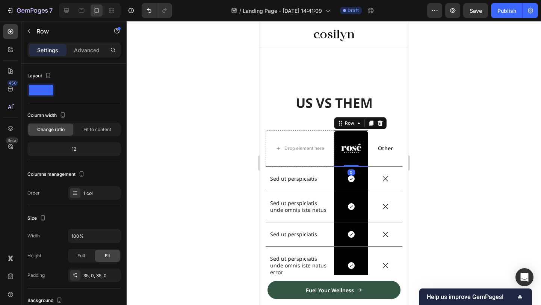
click at [353, 150] on img at bounding box center [351, 149] width 20 height 10
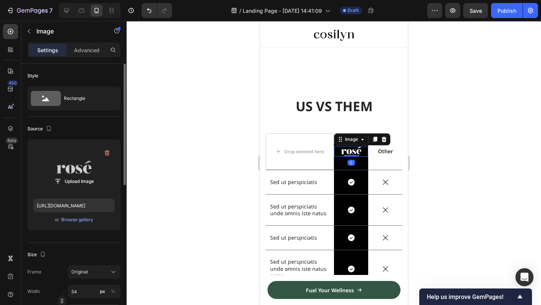
click at [88, 173] on label at bounding box center [73, 168] width 81 height 47
click at [88, 175] on input "file" at bounding box center [74, 181] width 52 height 13
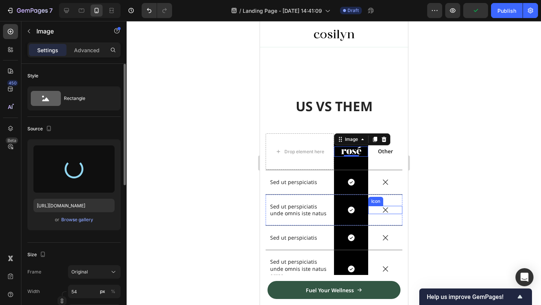
type input "https://cdn.shopify.com/s/files/1/0914/0417/3689/files/gempages_575809327634317…"
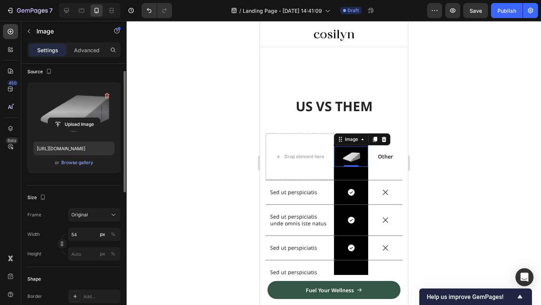
scroll to position [59, 0]
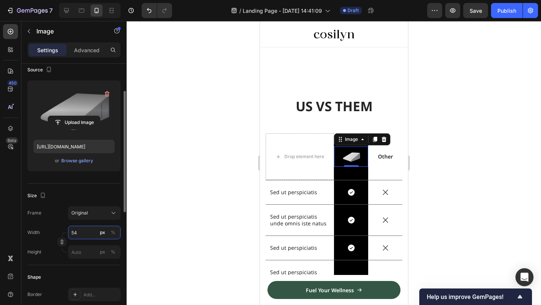
click at [88, 229] on input "54" at bounding box center [94, 233] width 53 height 14
type input "80"
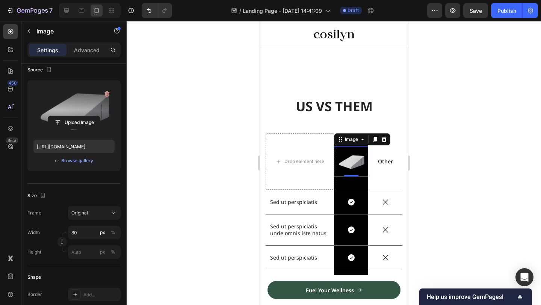
click at [451, 86] on div at bounding box center [334, 163] width 415 height 284
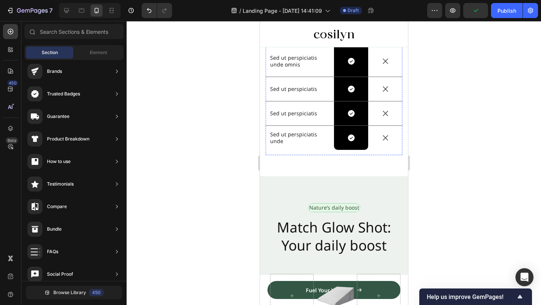
scroll to position [1832, 0]
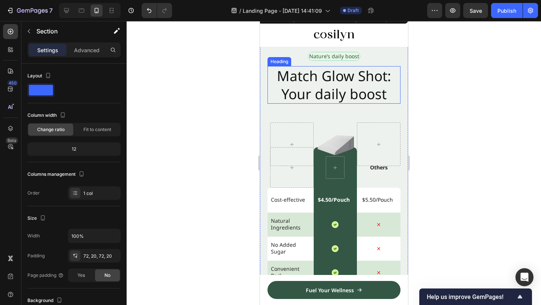
scroll to position [1928, 0]
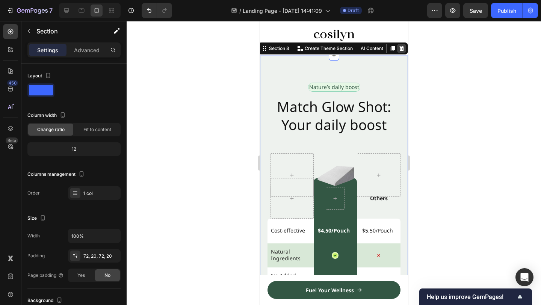
click at [399, 48] on icon at bounding box center [401, 48] width 6 height 6
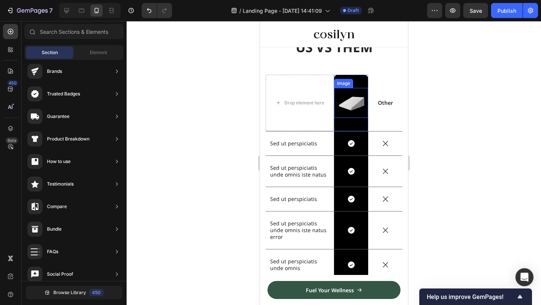
scroll to position [1534, 0]
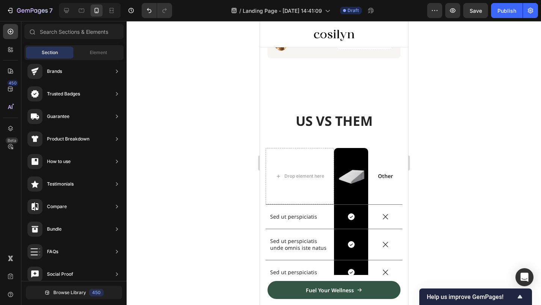
click at [426, 192] on div at bounding box center [334, 163] width 415 height 284
click at [389, 182] on div "Other Text Block" at bounding box center [385, 176] width 34 height 56
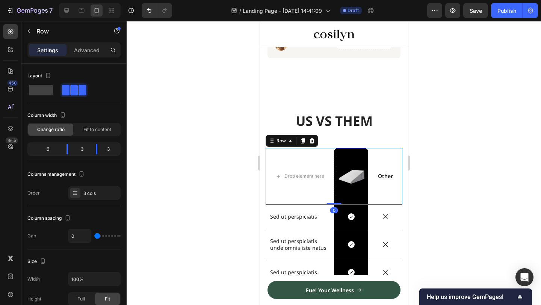
scroll to position [1494, 0]
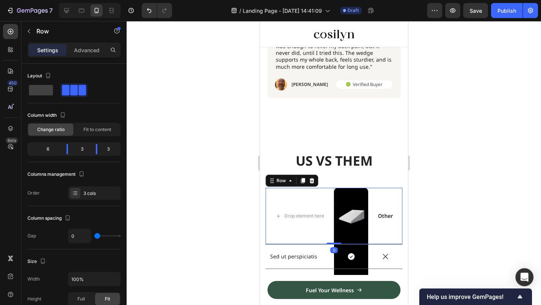
click at [388, 213] on p "Other" at bounding box center [385, 216] width 33 height 7
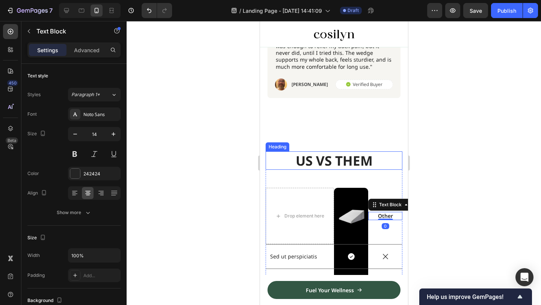
click at [353, 156] on h2 "US VS THEM" at bounding box center [333, 160] width 137 height 19
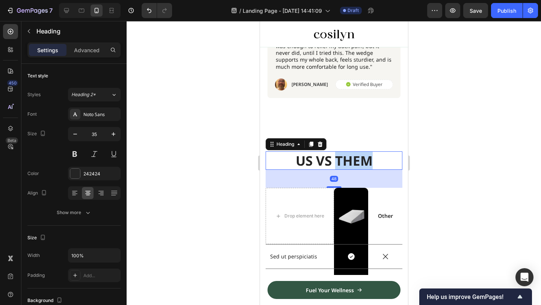
click at [353, 156] on h2 "US VS THEM" at bounding box center [333, 160] width 137 height 19
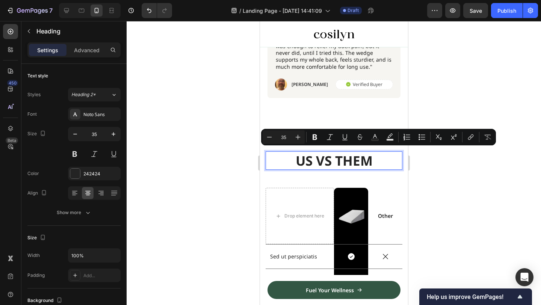
click at [305, 156] on p "US VS THEM" at bounding box center [333, 160] width 135 height 17
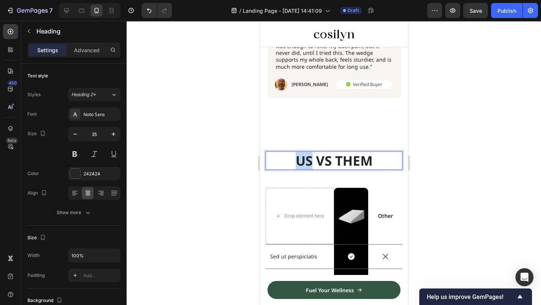
click at [305, 156] on p "US VS THEM" at bounding box center [333, 160] width 135 height 17
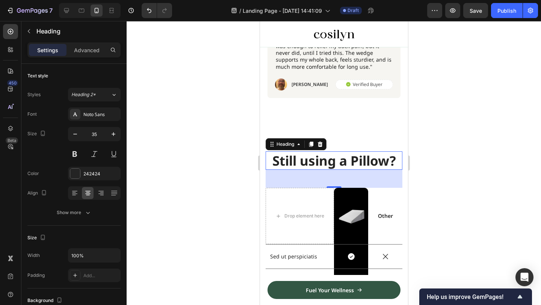
click at [501, 233] on div at bounding box center [334, 163] width 415 height 284
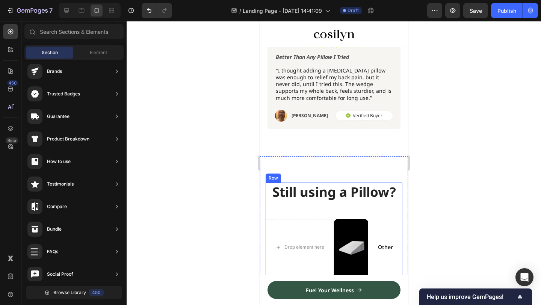
scroll to position [1475, 0]
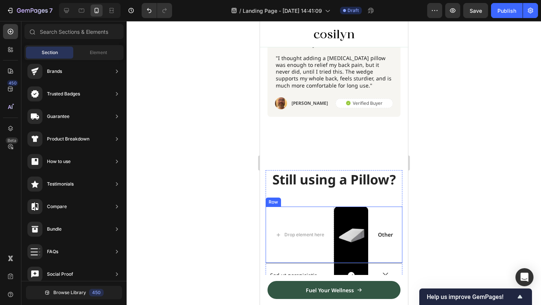
click at [386, 236] on div "Other" at bounding box center [385, 235] width 34 height 8
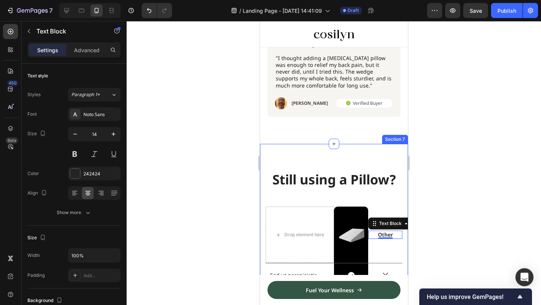
scroll to position [1529, 0]
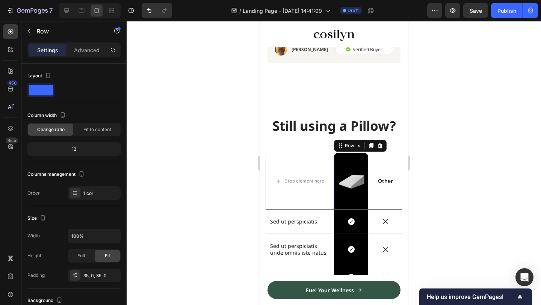
click at [360, 155] on div "Image Row 0" at bounding box center [351, 181] width 34 height 56
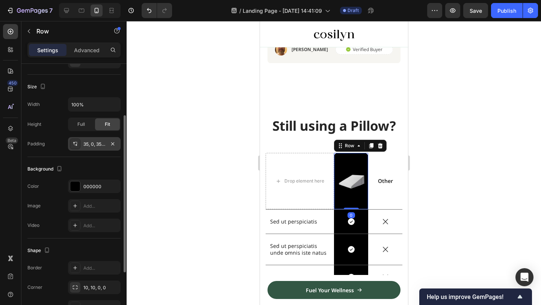
scroll to position [133, 0]
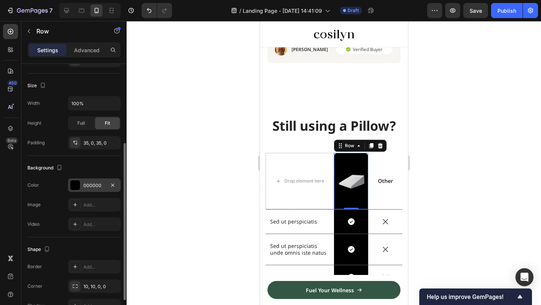
click at [82, 187] on div "000000" at bounding box center [94, 186] width 53 height 14
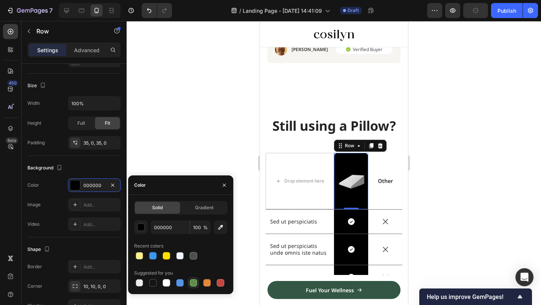
click at [194, 285] on div at bounding box center [194, 283] width 8 height 8
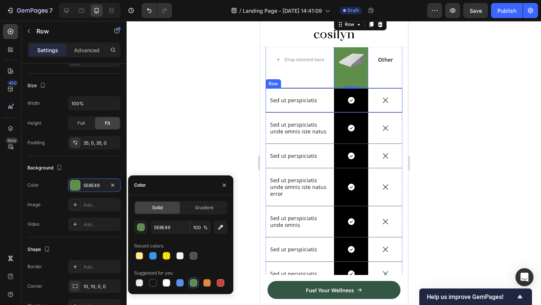
scroll to position [1506, 0]
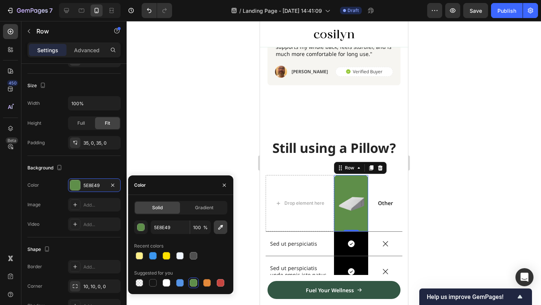
click at [215, 229] on button "button" at bounding box center [221, 228] width 14 height 14
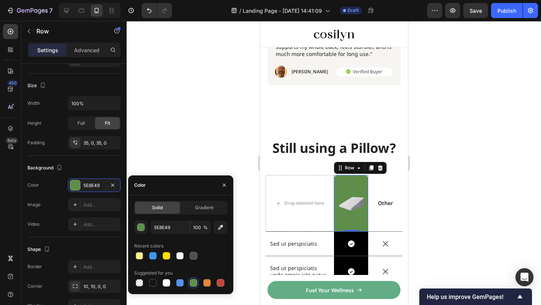
type input "335744"
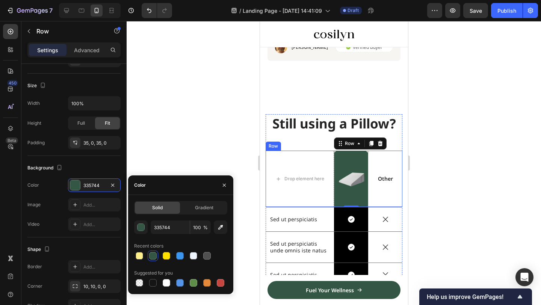
scroll to position [1503, 0]
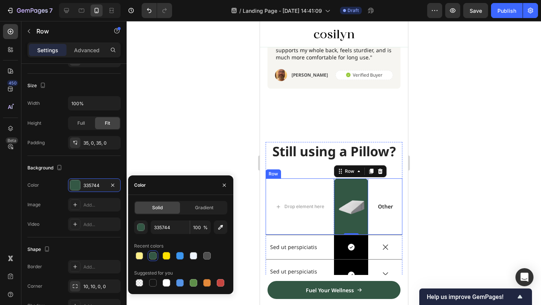
click at [389, 209] on div "Other Text Block" at bounding box center [385, 207] width 34 height 56
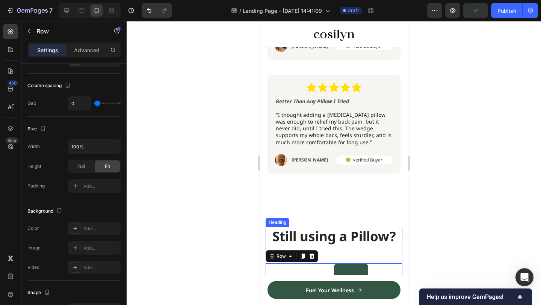
scroll to position [1488, 0]
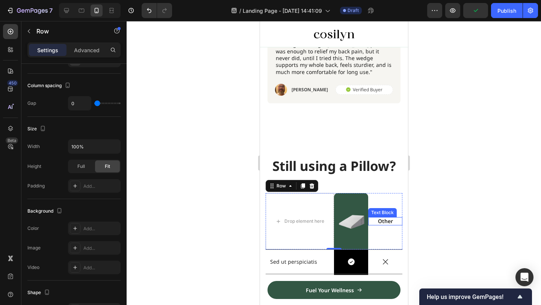
click at [382, 218] on p "Other" at bounding box center [385, 221] width 33 height 7
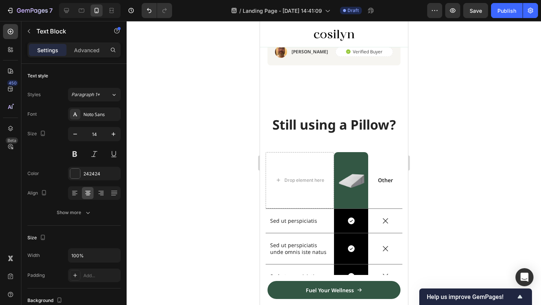
scroll to position [1516, 0]
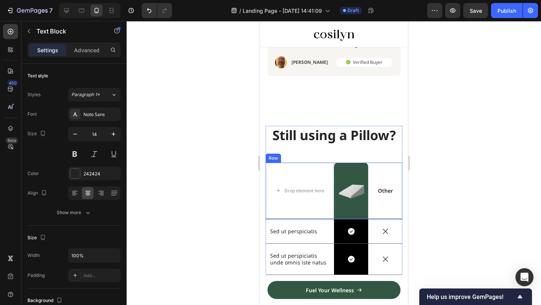
click at [388, 195] on div "Other" at bounding box center [385, 191] width 34 height 8
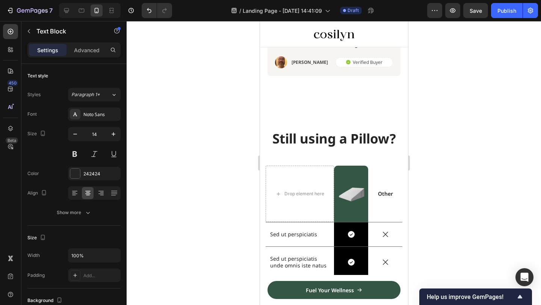
click at [392, 191] on p "Other" at bounding box center [385, 194] width 33 height 7
click at [343, 190] on img at bounding box center [351, 194] width 30 height 30
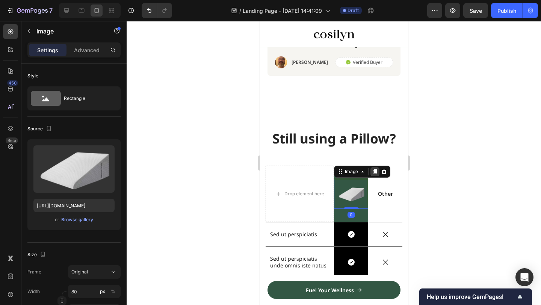
click at [374, 170] on icon at bounding box center [375, 172] width 4 height 5
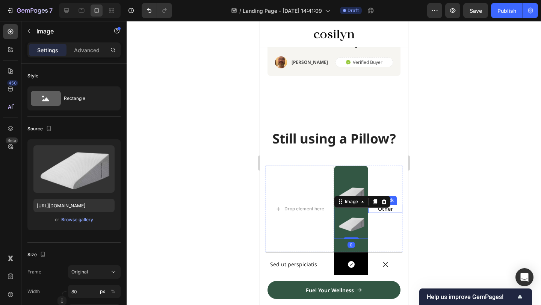
click at [389, 210] on div "Other Text Block" at bounding box center [385, 209] width 34 height 8
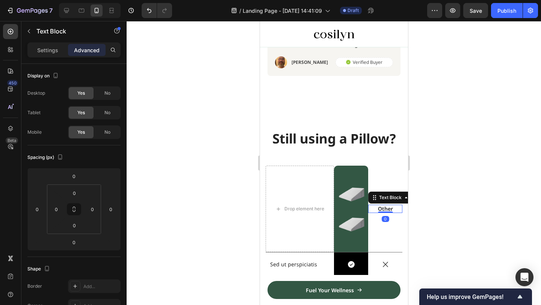
scroll to position [1523, 0]
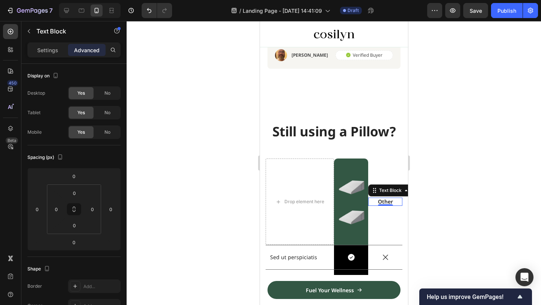
click at [527, 79] on div at bounding box center [334, 163] width 415 height 284
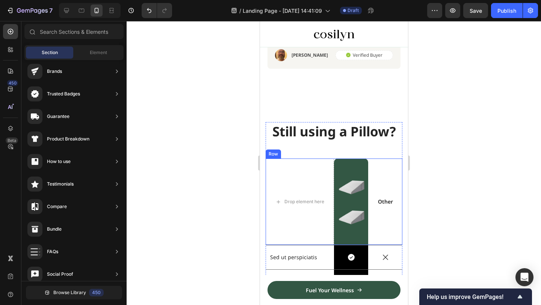
click at [363, 219] on img at bounding box center [351, 217] width 30 height 30
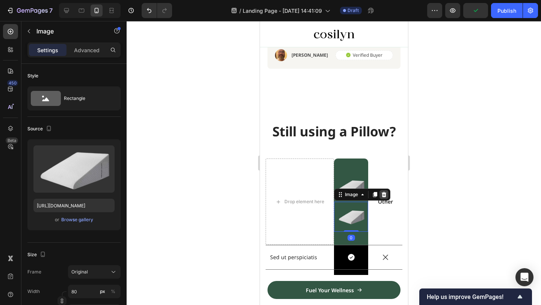
click at [384, 192] on icon at bounding box center [384, 194] width 5 height 5
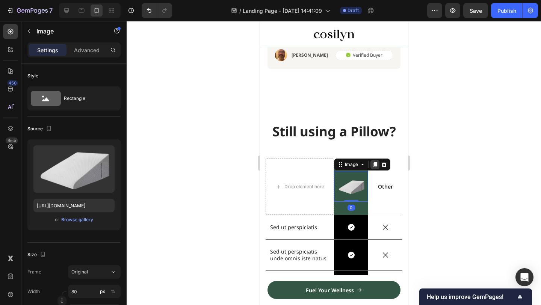
click at [374, 166] on div "Image" at bounding box center [362, 165] width 56 height 12
click at [383, 183] on p "Other" at bounding box center [385, 186] width 33 height 7
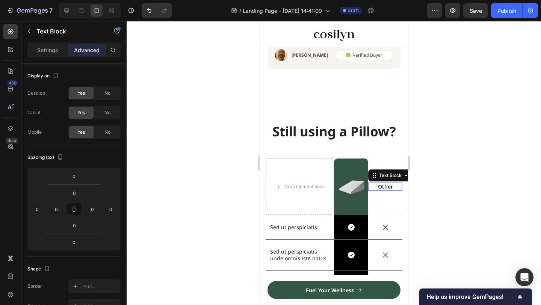
click at [394, 186] on p "Other" at bounding box center [385, 186] width 33 height 7
click at [389, 174] on div "Other Text Block 0" at bounding box center [385, 187] width 34 height 56
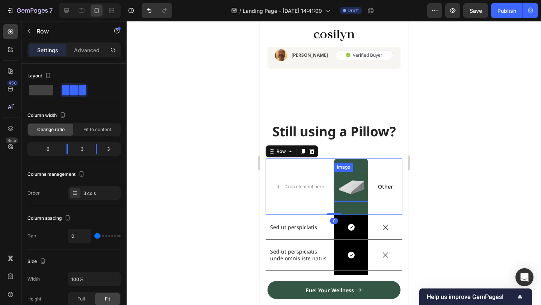
click at [355, 184] on img at bounding box center [351, 187] width 30 height 30
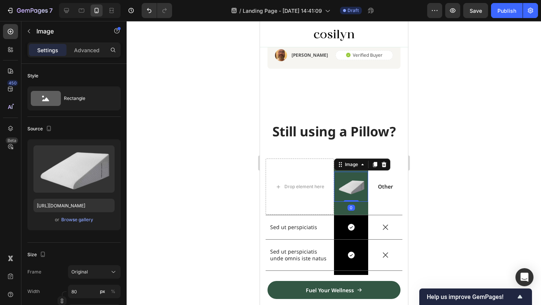
drag, startPoint x: 354, startPoint y: 184, endPoint x: 383, endPoint y: 184, distance: 28.6
click at [383, 184] on div "Drop element here Image 0 Row Other Text Block Row" at bounding box center [333, 187] width 137 height 57
click at [374, 162] on icon at bounding box center [375, 164] width 4 height 5
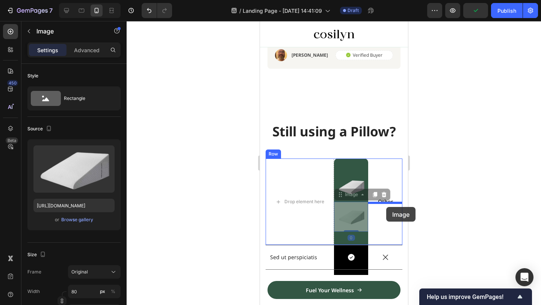
drag, startPoint x: 354, startPoint y: 216, endPoint x: 386, endPoint y: 207, distance: 33.1
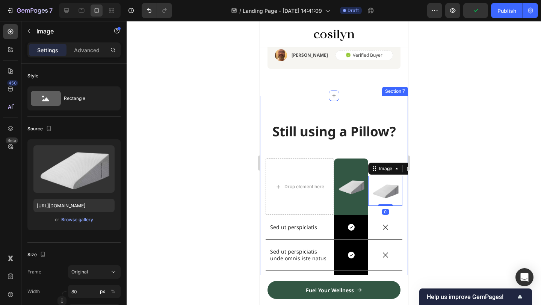
click at [431, 176] on div at bounding box center [334, 163] width 415 height 284
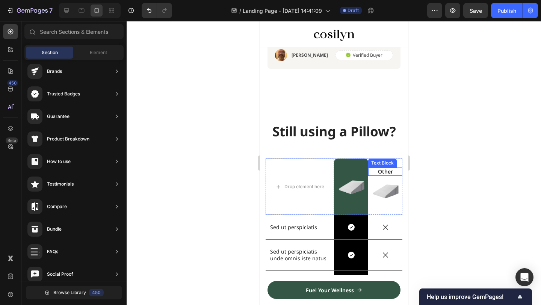
click at [392, 168] on p "Other" at bounding box center [385, 171] width 33 height 7
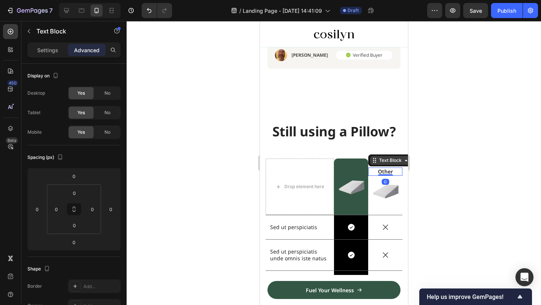
click at [401, 159] on div "Text Block" at bounding box center [390, 160] width 26 height 7
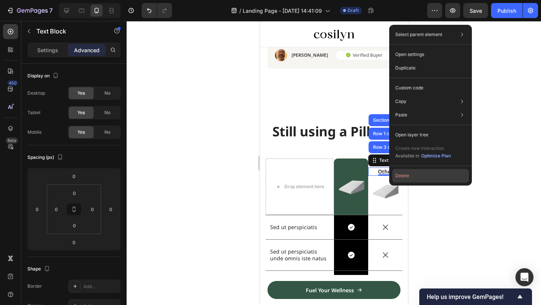
click at [400, 172] on button "Delete" at bounding box center [430, 176] width 77 height 14
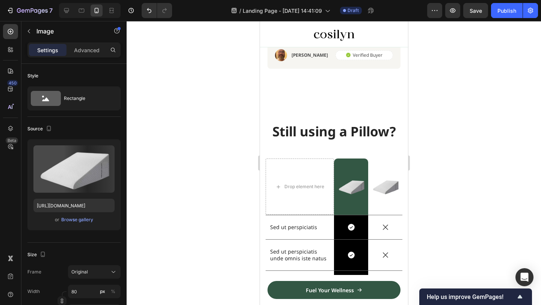
click at [386, 178] on img at bounding box center [385, 187] width 30 height 30
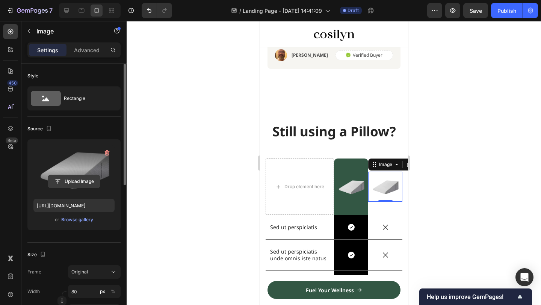
click at [80, 180] on input "file" at bounding box center [74, 181] width 52 height 13
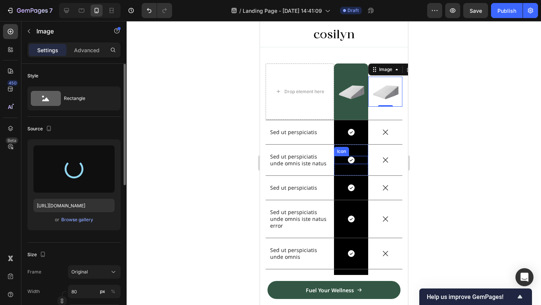
scroll to position [1614, 0]
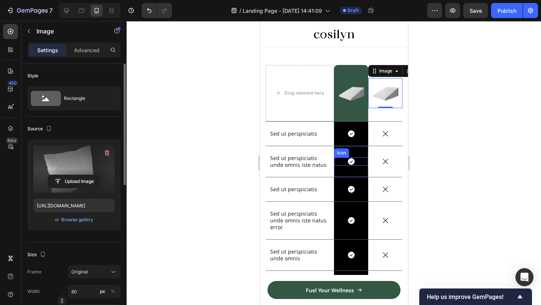
type input "https://cdn.shopify.com/s/files/1/0914/0417/3689/files/gempages_575809327634317…"
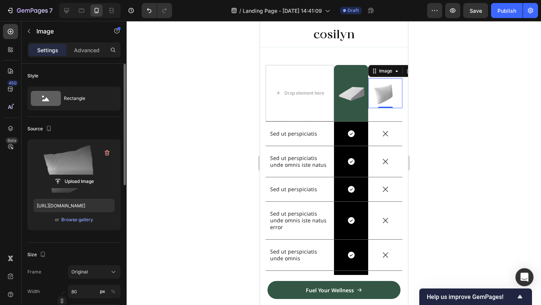
click at [422, 155] on div at bounding box center [334, 163] width 415 height 284
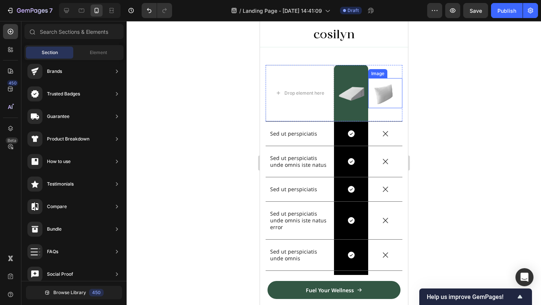
click at [384, 93] on img at bounding box center [385, 93] width 30 height 30
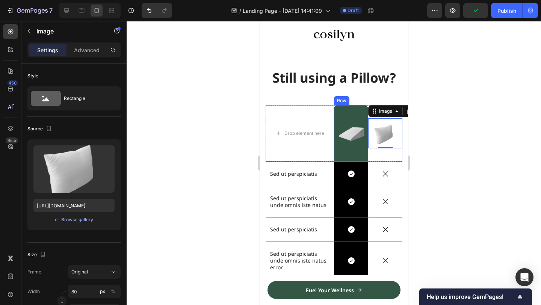
scroll to position [1552, 0]
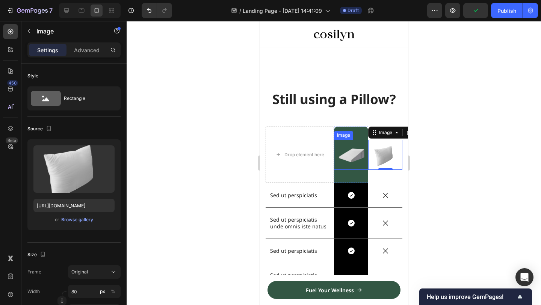
click at [481, 160] on div at bounding box center [334, 163] width 415 height 284
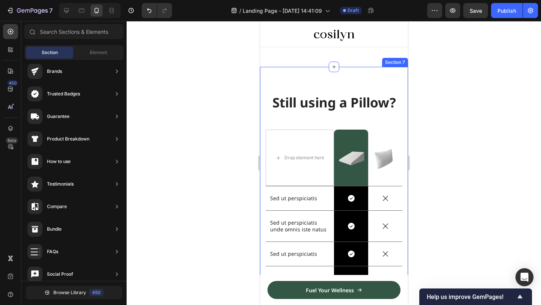
click at [401, 130] on div "Image" at bounding box center [385, 158] width 34 height 56
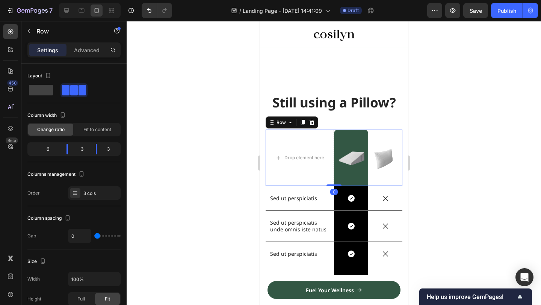
click at [386, 135] on div "Image" at bounding box center [385, 158] width 34 height 56
click at [397, 133] on div "Image" at bounding box center [385, 158] width 34 height 56
click at [376, 170] on img at bounding box center [385, 158] width 30 height 30
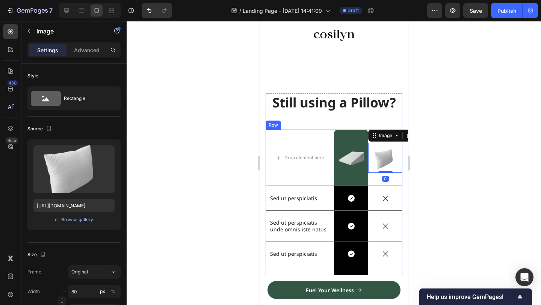
click at [389, 177] on div "Image 0" at bounding box center [385, 158] width 34 height 56
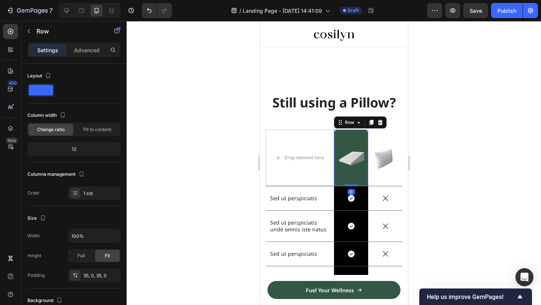
click at [341, 175] on div "Image Row 0" at bounding box center [351, 158] width 34 height 56
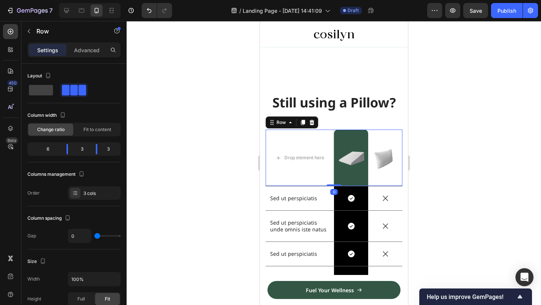
click at [391, 179] on div "Image" at bounding box center [385, 158] width 34 height 56
click at [339, 175] on div "Image Row" at bounding box center [351, 158] width 34 height 56
click at [362, 175] on div "Image Row" at bounding box center [351, 158] width 34 height 56
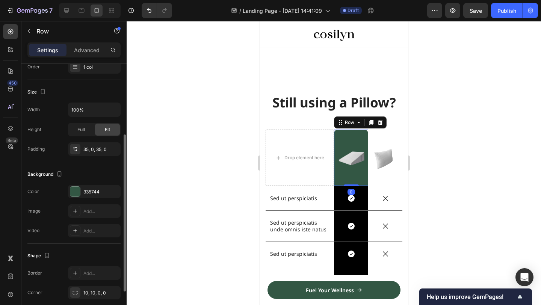
scroll to position [142, 0]
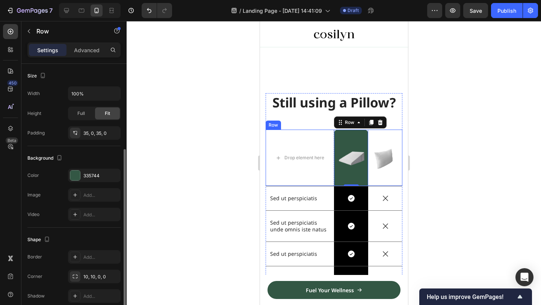
click at [390, 175] on div "Image" at bounding box center [385, 158] width 34 height 56
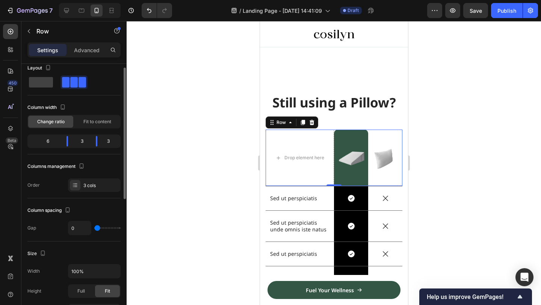
scroll to position [0, 0]
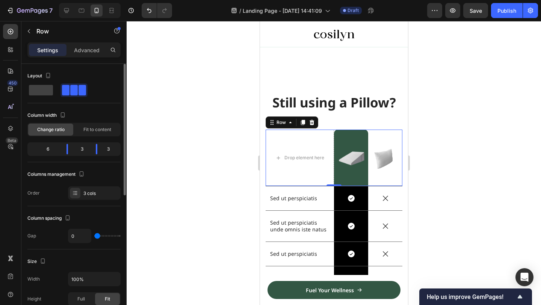
click at [50, 54] on div "Settings" at bounding box center [48, 50] width 38 height 12
click at [386, 143] on img at bounding box center [385, 158] width 30 height 30
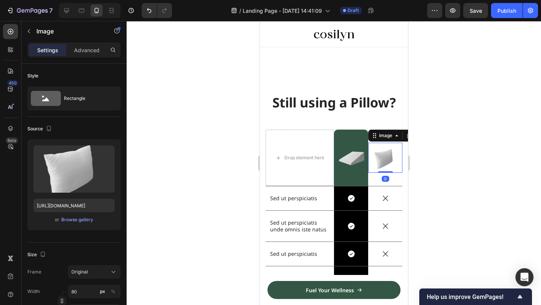
click at [386, 143] on img at bounding box center [385, 158] width 30 height 30
click at [454, 109] on div at bounding box center [334, 163] width 415 height 284
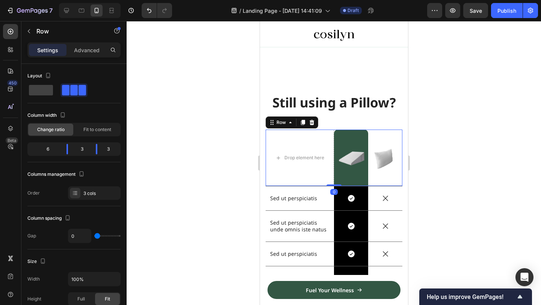
click at [384, 135] on div "Image" at bounding box center [385, 158] width 34 height 56
click at [389, 135] on div "Image" at bounding box center [385, 158] width 34 height 56
click at [399, 179] on div "Image" at bounding box center [385, 158] width 34 height 56
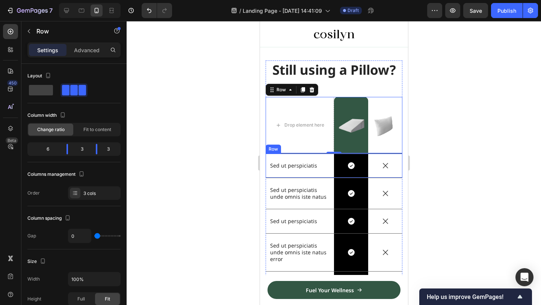
click at [386, 142] on div "Image" at bounding box center [385, 125] width 34 height 56
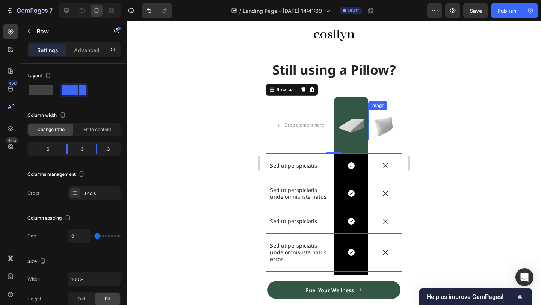
click at [386, 122] on img at bounding box center [385, 125] width 30 height 30
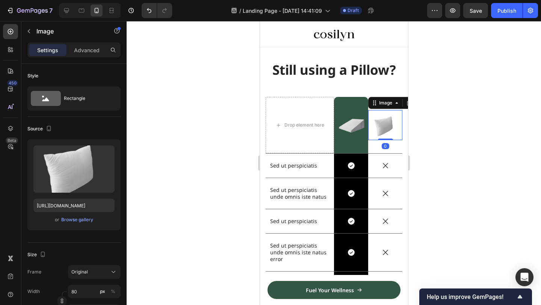
click at [389, 119] on img at bounding box center [385, 125] width 30 height 30
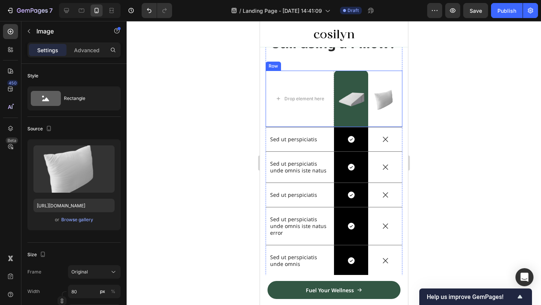
scroll to position [1603, 0]
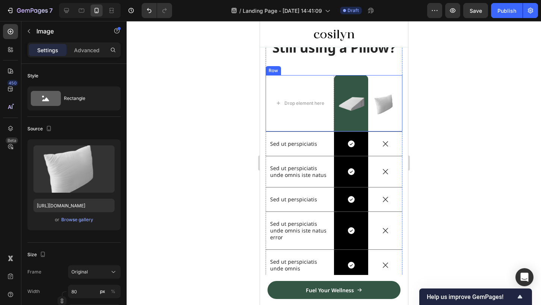
click at [388, 105] on img at bounding box center [385, 103] width 30 height 30
click at [388, 112] on img at bounding box center [385, 103] width 30 height 30
click at [386, 107] on img at bounding box center [385, 103] width 30 height 30
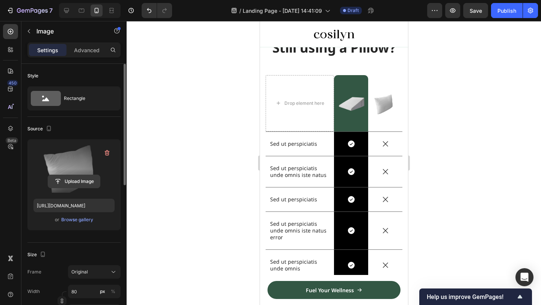
click at [81, 179] on input "file" at bounding box center [74, 181] width 52 height 13
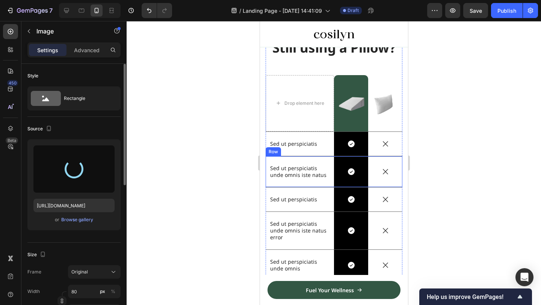
type input "https://cdn.shopify.com/s/files/1/0914/0417/3689/files/gempages_575809327634317…"
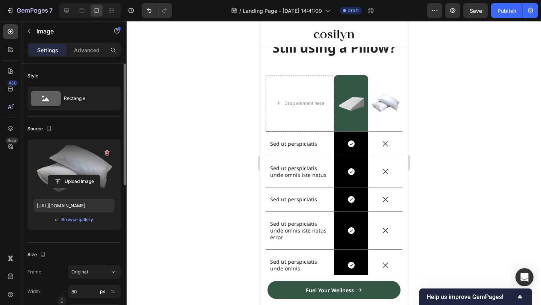
click at [391, 99] on img at bounding box center [385, 103] width 30 height 20
click at [391, 87] on div "Image" at bounding box center [385, 103] width 34 height 56
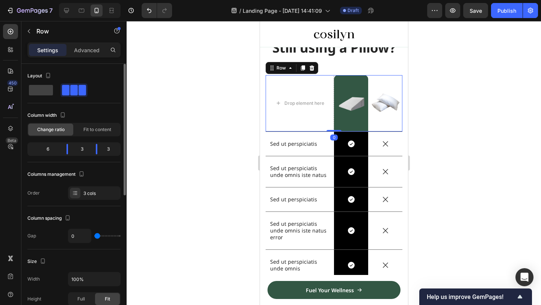
click at [391, 87] on div "Image" at bounding box center [385, 103] width 34 height 56
click at [390, 87] on div "Image" at bounding box center [385, 103] width 34 height 56
click at [403, 150] on div "Still using a Pillow? Heading Drop element here Image Row Image Row 0 Sed ut pe…" at bounding box center [334, 196] width 148 height 368
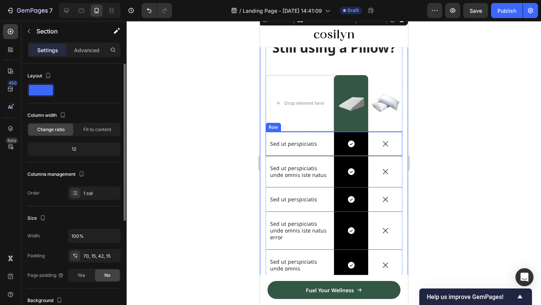
click at [304, 147] on div "Sed ut perspiciatis Text Block" at bounding box center [299, 144] width 68 height 8
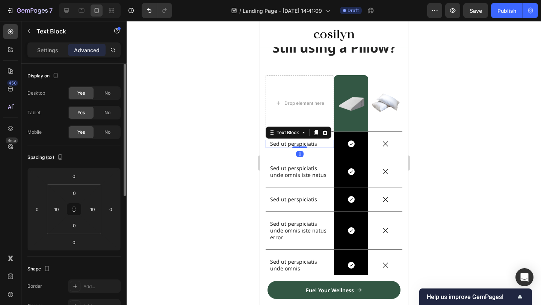
click at [304, 147] on div at bounding box center [299, 148] width 15 height 2
click at [310, 141] on p "Sed ut perspiciatis" at bounding box center [299, 144] width 59 height 7
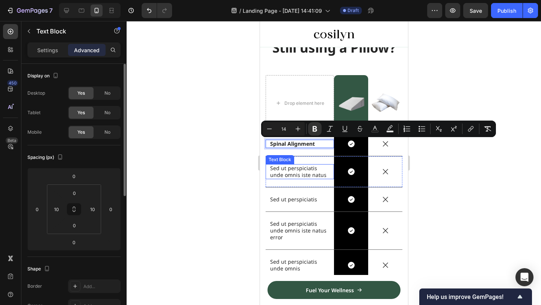
click at [315, 172] on p "Sed ut perspiciatis unde omnis iste natus" at bounding box center [299, 172] width 59 height 14
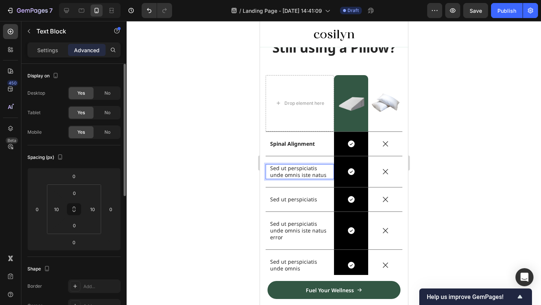
click at [315, 172] on p "Sed ut perspiciatis unde omnis iste natus" at bounding box center [299, 172] width 59 height 14
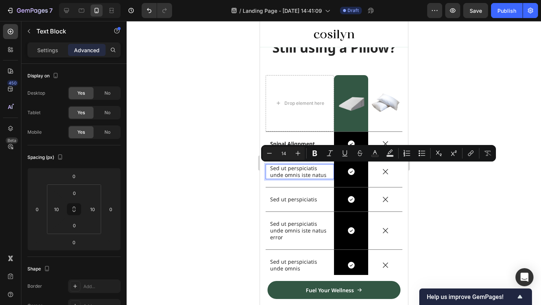
scroll to position [1603, 0]
click at [287, 170] on p "Sed ut perspiciatis unde omnis iste natus" at bounding box center [299, 172] width 59 height 14
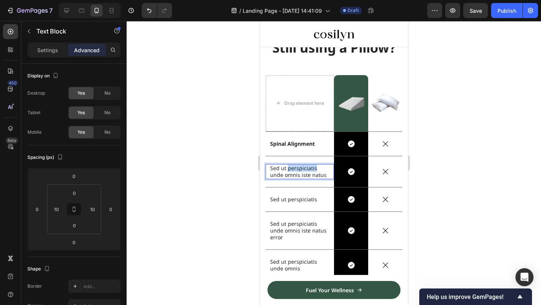
click at [287, 170] on p "Sed ut perspiciatis unde omnis iste natus" at bounding box center [299, 172] width 59 height 14
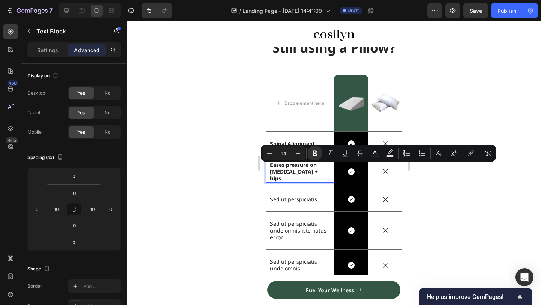
click at [450, 197] on div at bounding box center [334, 163] width 415 height 284
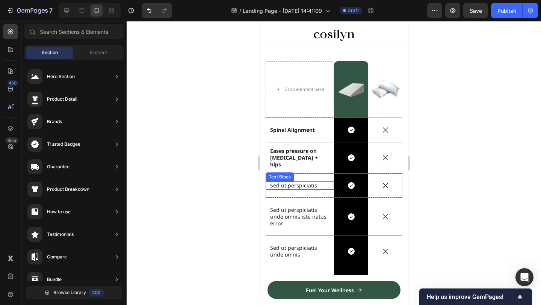
scroll to position [1621, 0]
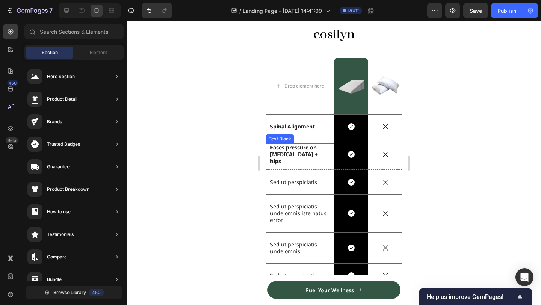
click at [294, 158] on strong "Eases pressure on lumbar + hips" at bounding box center [294, 154] width 48 height 21
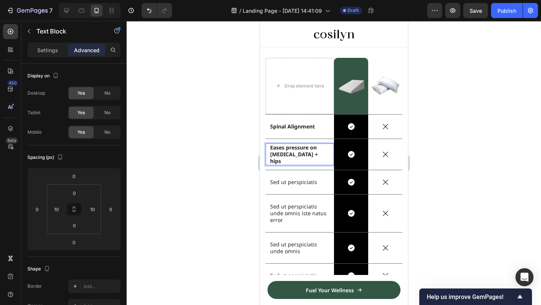
click at [293, 156] on strong "Eases pressure on lumbar + hips" at bounding box center [294, 154] width 48 height 21
click at [283, 157] on strong "Eases pressure on lumbar & hips" at bounding box center [294, 154] width 49 height 21
click at [466, 137] on div at bounding box center [334, 163] width 415 height 284
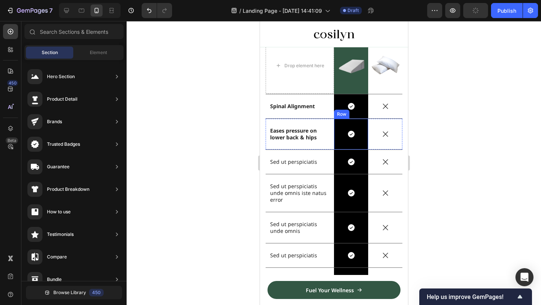
scroll to position [1644, 0]
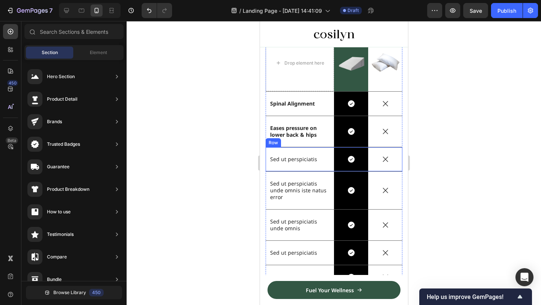
click at [290, 159] on p "Sed ut perspiciatis" at bounding box center [299, 159] width 59 height 7
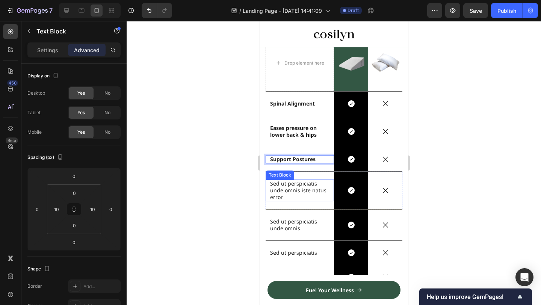
click at [306, 187] on p "Sed ut perspiciatis unde omnis iste natus error" at bounding box center [299, 190] width 59 height 21
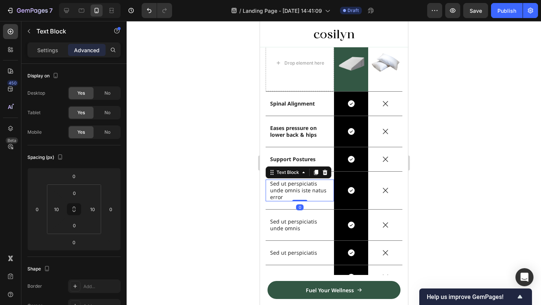
click at [306, 187] on p "Sed ut perspiciatis unde omnis iste natus error" at bounding box center [299, 190] width 59 height 21
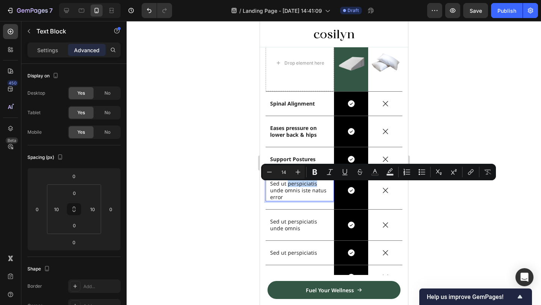
click at [310, 188] on p "Sed ut perspiciatis unde omnis iste natus error" at bounding box center [299, 190] width 59 height 21
click at [313, 188] on p "Sed ut perspiciatis unde omnis iste natus error" at bounding box center [299, 190] width 59 height 21
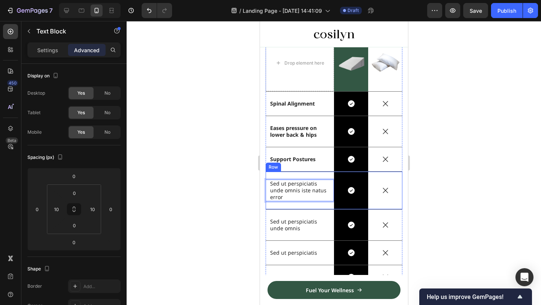
click at [386, 194] on icon at bounding box center [385, 190] width 8 height 8
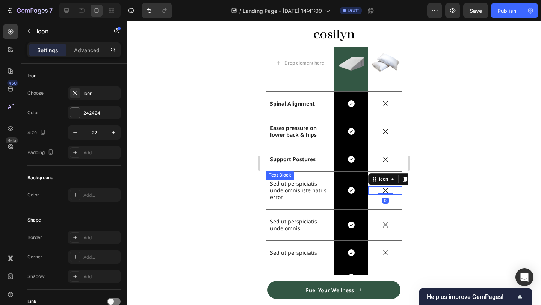
click at [296, 186] on p "Sed ut perspiciatis unde omnis iste natus error" at bounding box center [299, 190] width 59 height 21
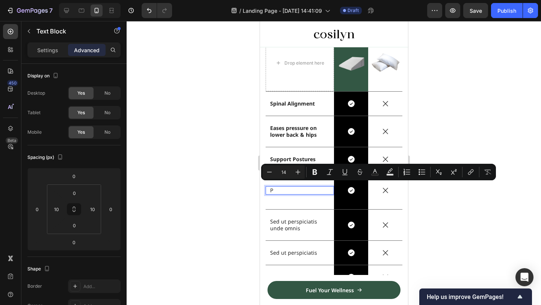
scroll to position [1647, 0]
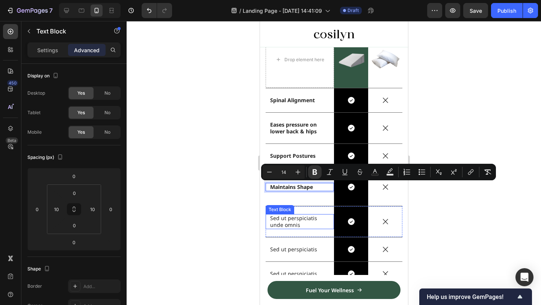
click at [300, 222] on p "Sed ut perspiciatis unde omnis" at bounding box center [299, 222] width 59 height 14
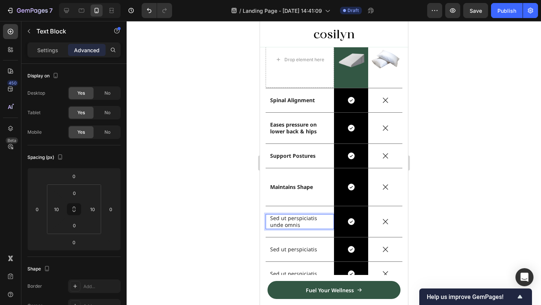
click at [300, 222] on p "Sed ut perspiciatis unde omnis" at bounding box center [299, 222] width 59 height 14
click at [308, 220] on p "Sed ut perspiciatis unde omnis" at bounding box center [299, 222] width 59 height 14
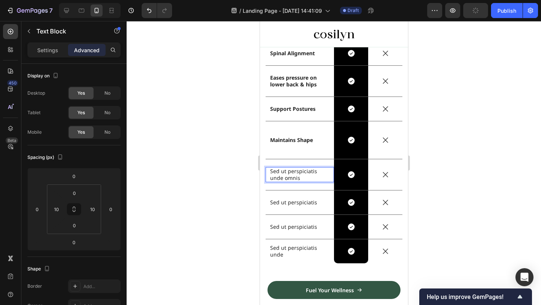
scroll to position [1694, 0]
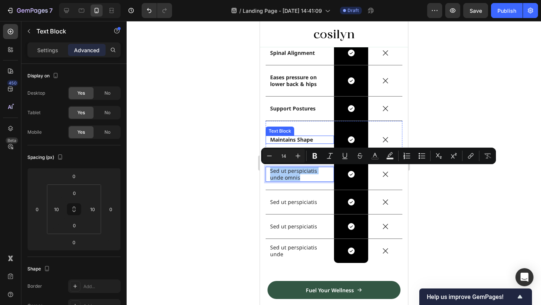
click at [302, 139] on strong "Maintains Shape" at bounding box center [291, 139] width 43 height 7
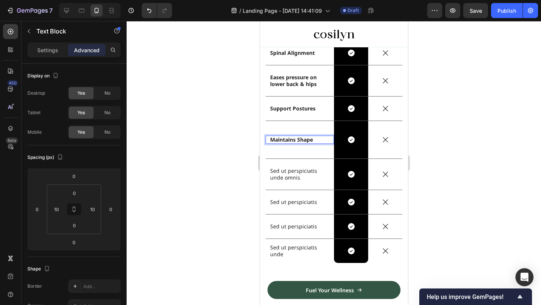
click at [307, 139] on strong "Maintains Shape" at bounding box center [291, 139] width 43 height 7
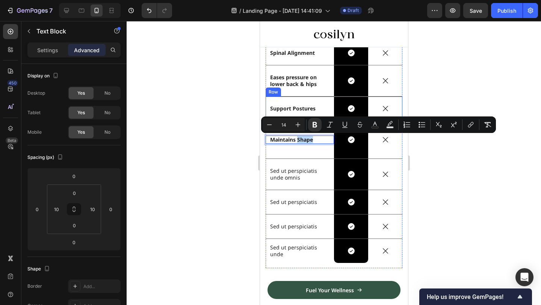
scroll to position [1680, 0]
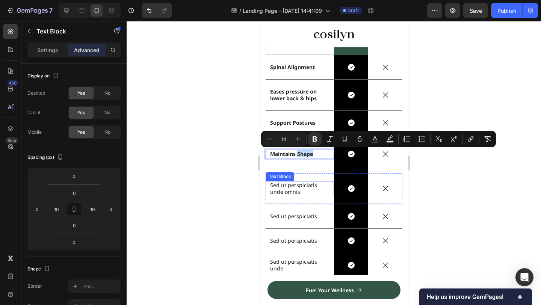
click at [294, 189] on p "Sed ut perspiciatis unde omnis" at bounding box center [299, 189] width 59 height 14
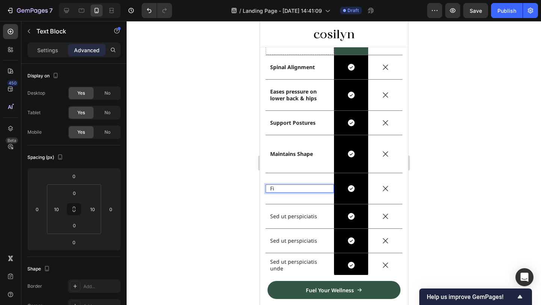
scroll to position [1684, 0]
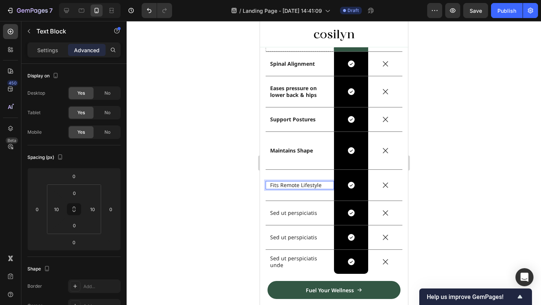
click at [295, 186] on p "Fits Remote Lifestyle" at bounding box center [299, 185] width 59 height 7
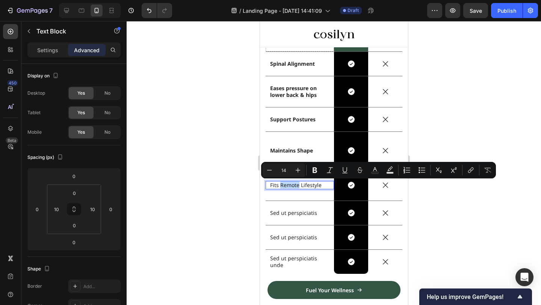
click at [298, 186] on p "Fits Remote Lifestyle" at bounding box center [299, 185] width 59 height 7
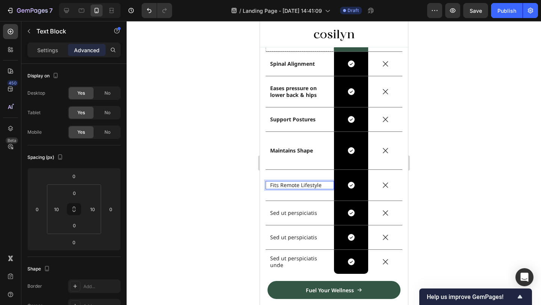
click at [300, 186] on p "Fits Remote Lifestyle" at bounding box center [299, 185] width 59 height 7
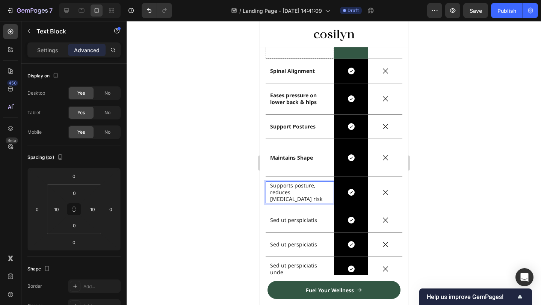
scroll to position [1680, 0]
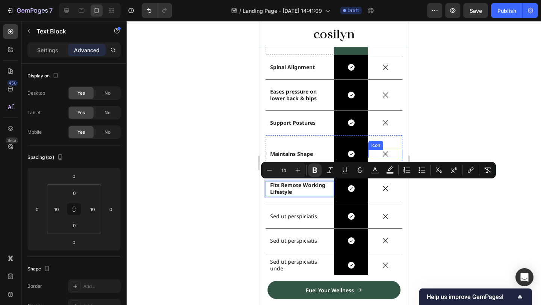
click at [502, 142] on div at bounding box center [334, 163] width 415 height 284
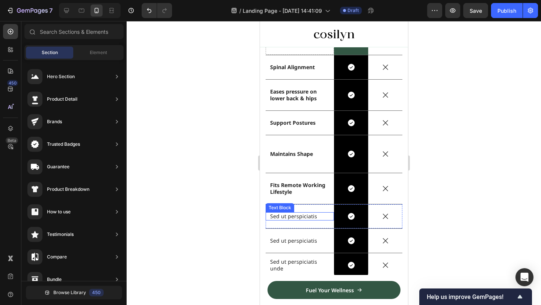
click at [308, 215] on p "Sed ut perspiciatis" at bounding box center [299, 216] width 59 height 7
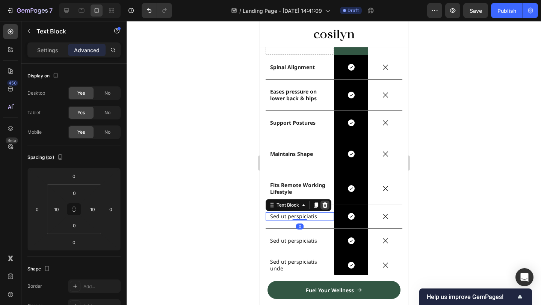
click at [323, 206] on icon at bounding box center [324, 205] width 5 height 5
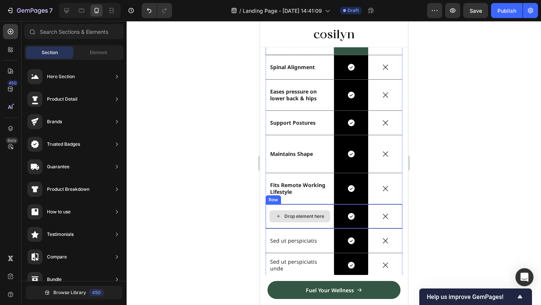
click at [330, 209] on div "Drop element here" at bounding box center [299, 216] width 68 height 24
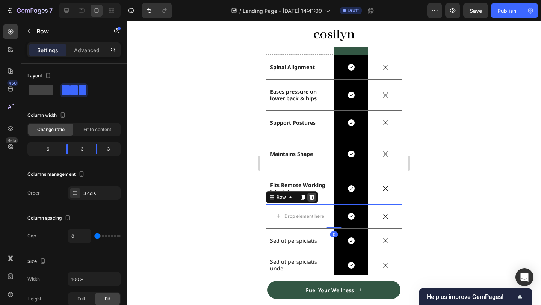
click at [308, 193] on div at bounding box center [311, 197] width 9 height 9
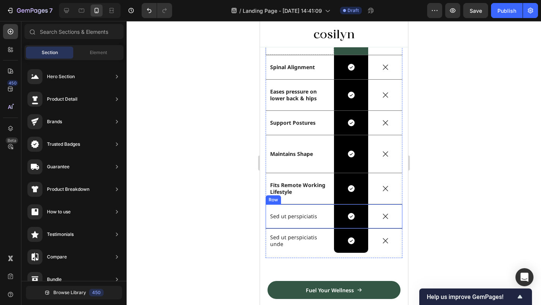
click at [324, 212] on div "Sed ut perspiciatis" at bounding box center [299, 216] width 61 height 8
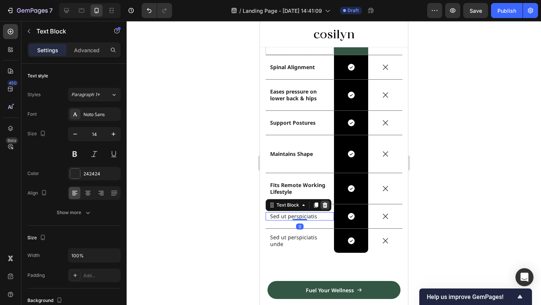
click at [326, 204] on icon at bounding box center [325, 205] width 6 height 6
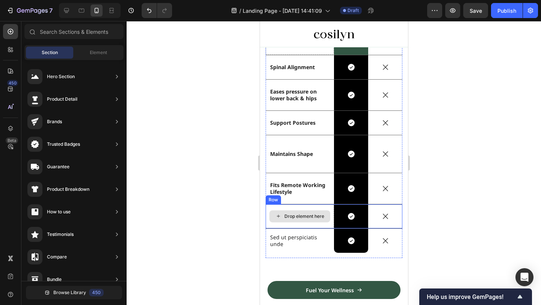
click at [331, 204] on div "Still using a Pillow? Heading Drop element here Image Row Image Row Spinal Alig…" at bounding box center [333, 110] width 137 height 297
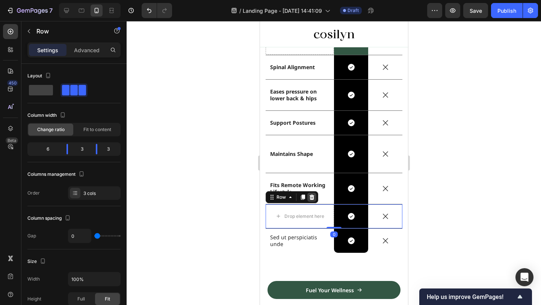
click at [312, 195] on icon at bounding box center [311, 197] width 5 height 5
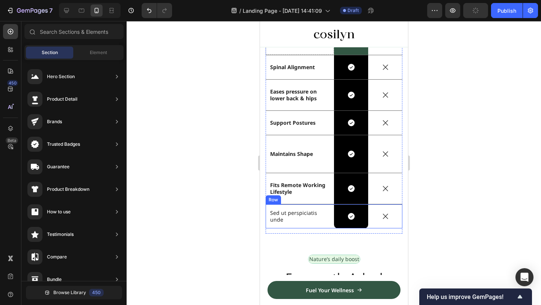
click at [328, 206] on div "Sed ut perspiciatis unde Text Block" at bounding box center [299, 216] width 68 height 24
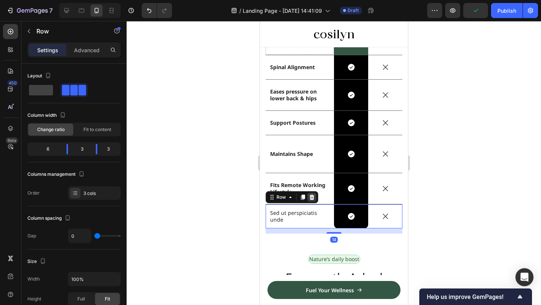
click at [313, 195] on icon at bounding box center [311, 197] width 5 height 5
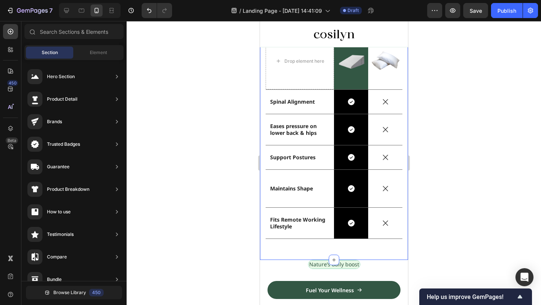
scroll to position [1652, 0]
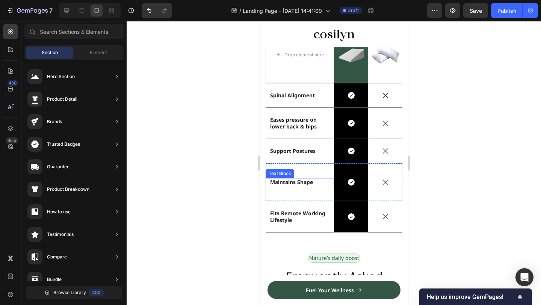
click at [312, 184] on strong "Maintains Shape" at bounding box center [291, 182] width 43 height 7
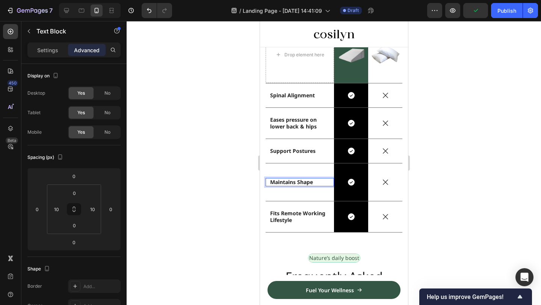
click at [315, 184] on p "Maintains Shape" at bounding box center [299, 182] width 59 height 7
click at [306, 151] on strong "Support Postures" at bounding box center [292, 150] width 45 height 7
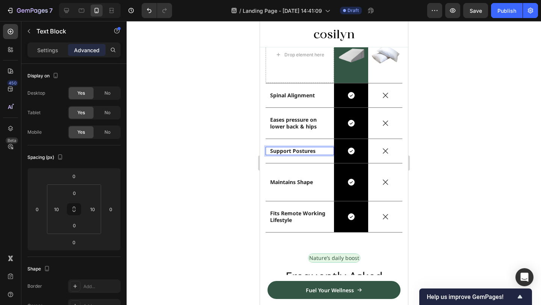
click at [336, 153] on div "Icon" at bounding box center [351, 151] width 34 height 8
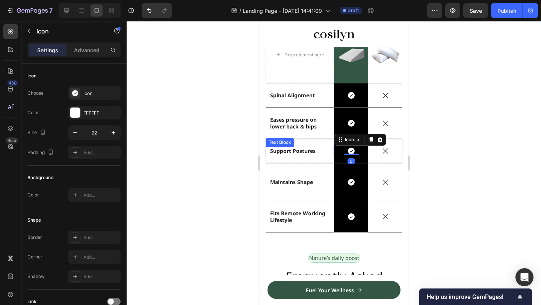
click at [321, 153] on p "Support Postures" at bounding box center [299, 151] width 59 height 7
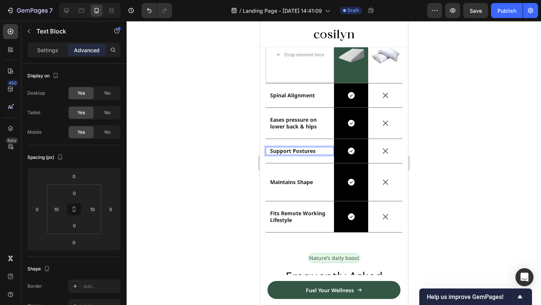
click at [297, 150] on strong "Support Postures" at bounding box center [292, 150] width 45 height 7
click at [288, 150] on strong "Support Postures" at bounding box center [292, 150] width 45 height 7
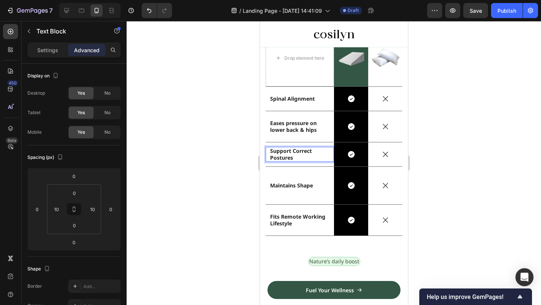
click at [295, 151] on strong "Support Correct Postures" at bounding box center [291, 154] width 42 height 14
click at [279, 155] on strong "Support correct Postures" at bounding box center [290, 154] width 41 height 14
click at [278, 156] on strong "Support correct Postures" at bounding box center [290, 154] width 41 height 14
click at [300, 188] on strong "Maintains Shape" at bounding box center [291, 185] width 43 height 7
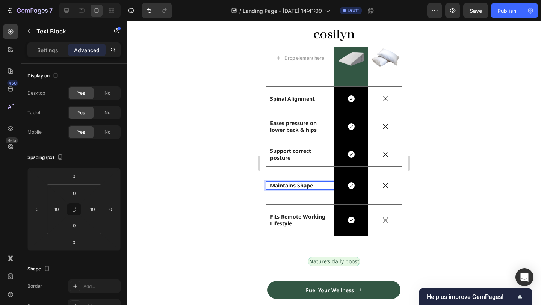
click at [298, 186] on strong "Maintains Shape" at bounding box center [291, 185] width 43 height 7
click at [302, 184] on strong "Maintains Shape" at bounding box center [291, 185] width 43 height 7
click at [290, 221] on strong "Fits Remote Working Lifestyle" at bounding box center [297, 220] width 55 height 14
click at [509, 151] on div at bounding box center [334, 163] width 415 height 284
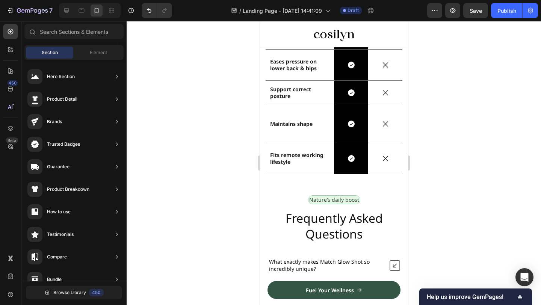
scroll to position [1704, 0]
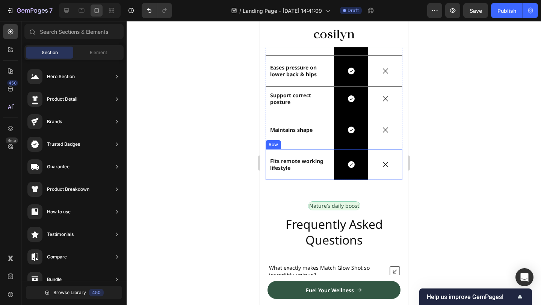
click at [327, 151] on div "Fits remote working lifestyle Text Block" at bounding box center [299, 164] width 68 height 31
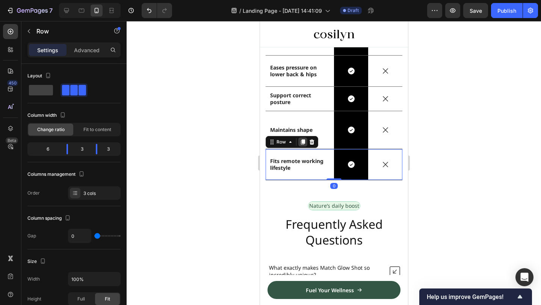
click at [303, 141] on icon at bounding box center [303, 141] width 4 height 5
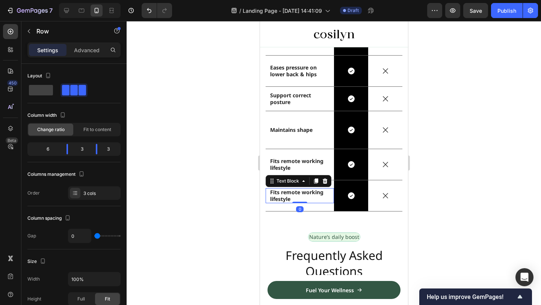
click at [309, 196] on p "Fits remote working lifestyle" at bounding box center [299, 196] width 59 height 14
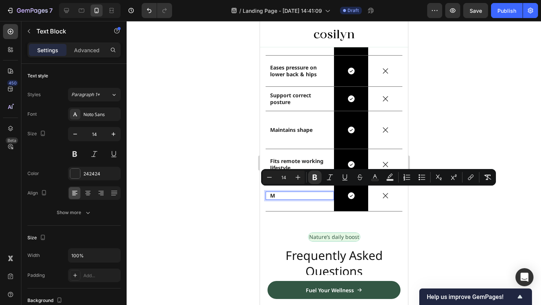
scroll to position [1708, 0]
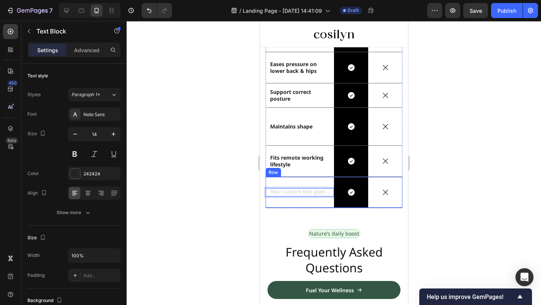
click at [321, 180] on div "Text Block 0" at bounding box center [299, 192] width 68 height 31
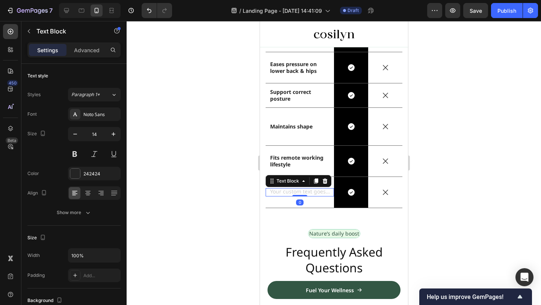
click at [298, 193] on div "Rich Text Editor. Editing area: main" at bounding box center [299, 192] width 61 height 8
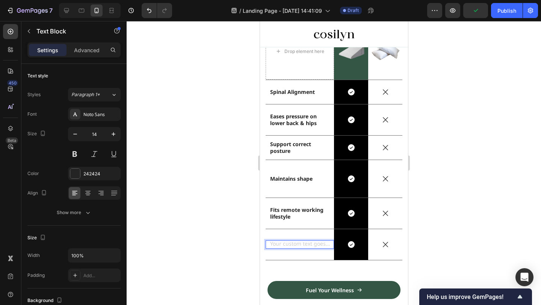
scroll to position [1688, 0]
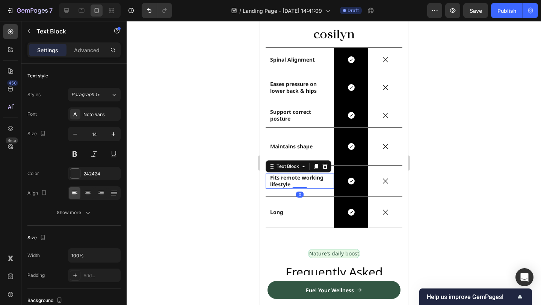
click at [297, 180] on strong "Fits remote working lifestyle" at bounding box center [296, 181] width 53 height 14
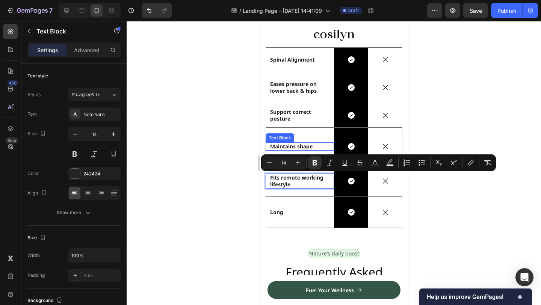
click at [304, 146] on strong "Maintains shape" at bounding box center [291, 146] width 42 height 7
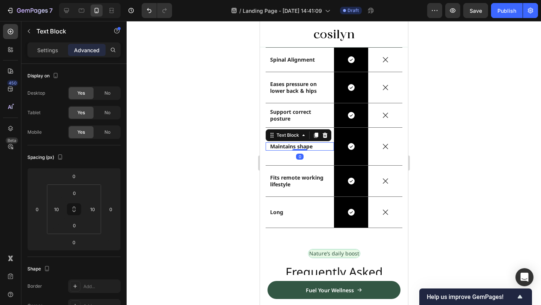
click at [304, 146] on strong "Maintains shape" at bounding box center [291, 146] width 42 height 7
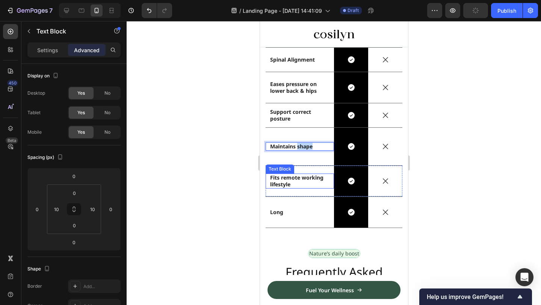
click at [295, 180] on strong "Fits remote working lifestyle" at bounding box center [296, 181] width 53 height 14
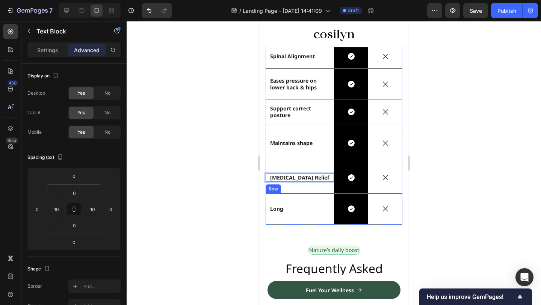
click at [283, 213] on div "Long Text Block" at bounding box center [299, 209] width 68 height 31
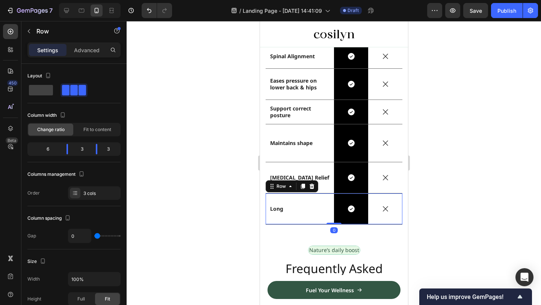
click at [283, 213] on div "Long Text Block" at bounding box center [299, 209] width 68 height 31
click at [285, 212] on p "Long" at bounding box center [299, 209] width 59 height 7
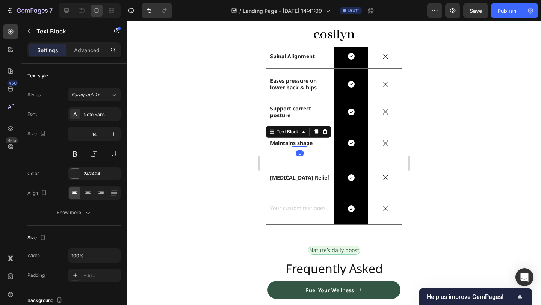
click at [302, 143] on strong "Maintains shape" at bounding box center [291, 142] width 42 height 7
click at [298, 143] on strong "Maintains shape" at bounding box center [291, 142] width 42 height 7
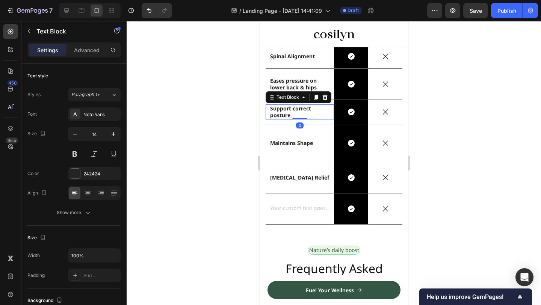
click at [292, 102] on div "Text Block" at bounding box center [298, 97] width 66 height 12
click at [292, 102] on div "Support correct posture Text Block 0" at bounding box center [299, 112] width 68 height 24
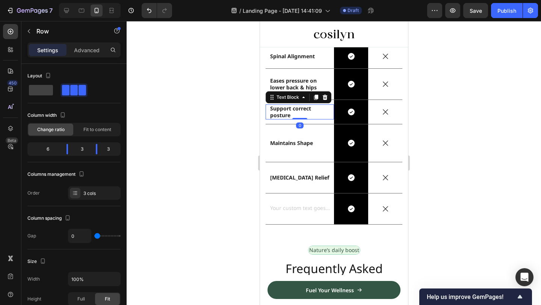
click at [292, 110] on strong "Support correct posture" at bounding box center [290, 112] width 41 height 14
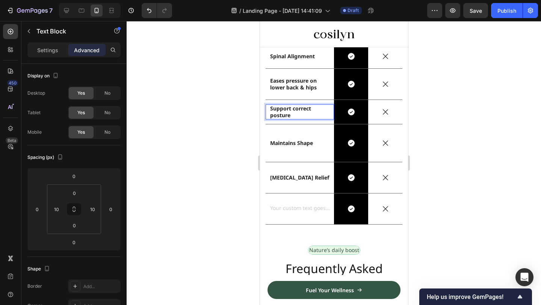
scroll to position [1694, 0]
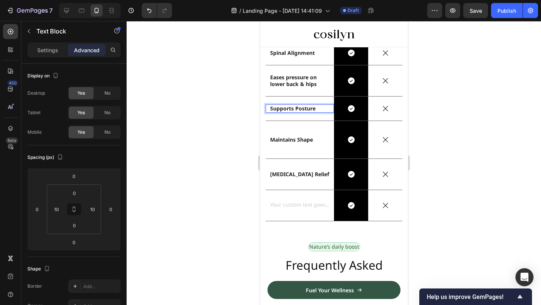
click at [295, 107] on strong "Supports Posture" at bounding box center [292, 108] width 45 height 7
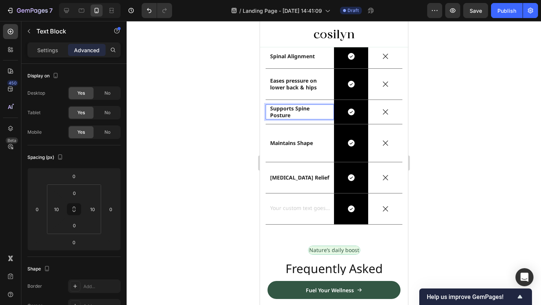
click at [283, 115] on strong "Supports Spine Posture" at bounding box center [289, 112] width 39 height 14
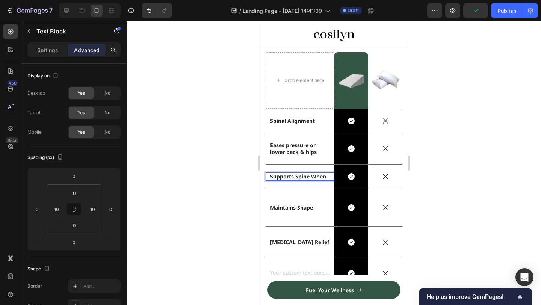
scroll to position [1623, 0]
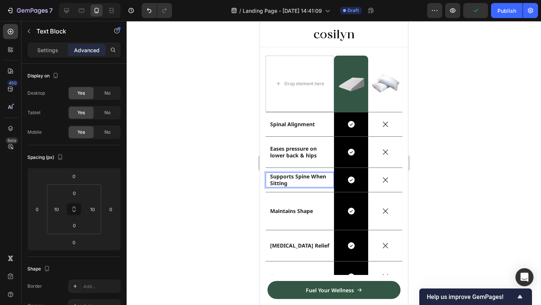
click at [468, 96] on div at bounding box center [334, 163] width 415 height 284
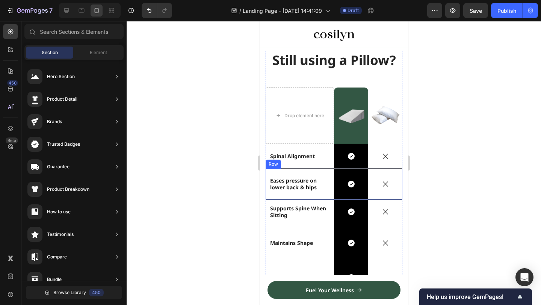
scroll to position [1640, 0]
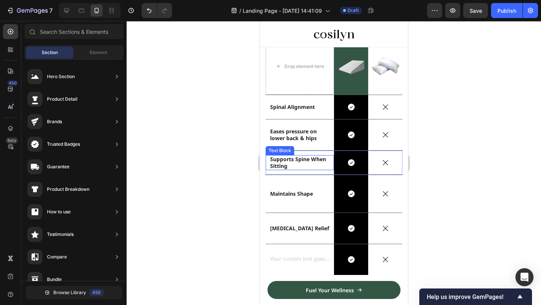
click at [287, 162] on strong "Supports Spine When Sitting" at bounding box center [298, 163] width 56 height 14
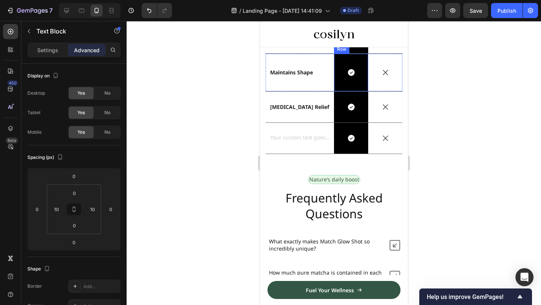
scroll to position [1776, 0]
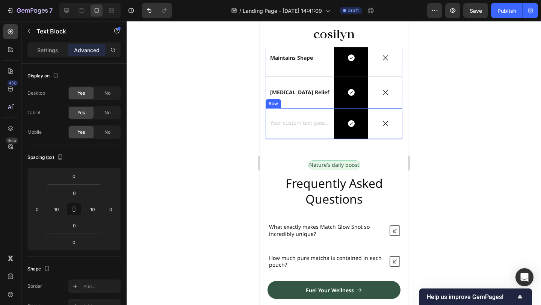
click at [311, 131] on div "Text Block" at bounding box center [299, 123] width 68 height 31
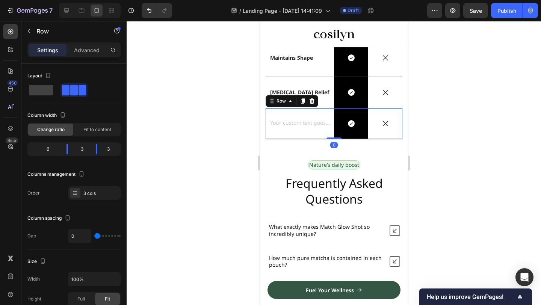
click at [320, 124] on div "Rich Text Editor. Editing area: main" at bounding box center [299, 124] width 61 height 8
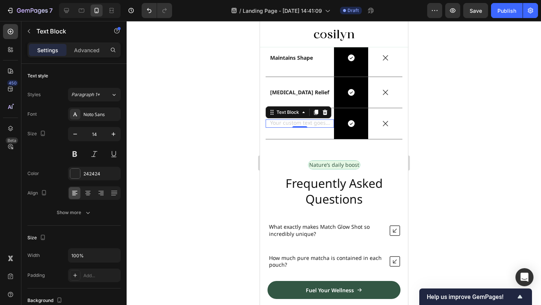
click at [301, 122] on div "Rich Text Editor. Editing area: main" at bounding box center [299, 124] width 61 height 8
click at [295, 124] on strong "Long-Lasting Benefit" at bounding box center [297, 123] width 54 height 7
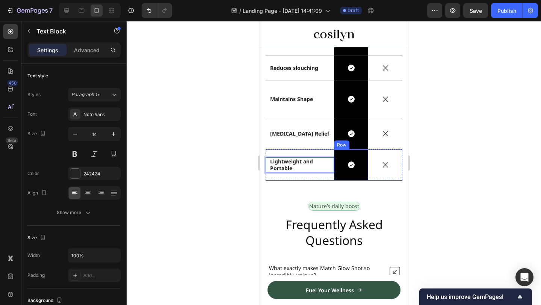
scroll to position [1723, 0]
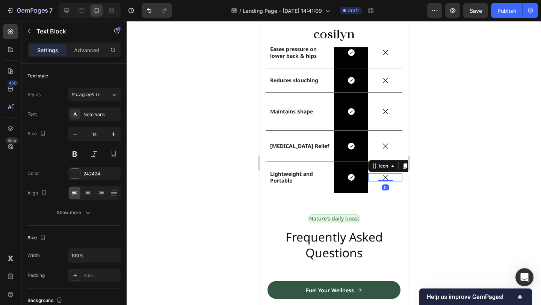
click at [385, 180] on div "Icon 0" at bounding box center [385, 177] width 34 height 8
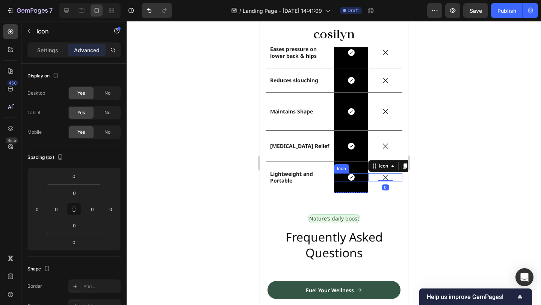
click at [356, 177] on div "Icon" at bounding box center [351, 177] width 34 height 8
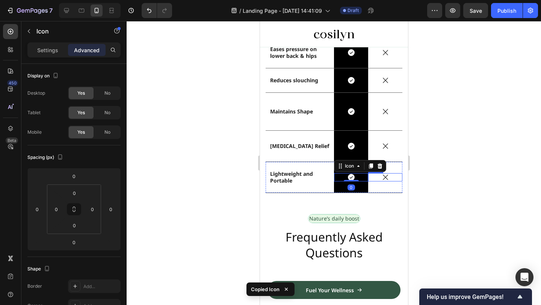
click at [389, 181] on div "Icon" at bounding box center [385, 177] width 34 height 8
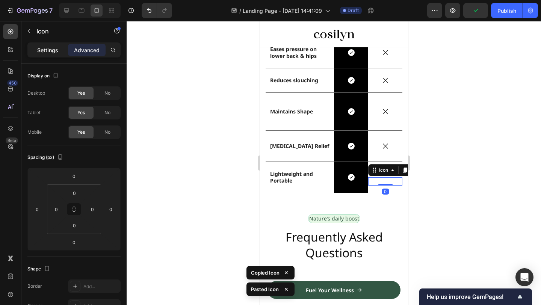
click at [51, 55] on div "Settings" at bounding box center [48, 50] width 38 height 12
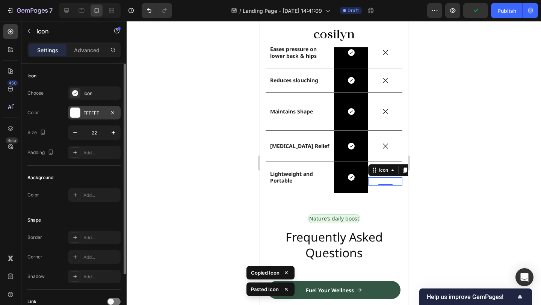
click at [81, 108] on div "FFFFFF" at bounding box center [94, 113] width 53 height 14
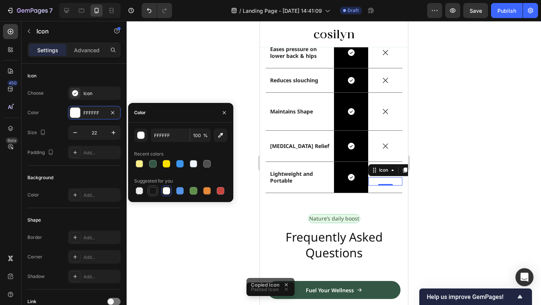
click at [155, 191] on div at bounding box center [153, 191] width 8 height 8
type input "151515"
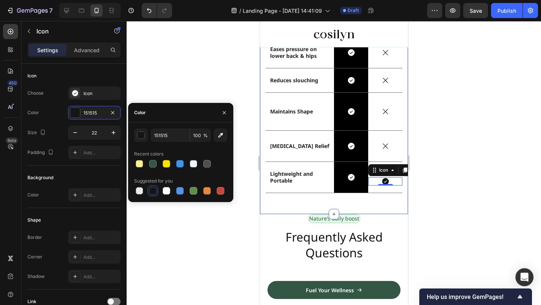
scroll to position [1690, 0]
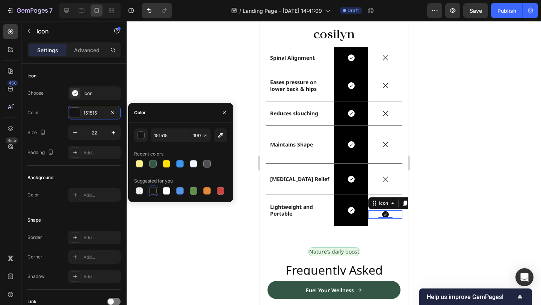
click at [459, 138] on div at bounding box center [334, 163] width 415 height 284
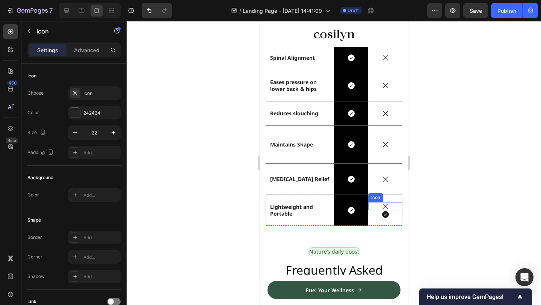
click at [387, 205] on icon at bounding box center [385, 206] width 8 height 8
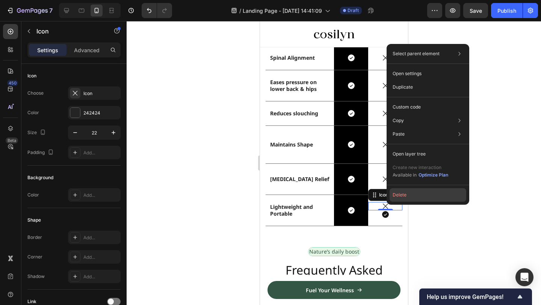
click at [409, 195] on button "Delete" at bounding box center [428, 195] width 77 height 14
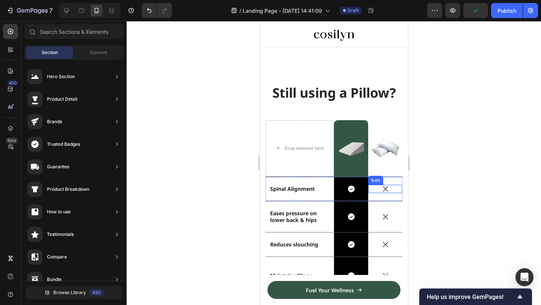
scroll to position [1557, 0]
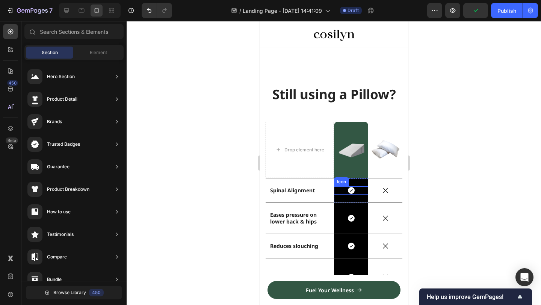
click at [362, 187] on div "Icon" at bounding box center [351, 190] width 34 height 8
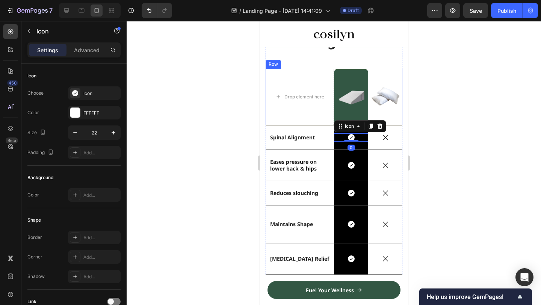
click at [484, 132] on div at bounding box center [334, 163] width 415 height 284
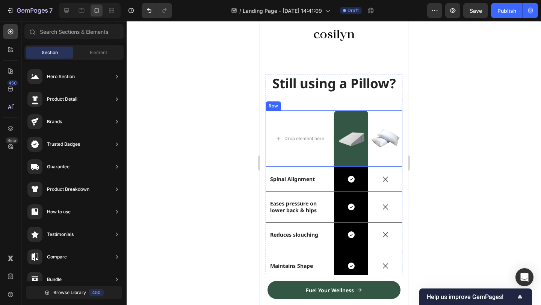
scroll to position [1576, 0]
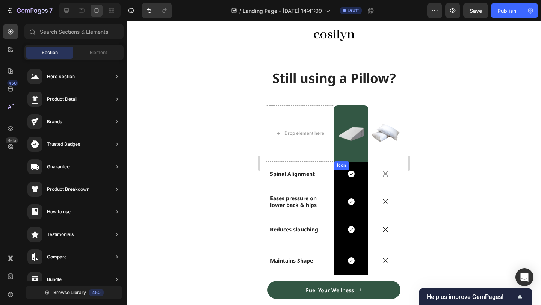
click at [363, 170] on div "Icon" at bounding box center [351, 174] width 34 height 8
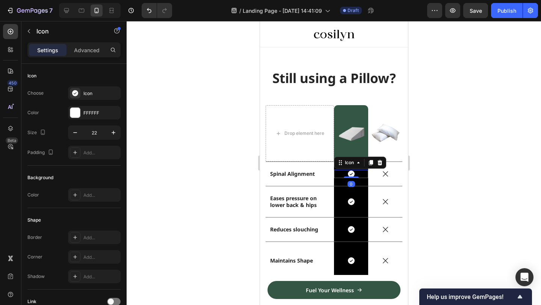
click at [495, 192] on div at bounding box center [334, 163] width 415 height 284
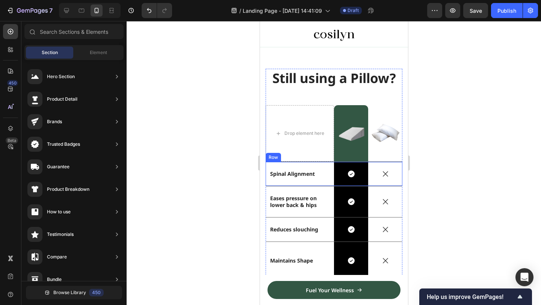
scroll to position [1612, 0]
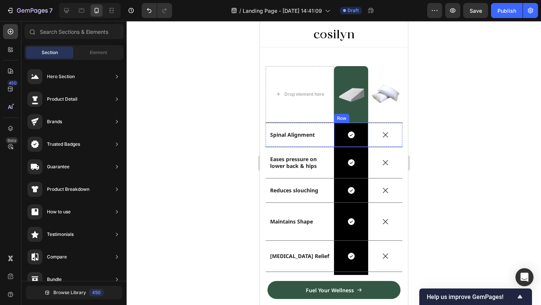
click at [363, 125] on div "Icon Row" at bounding box center [351, 135] width 34 height 24
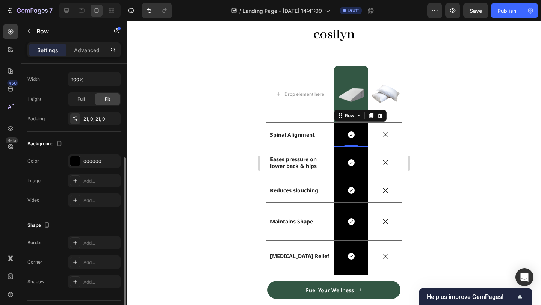
scroll to position [176, 0]
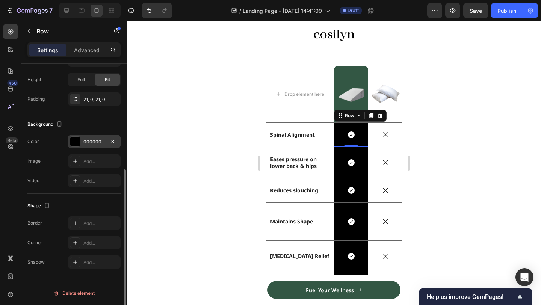
click at [80, 135] on div "000000" at bounding box center [94, 142] width 53 height 14
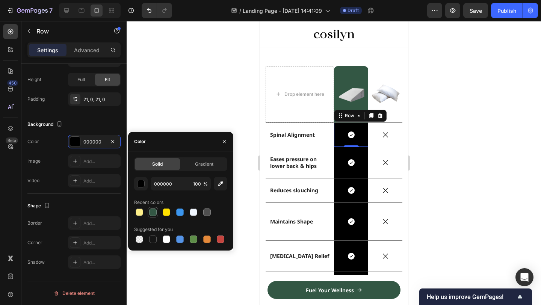
click at [152, 212] on div at bounding box center [153, 213] width 8 height 8
type input "335744"
click at [360, 152] on div "Icon Row" at bounding box center [351, 162] width 34 height 31
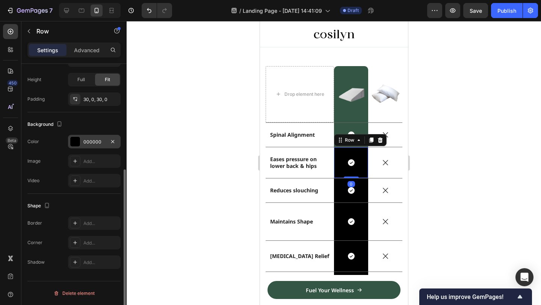
click at [78, 144] on div at bounding box center [75, 142] width 10 height 10
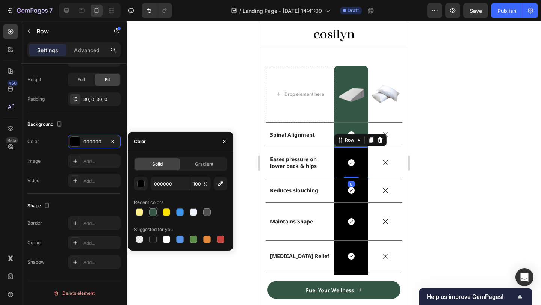
click at [152, 208] on div at bounding box center [152, 212] width 9 height 9
type input "335744"
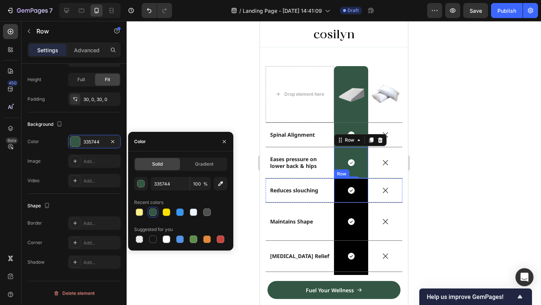
click at [361, 183] on div "Icon Row" at bounding box center [351, 191] width 34 height 24
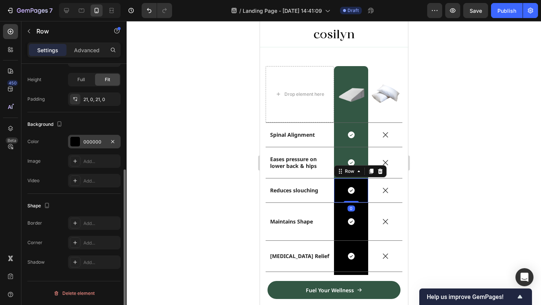
click at [75, 137] on div at bounding box center [75, 142] width 10 height 10
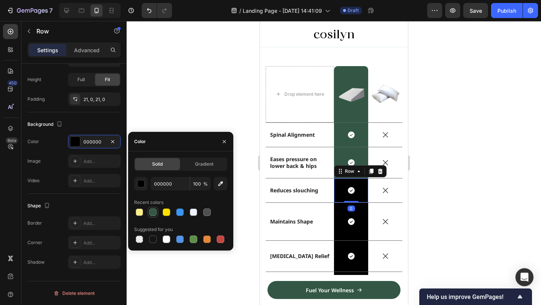
click at [156, 210] on div at bounding box center [153, 213] width 8 height 8
type input "335744"
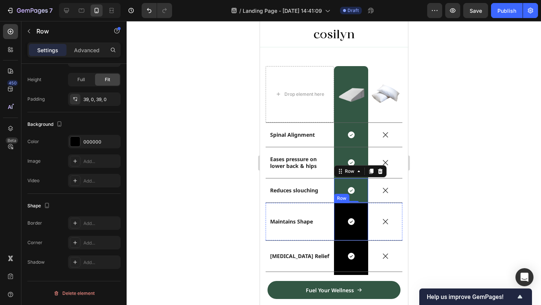
click at [363, 209] on div "Icon Row" at bounding box center [351, 222] width 34 height 38
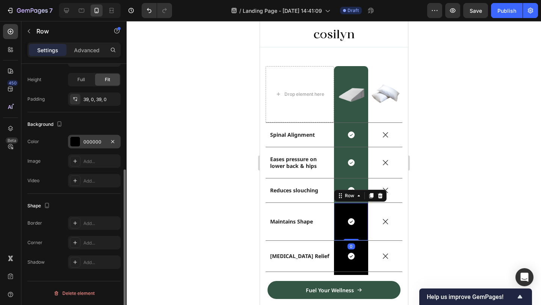
click at [93, 143] on div "000000" at bounding box center [94, 142] width 22 height 7
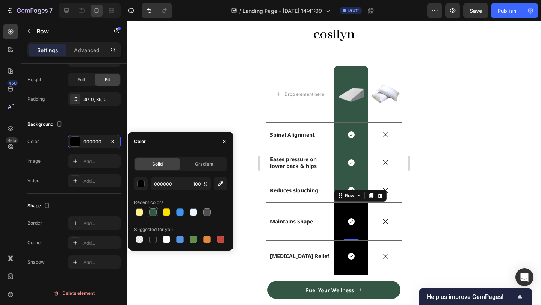
click at [157, 215] on div at bounding box center [153, 212] width 11 height 11
type input "335744"
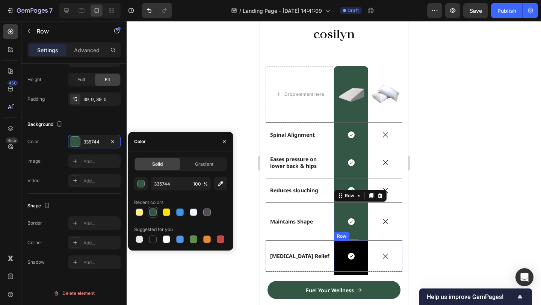
click at [364, 247] on div "Icon Row" at bounding box center [351, 256] width 34 height 31
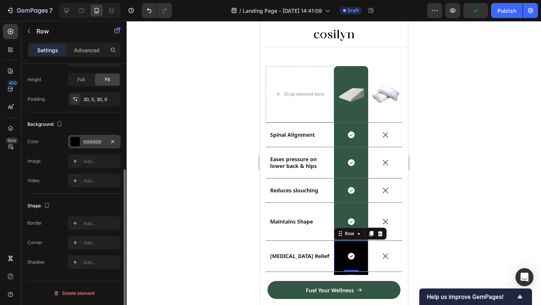
click at [95, 145] on div "000000" at bounding box center [94, 142] width 53 height 14
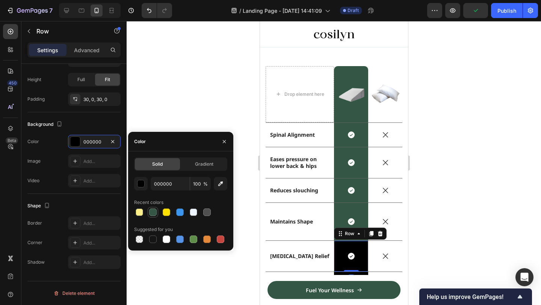
click at [153, 210] on div at bounding box center [153, 213] width 8 height 8
type input "335744"
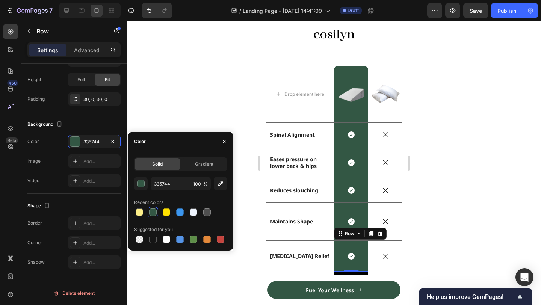
scroll to position [1707, 0]
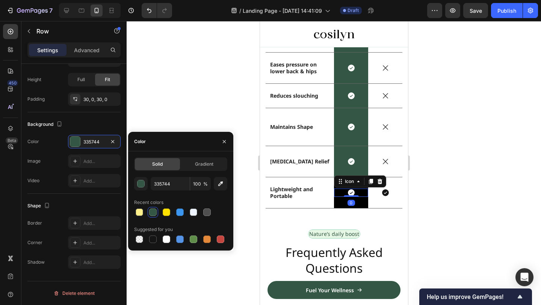
click at [361, 189] on div "Icon 0" at bounding box center [351, 193] width 34 height 8
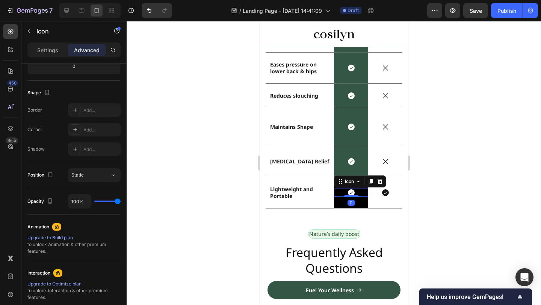
scroll to position [0, 0]
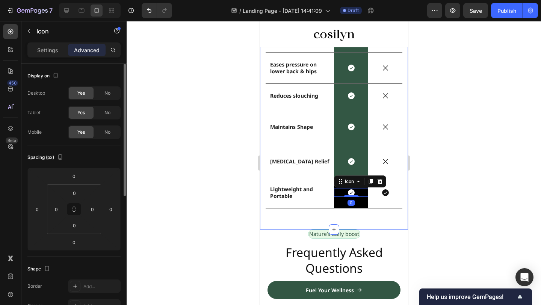
click at [369, 209] on div "Still using a Pillow? Heading Drop element here Image Row Image Row Spinal Alig…" at bounding box center [333, 74] width 137 height 279
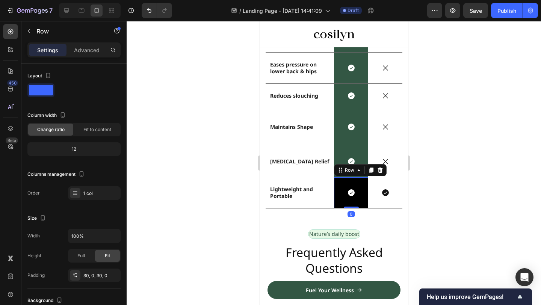
click at [363, 204] on div "Icon Row 0" at bounding box center [351, 192] width 34 height 31
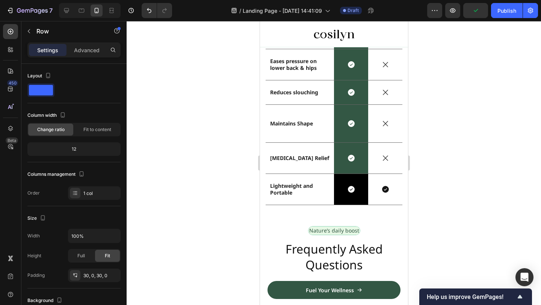
scroll to position [1758, 0]
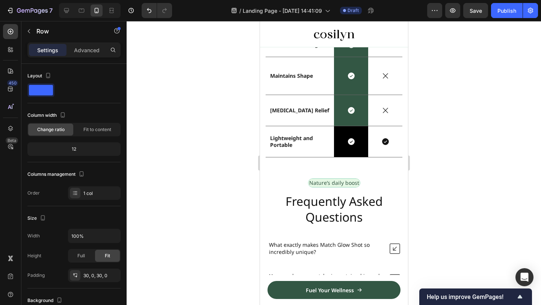
click at [358, 147] on div "Icon Row" at bounding box center [351, 141] width 34 height 31
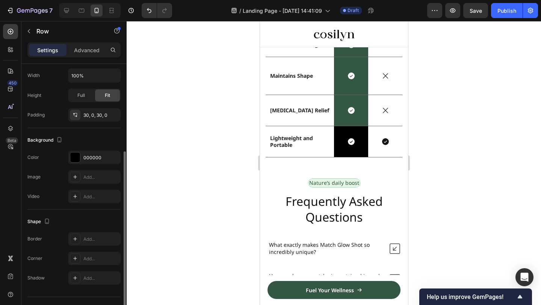
scroll to position [162, 0]
click at [84, 160] on div "000000" at bounding box center [94, 156] width 53 height 14
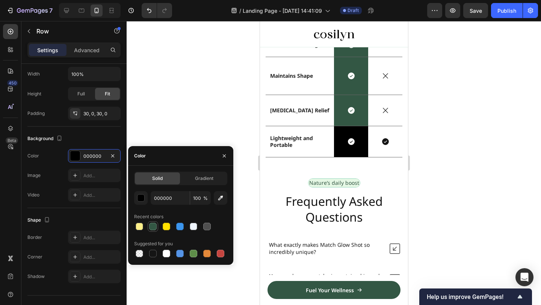
click at [154, 224] on div at bounding box center [153, 227] width 8 height 8
type input "335744"
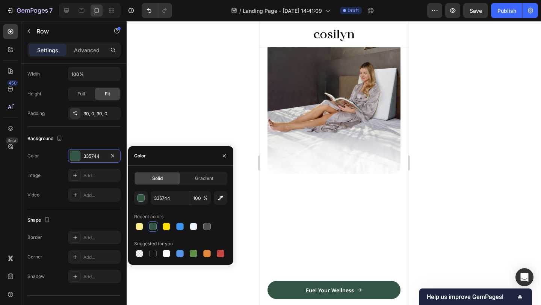
scroll to position [993, 0]
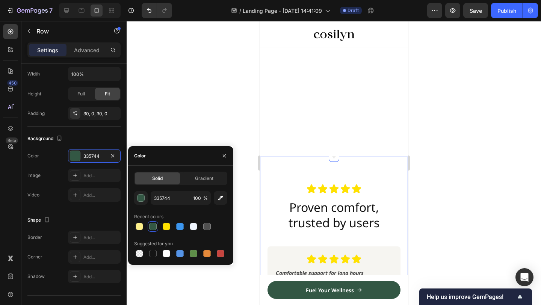
click at [422, 163] on div at bounding box center [334, 163] width 415 height 284
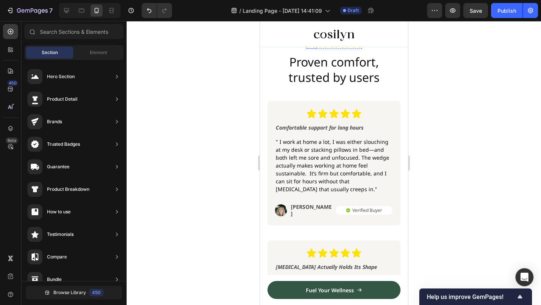
scroll to position [1122, 0]
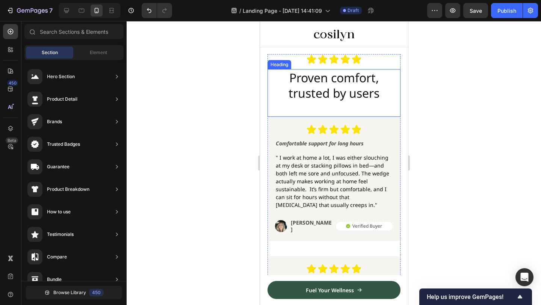
click at [337, 79] on h2 "Proven comfort, trusted by users" at bounding box center [333, 85] width 133 height 33
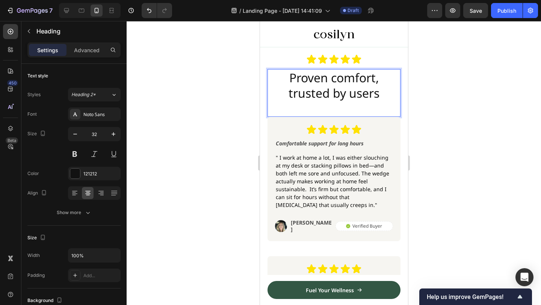
click at [337, 79] on h2 "Proven comfort, trusted by users" at bounding box center [333, 85] width 133 height 33
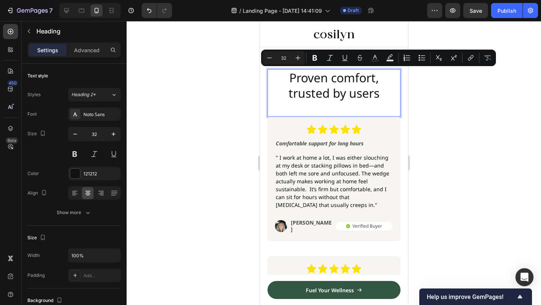
click at [331, 74] on p "Proven comfort, trusted by users" at bounding box center [334, 85] width 132 height 31
click at [365, 78] on p "Proven comfort, trusted by users" at bounding box center [334, 85] width 132 height 31
click at [475, 96] on div at bounding box center [334, 163] width 415 height 284
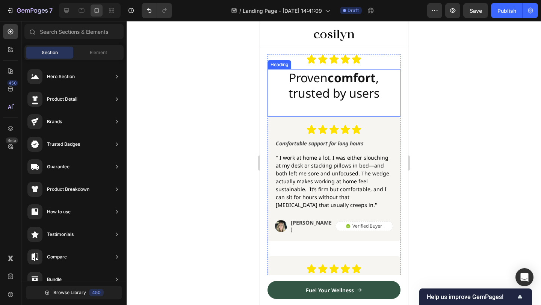
click at [356, 72] on strong "comfort" at bounding box center [351, 78] width 48 height 16
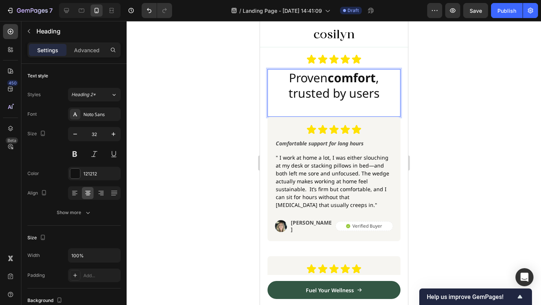
click at [366, 78] on strong "comfort" at bounding box center [351, 78] width 48 height 16
click at [331, 77] on strong "comfort" at bounding box center [351, 78] width 48 height 16
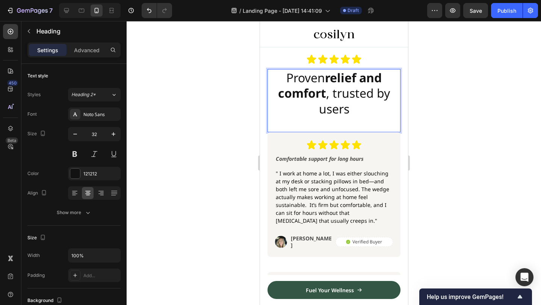
click at [431, 85] on div at bounding box center [334, 163] width 415 height 284
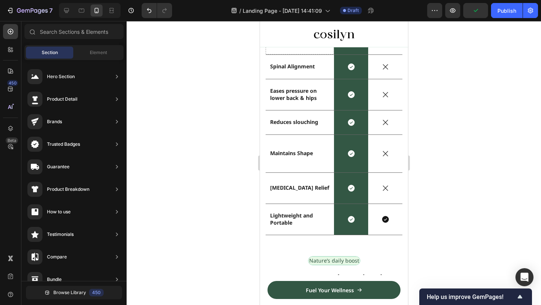
scroll to position [1695, 0]
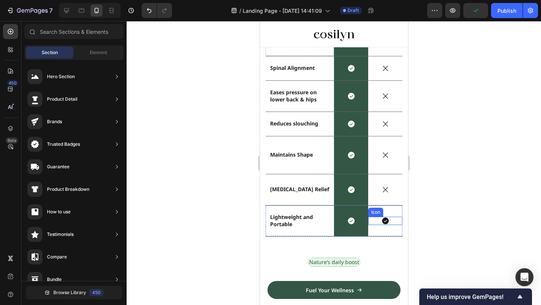
click at [384, 223] on icon at bounding box center [385, 221] width 7 height 7
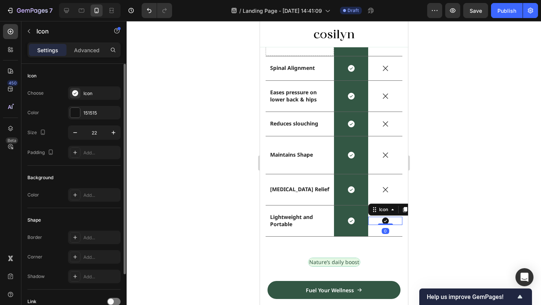
click at [85, 85] on div "Icon Choose Icon Color 151515 Size 22 Padding Add..." at bounding box center [73, 115] width 93 height 102
click at [85, 92] on div "Icon" at bounding box center [100, 93] width 35 height 7
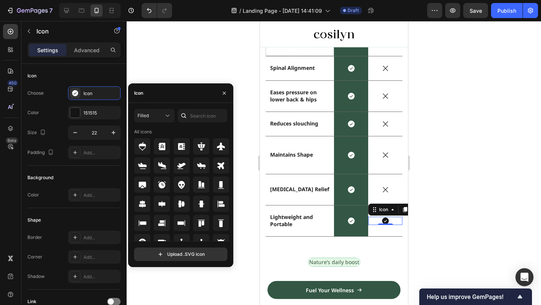
click at [178, 109] on div at bounding box center [184, 116] width 12 height 14
click at [213, 114] on input "text" at bounding box center [203, 116] width 50 height 14
type input "tick"
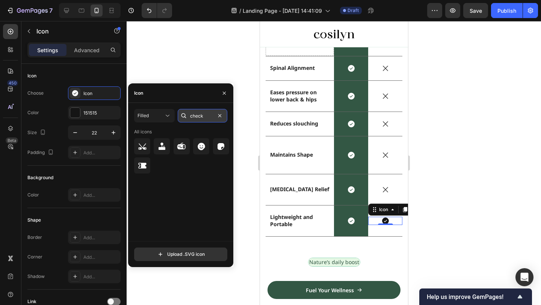
type input "check"
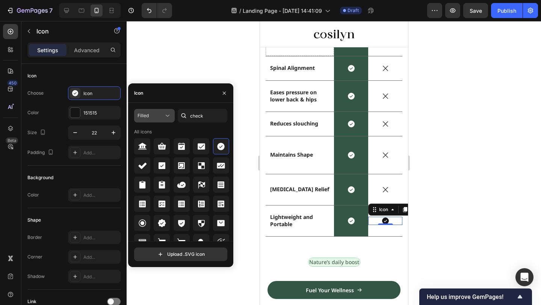
click at [164, 113] on icon at bounding box center [168, 116] width 8 height 8
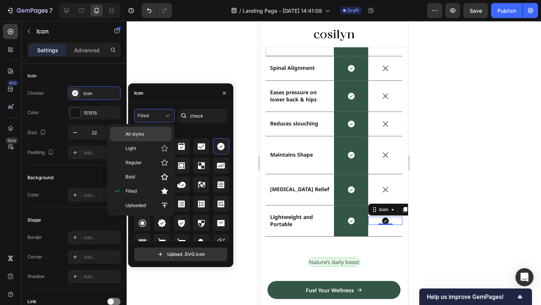
click at [159, 133] on p "All styles" at bounding box center [147, 134] width 43 height 7
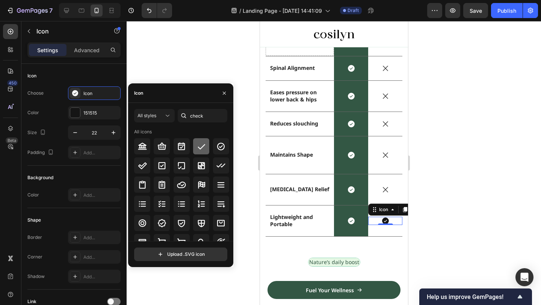
click at [200, 145] on icon at bounding box center [201, 146] width 9 height 9
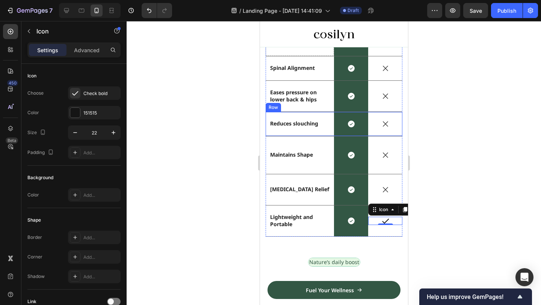
click at [430, 125] on div at bounding box center [334, 163] width 415 height 284
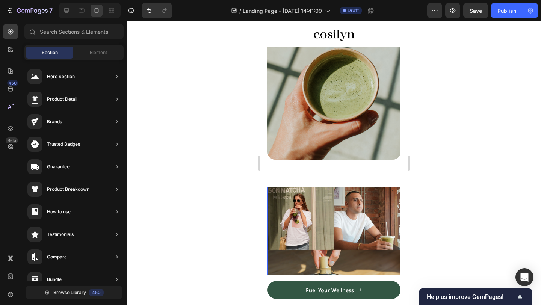
scroll to position [2087, 0]
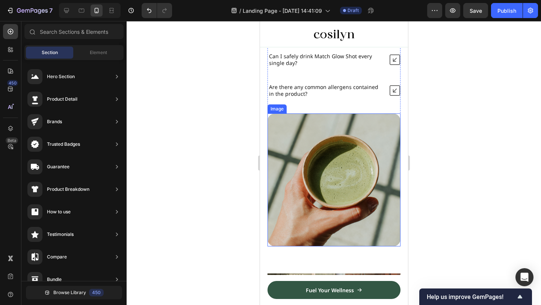
click at [355, 164] on img at bounding box center [333, 180] width 133 height 133
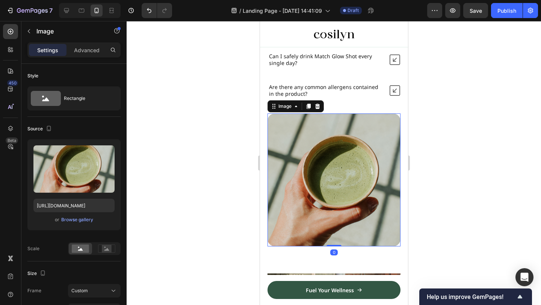
scroll to position [2192, 0]
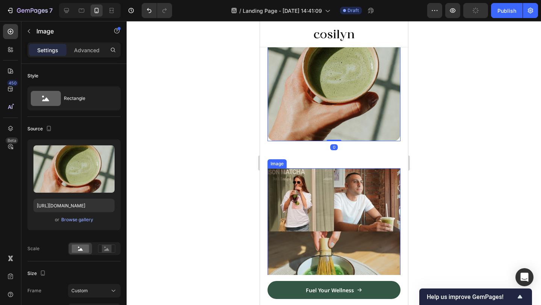
click at [306, 169] on img at bounding box center [333, 262] width 133 height 189
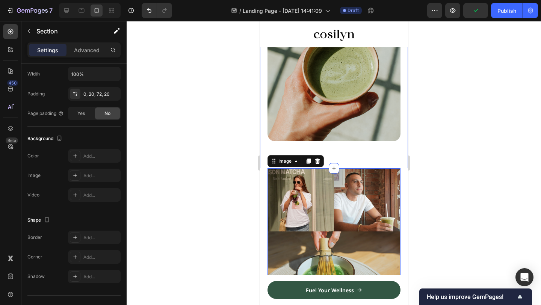
scroll to position [0, 0]
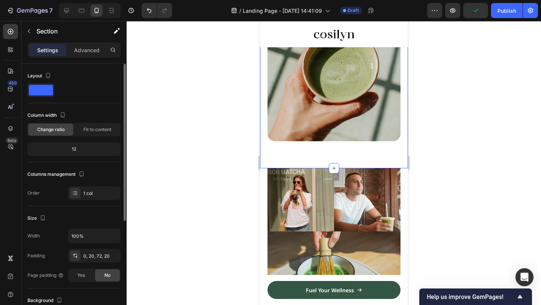
click at [294, 186] on img at bounding box center [333, 262] width 133 height 189
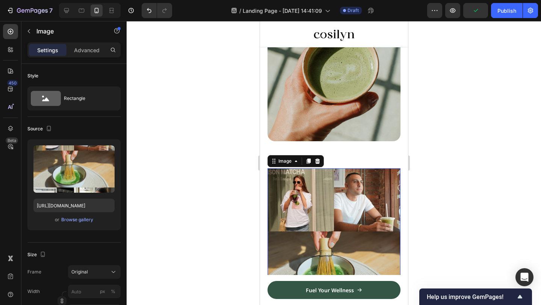
click at [269, 188] on img at bounding box center [333, 262] width 133 height 189
click at [317, 160] on icon at bounding box center [317, 161] width 5 height 5
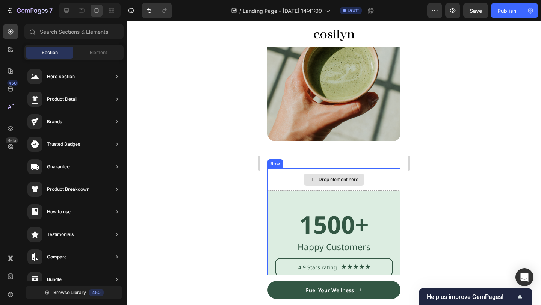
click at [287, 184] on div "Drop element here" at bounding box center [333, 179] width 133 height 23
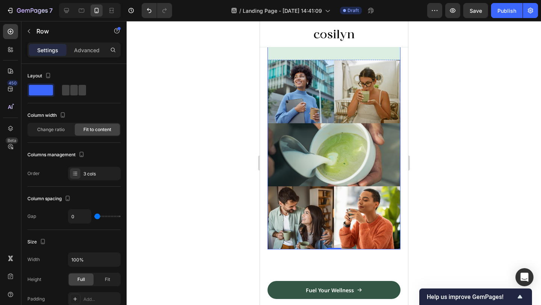
scroll to position [2435, 0]
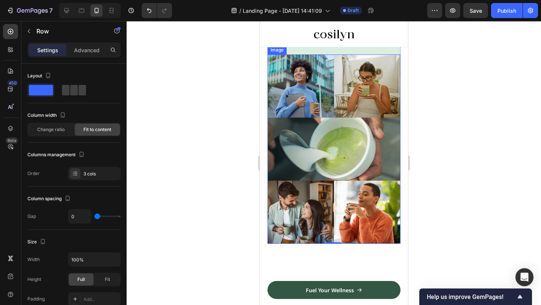
click at [315, 96] on img at bounding box center [333, 149] width 133 height 189
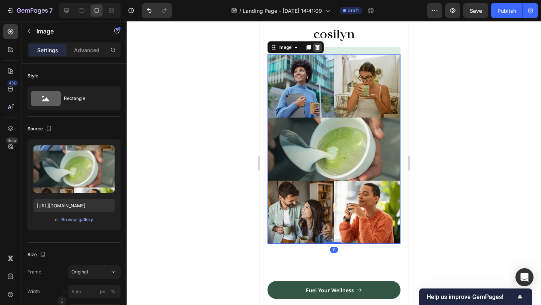
click at [318, 50] on icon at bounding box center [317, 47] width 5 height 5
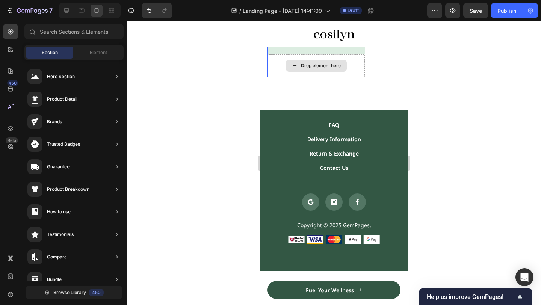
click at [348, 71] on div "Drop element here" at bounding box center [315, 66] width 97 height 23
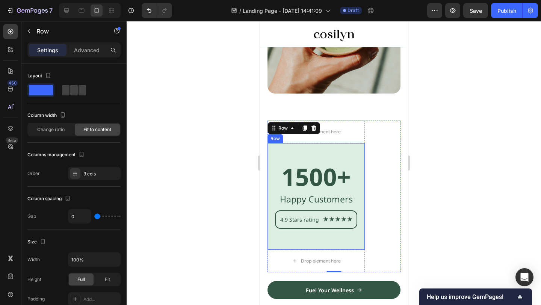
scroll to position [2270, 0]
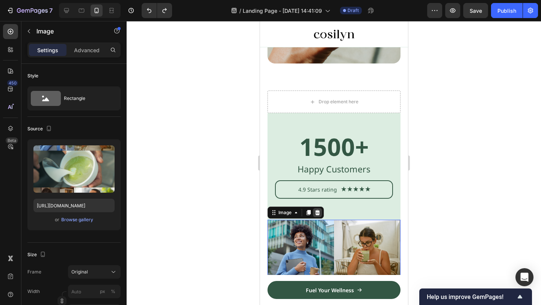
click at [318, 215] on icon at bounding box center [317, 213] width 6 height 6
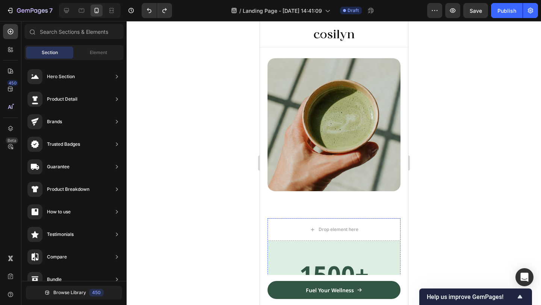
scroll to position [2192, 0]
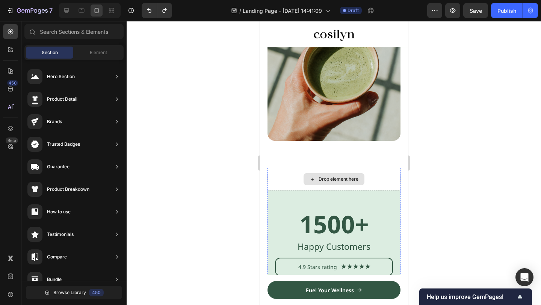
click at [384, 173] on div "Drop element here" at bounding box center [333, 179] width 133 height 23
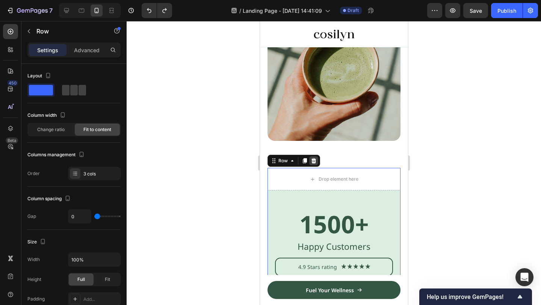
click at [315, 160] on icon at bounding box center [313, 160] width 5 height 5
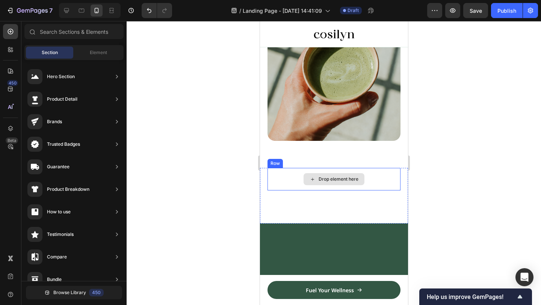
click at [354, 169] on div "Drop element here" at bounding box center [333, 179] width 133 height 23
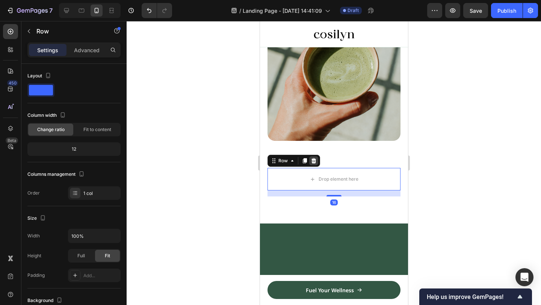
click at [316, 161] on icon at bounding box center [313, 161] width 6 height 6
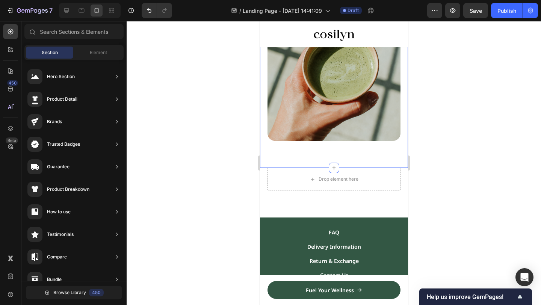
scroll to position [2191, 0]
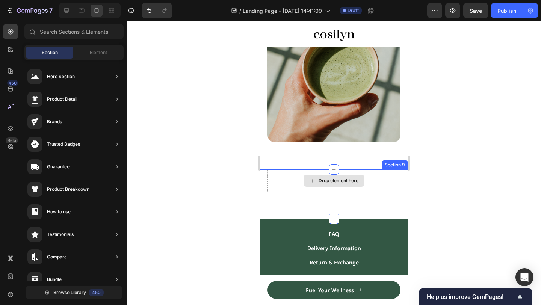
click at [349, 173] on div "Drop element here" at bounding box center [333, 181] width 133 height 23
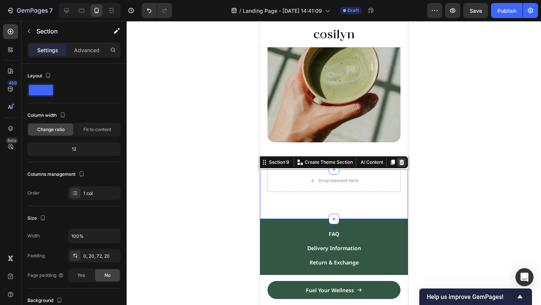
click at [400, 159] on icon at bounding box center [401, 162] width 6 height 6
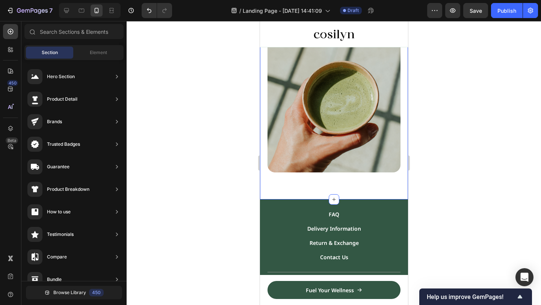
scroll to position [2186, 0]
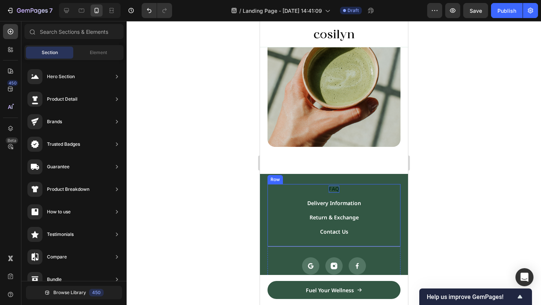
click at [336, 190] on div "FAQ" at bounding box center [334, 189] width 11 height 7
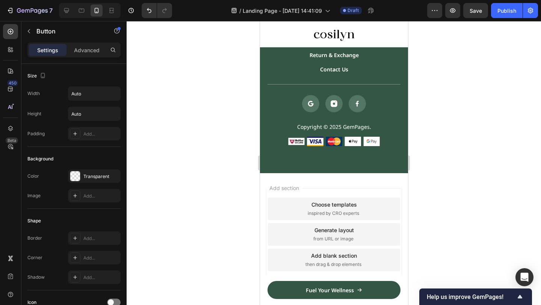
scroll to position [2348, 0]
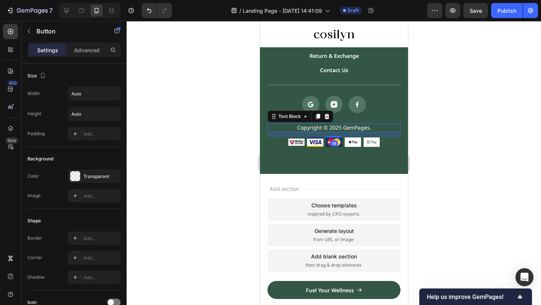
click at [364, 130] on p "Copyright © 2025 GemPages." at bounding box center [334, 127] width 132 height 7
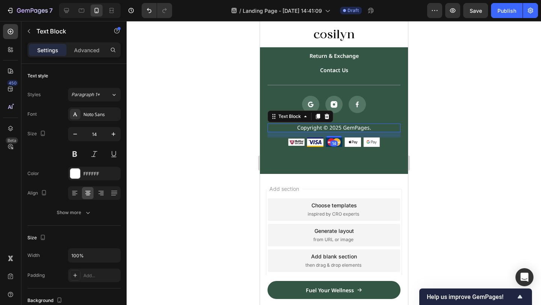
click at [365, 129] on p "Copyright © 2025 GemPages." at bounding box center [334, 127] width 132 height 7
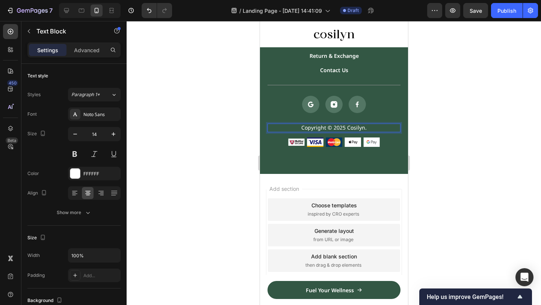
click at [368, 130] on p "Copyright © 2025 Cosilyn." at bounding box center [334, 127] width 132 height 7
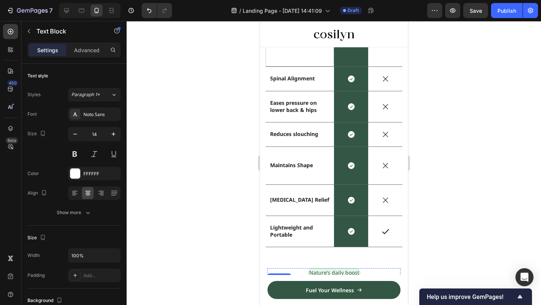
scroll to position [1442, 0]
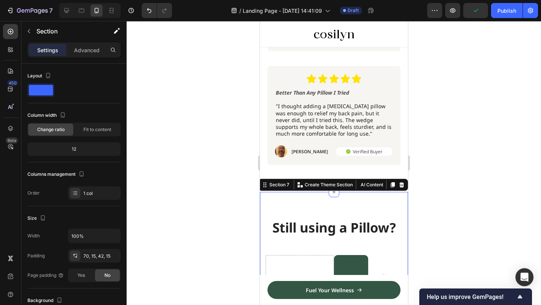
click at [101, 32] on div "Section" at bounding box center [73, 31] width 105 height 21
click at [96, 38] on div "Section" at bounding box center [60, 31] width 78 height 20
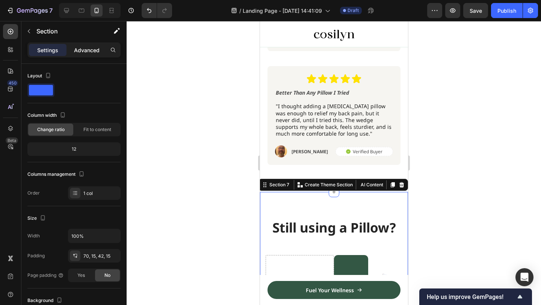
click at [95, 51] on p "Advanced" at bounding box center [87, 50] width 26 height 8
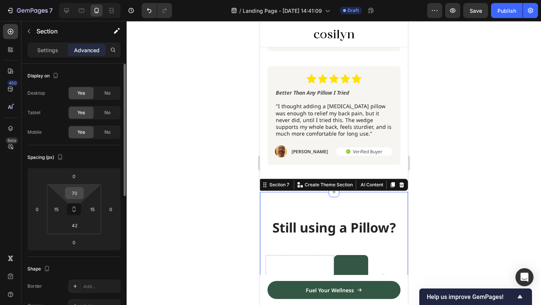
click at [79, 198] on input "70" at bounding box center [74, 193] width 15 height 11
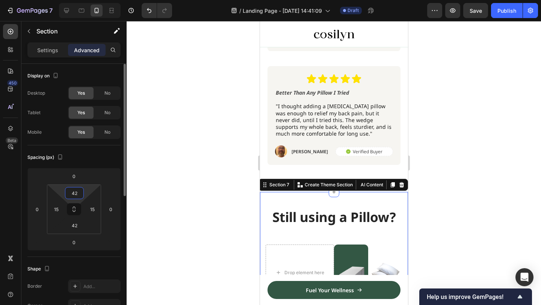
click at [75, 192] on input "42" at bounding box center [74, 193] width 15 height 11
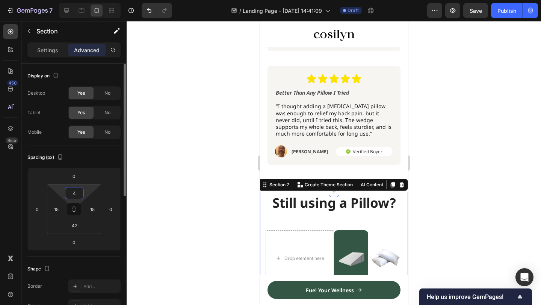
type input "40"
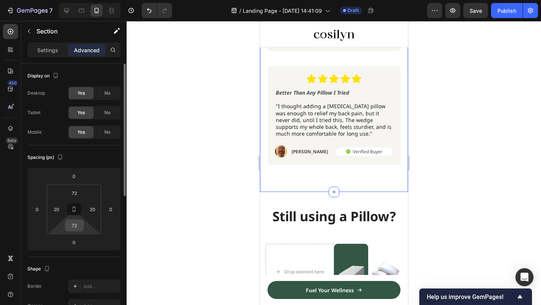
click at [75, 222] on input "72" at bounding box center [74, 225] width 15 height 11
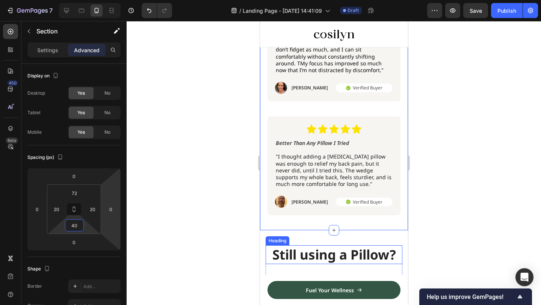
scroll to position [1400, 0]
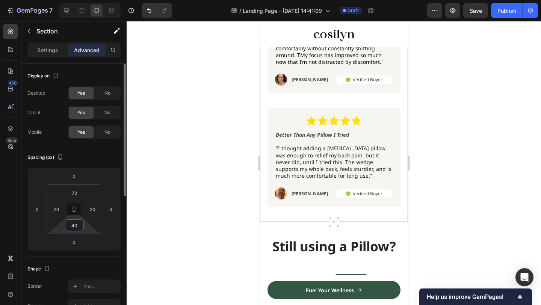
click at [73, 229] on input "40" at bounding box center [74, 225] width 15 height 11
type input "20"
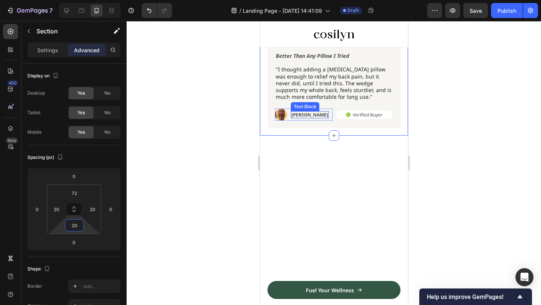
scroll to position [1521, 0]
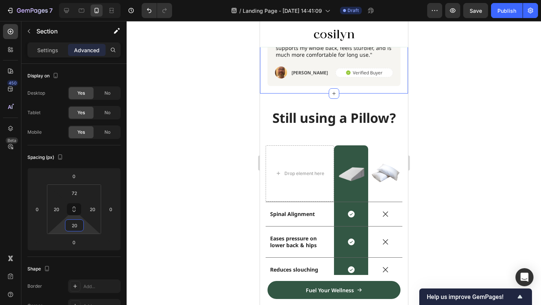
click at [430, 79] on div at bounding box center [334, 163] width 415 height 284
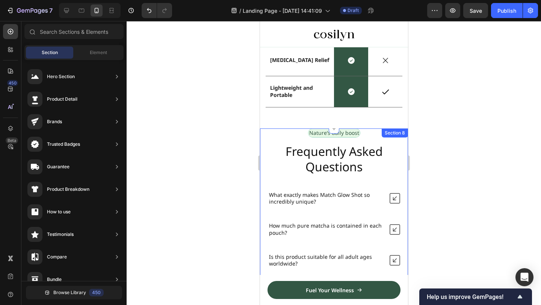
scroll to position [1785, 0]
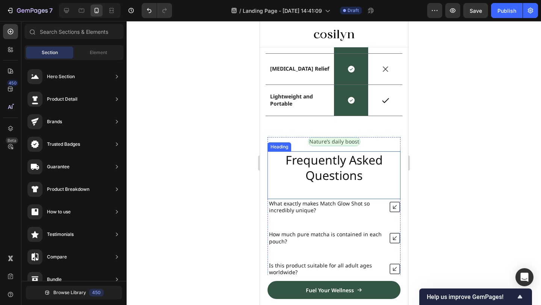
click at [274, 157] on h2 "Frequently Asked Questions" at bounding box center [333, 167] width 133 height 33
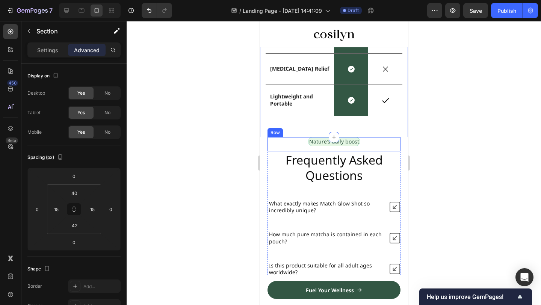
click at [368, 141] on div "Nature’s daily boost Text Block Row" at bounding box center [333, 144] width 133 height 14
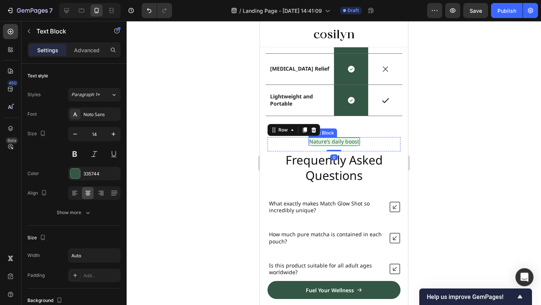
click at [356, 141] on p "Nature’s daily boost" at bounding box center [334, 141] width 50 height 7
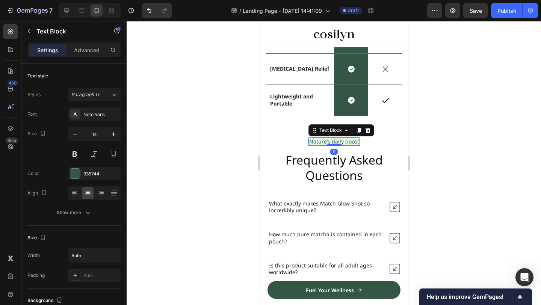
click at [337, 140] on p "Nature’s daily boost" at bounding box center [334, 141] width 50 height 7
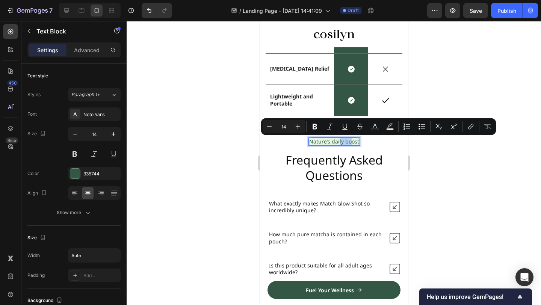
click at [360, 139] on div "Nature’s daily boost" at bounding box center [333, 142] width 51 height 8
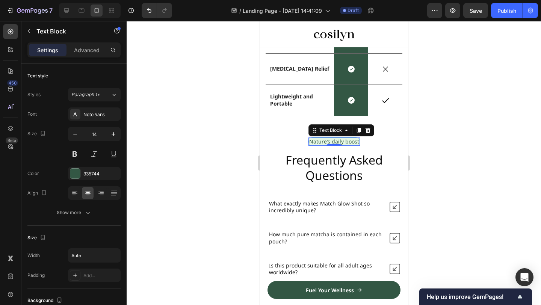
click at [356, 139] on p "Nature’s daily boost" at bounding box center [334, 141] width 50 height 7
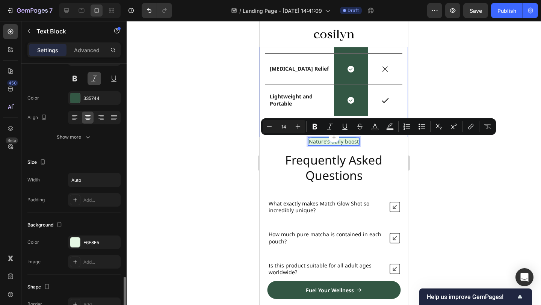
scroll to position [183, 0]
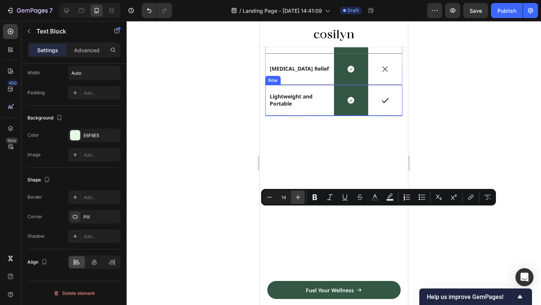
type input "16"
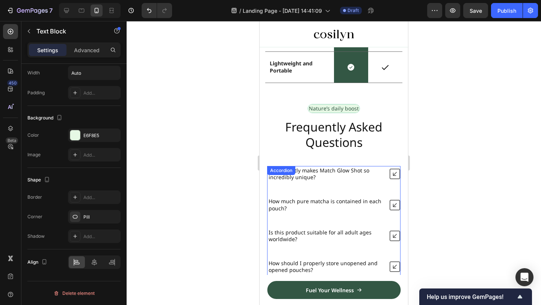
scroll to position [1799, 0]
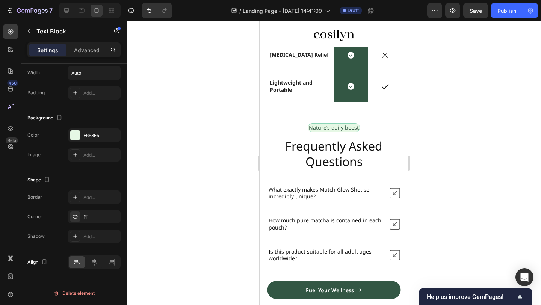
click at [326, 128] on p "Nature’s daily boost" at bounding box center [334, 127] width 50 height 7
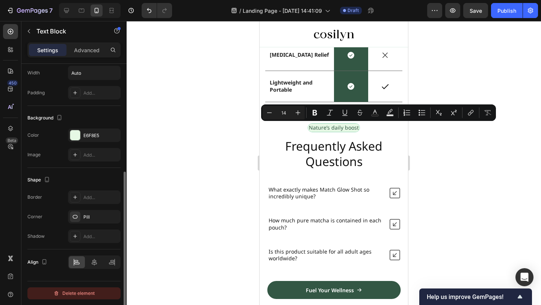
click at [84, 290] on div "Delete element" at bounding box center [73, 293] width 41 height 9
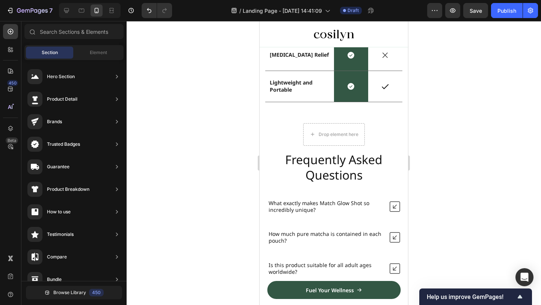
scroll to position [0, 0]
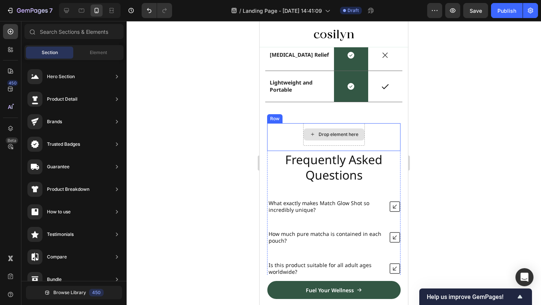
click at [350, 136] on div "Drop element here" at bounding box center [339, 135] width 40 height 6
click at [354, 126] on div "Drop element here" at bounding box center [334, 134] width 62 height 23
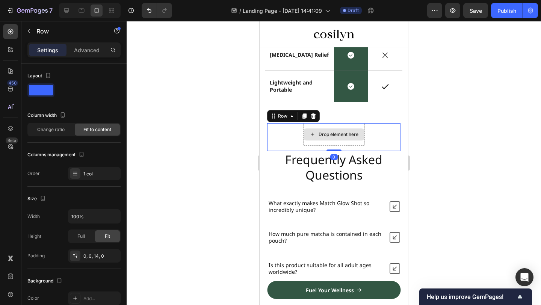
click at [355, 142] on div "Drop element here" at bounding box center [334, 134] width 62 height 23
click at [315, 118] on icon at bounding box center [313, 116] width 6 height 6
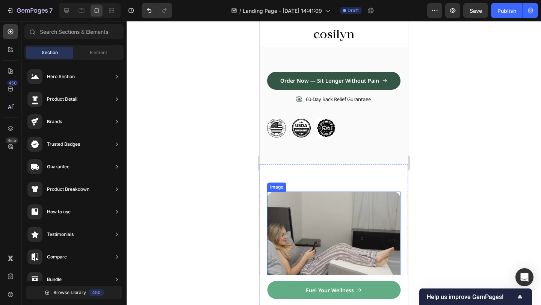
scroll to position [277, 0]
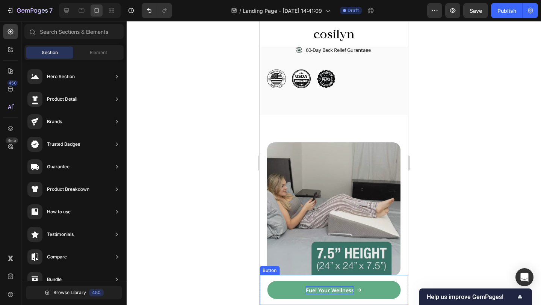
click at [345, 289] on p "Fuel Your Wellness" at bounding box center [330, 290] width 48 height 8
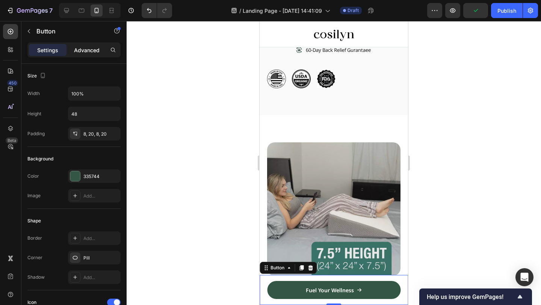
click at [89, 49] on p "Advanced" at bounding box center [87, 50] width 26 height 8
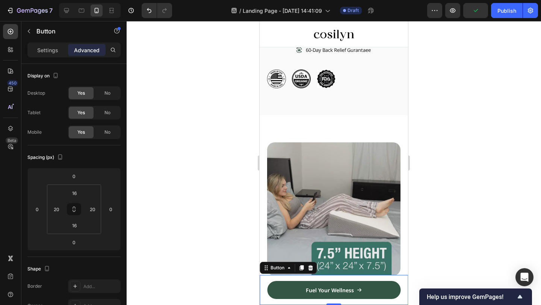
click at [59, 60] on div "Settings Advanced" at bounding box center [73, 52] width 105 height 21
click at [59, 51] on div "Settings" at bounding box center [48, 50] width 38 height 12
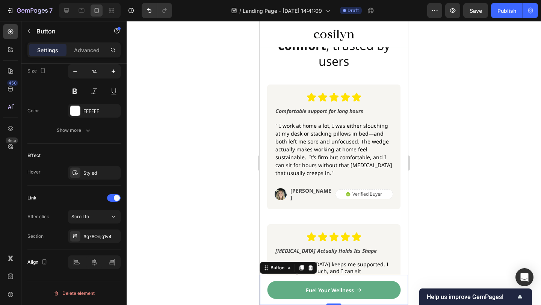
scroll to position [1466, 0]
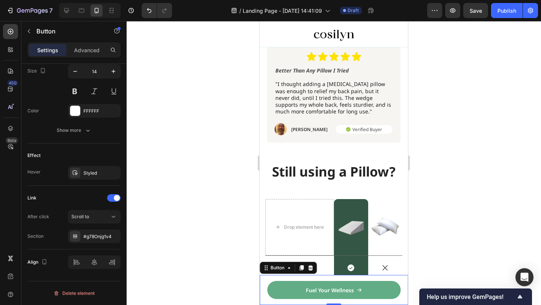
click at [360, 291] on icon at bounding box center [359, 290] width 5 height 5
click at [350, 289] on p "Fuel Your Wellness" at bounding box center [330, 290] width 48 height 8
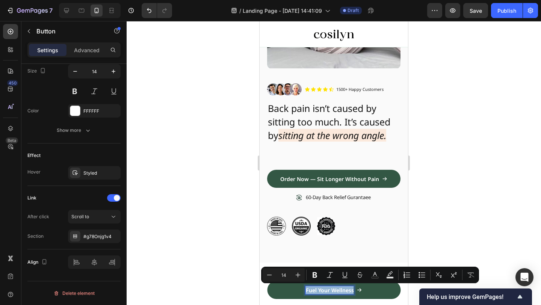
scroll to position [139, 0]
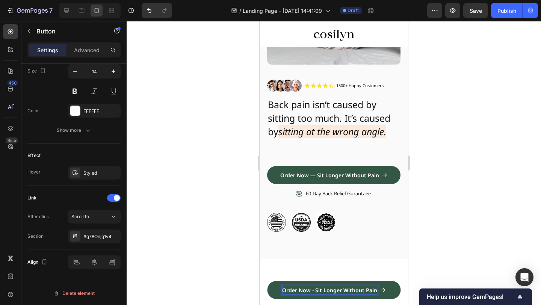
click at [442, 183] on div at bounding box center [334, 163] width 415 height 284
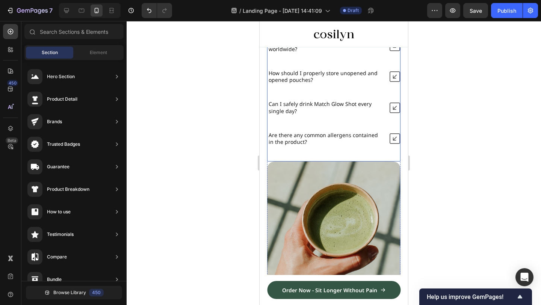
scroll to position [2090, 0]
